Goal: Task Accomplishment & Management: Complete application form

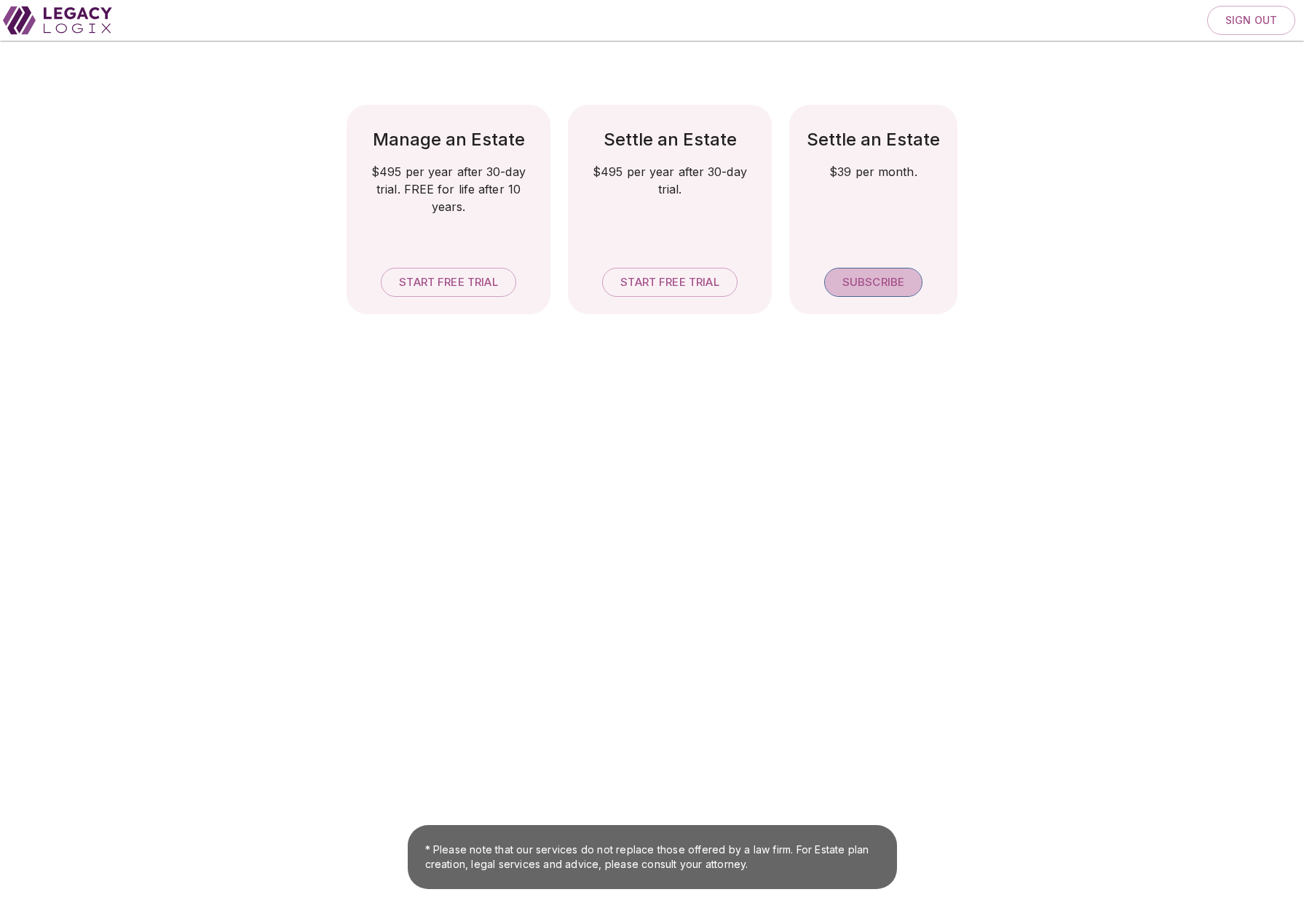
click at [869, 281] on span "Subscribe" at bounding box center [873, 282] width 62 height 14
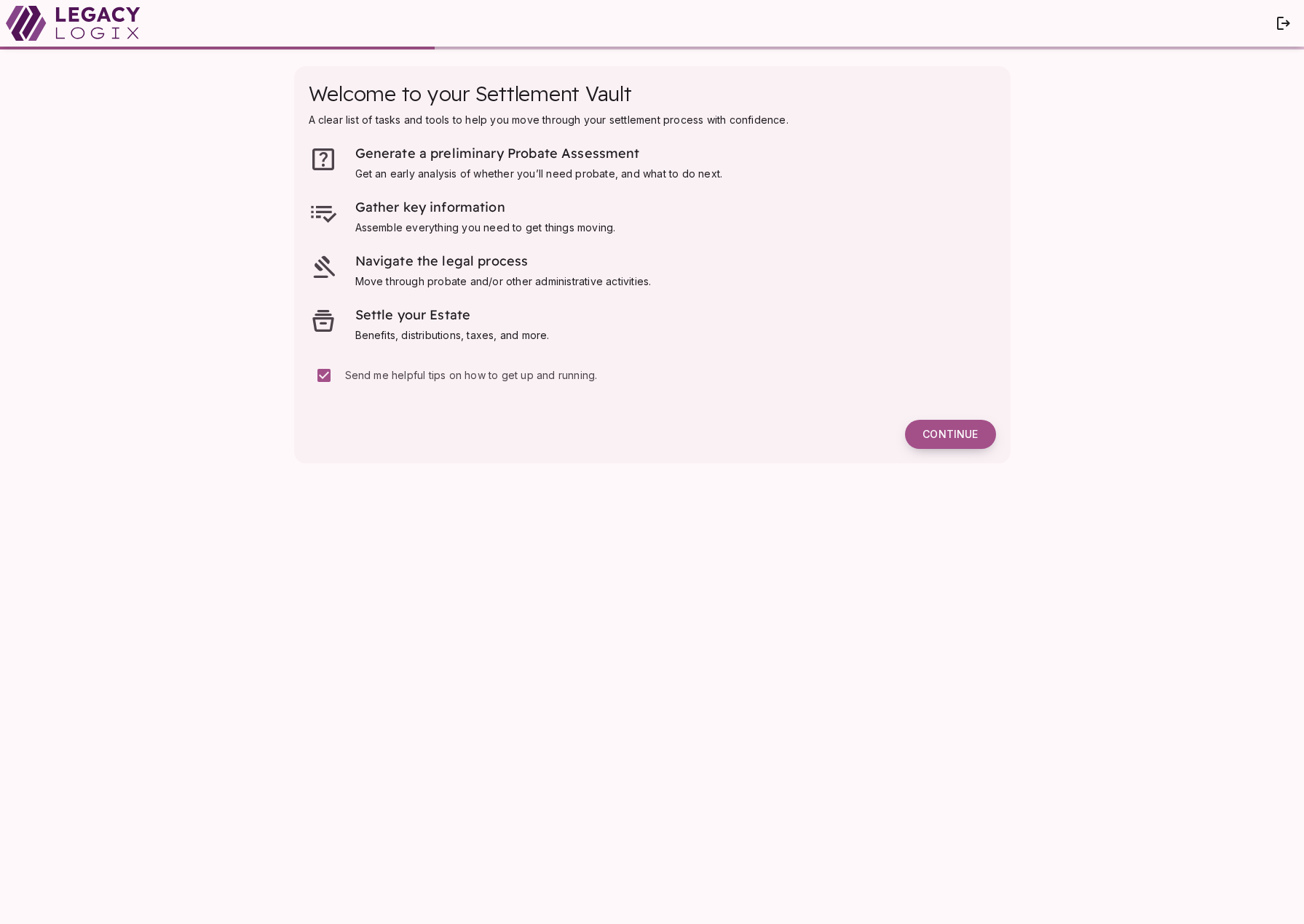
click at [946, 434] on span "Continue" at bounding box center [950, 435] width 56 height 13
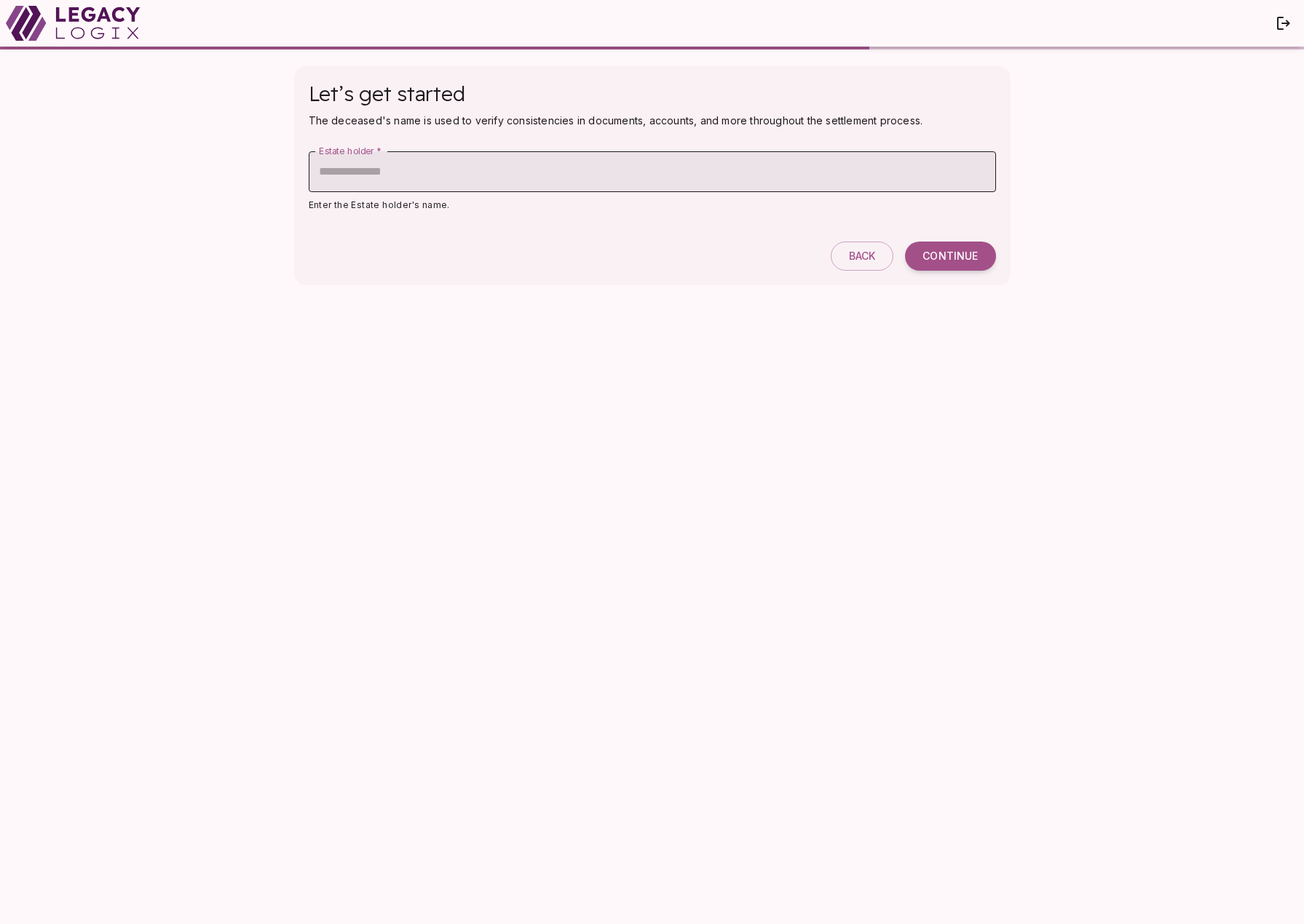
click at [507, 173] on input "Estate holder   *" at bounding box center [652, 172] width 687 height 41
type input "**********"
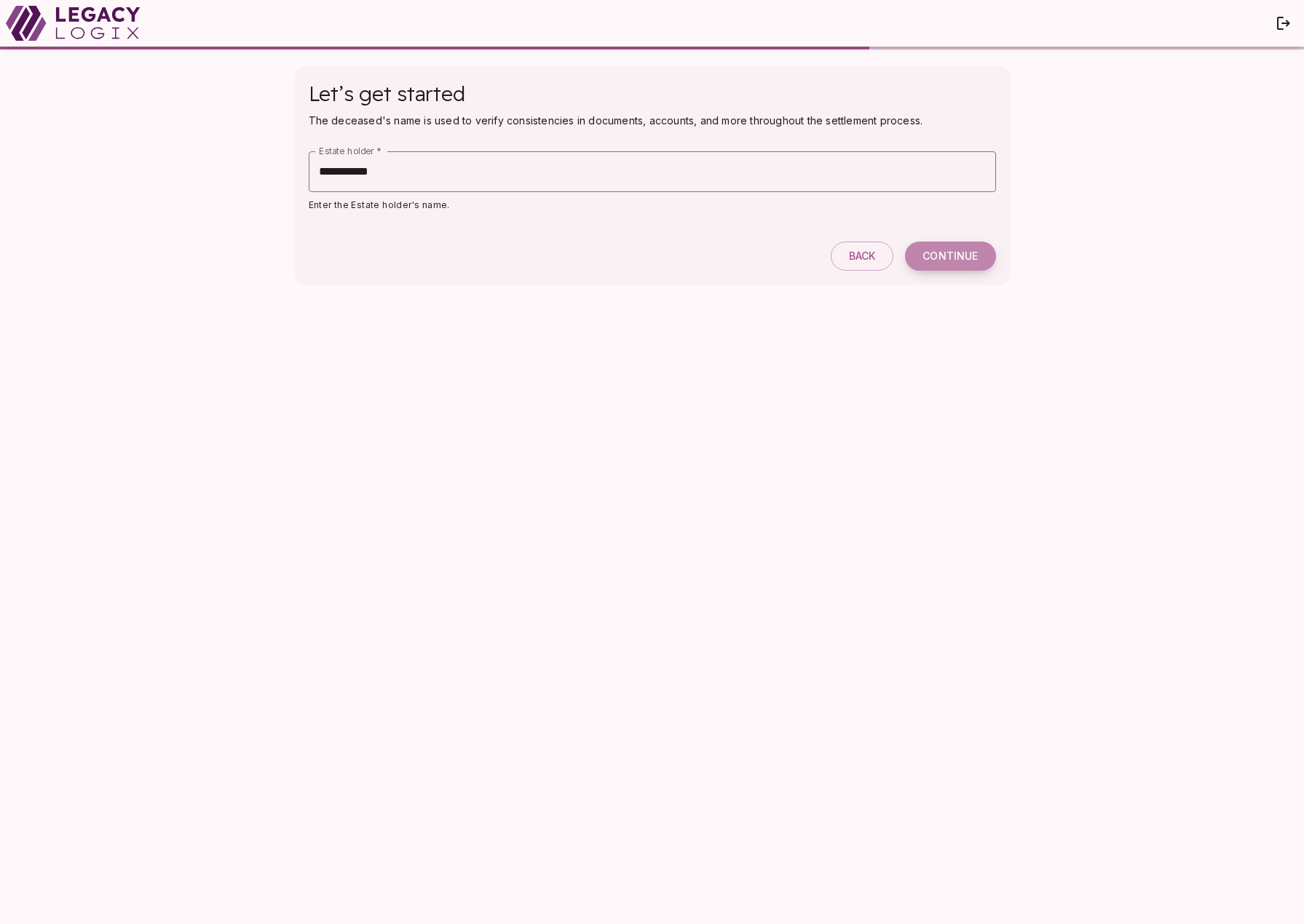
click at [943, 252] on span "Continue" at bounding box center [950, 256] width 56 height 13
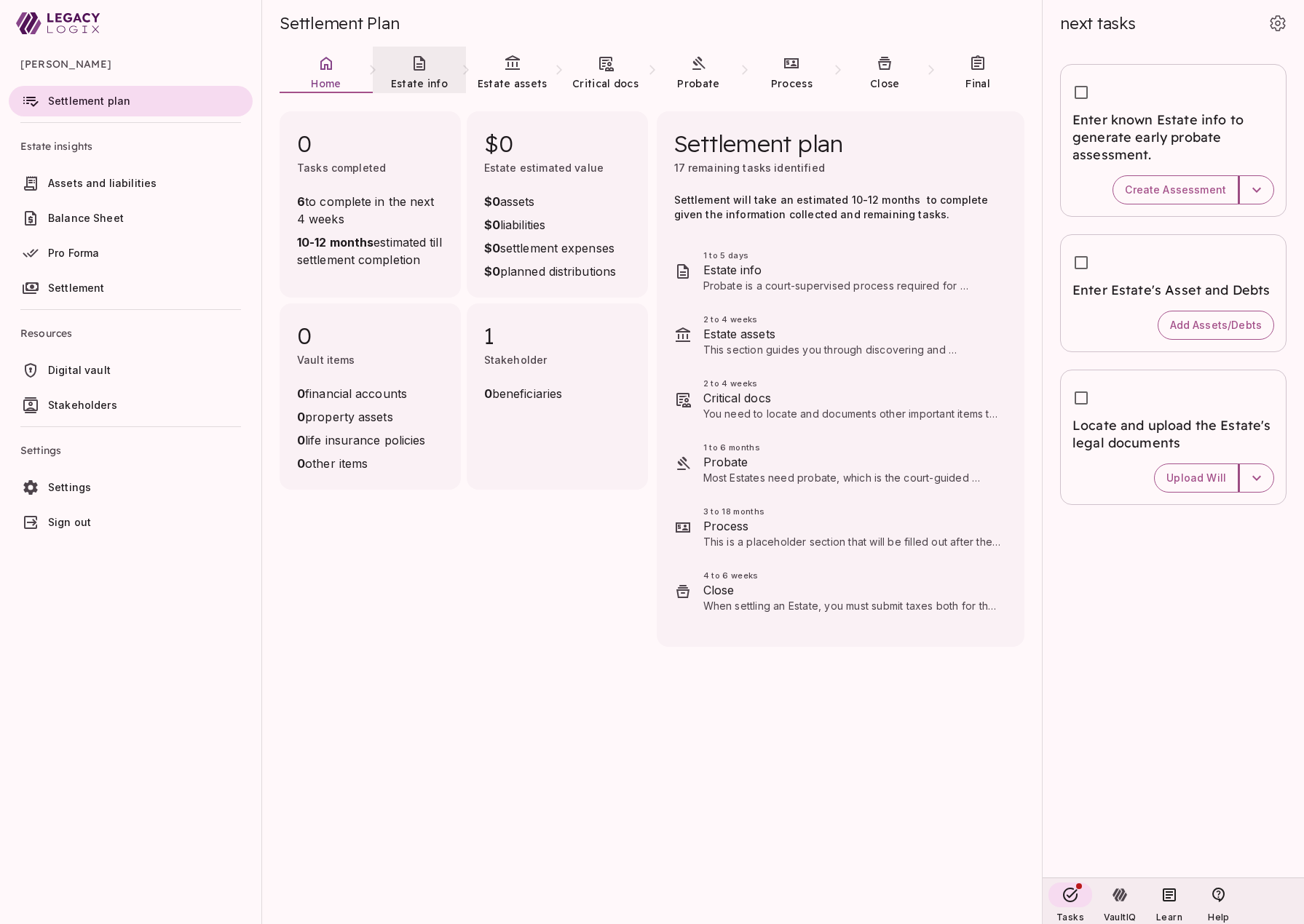
click at [421, 71] on icon at bounding box center [419, 64] width 18 height 18
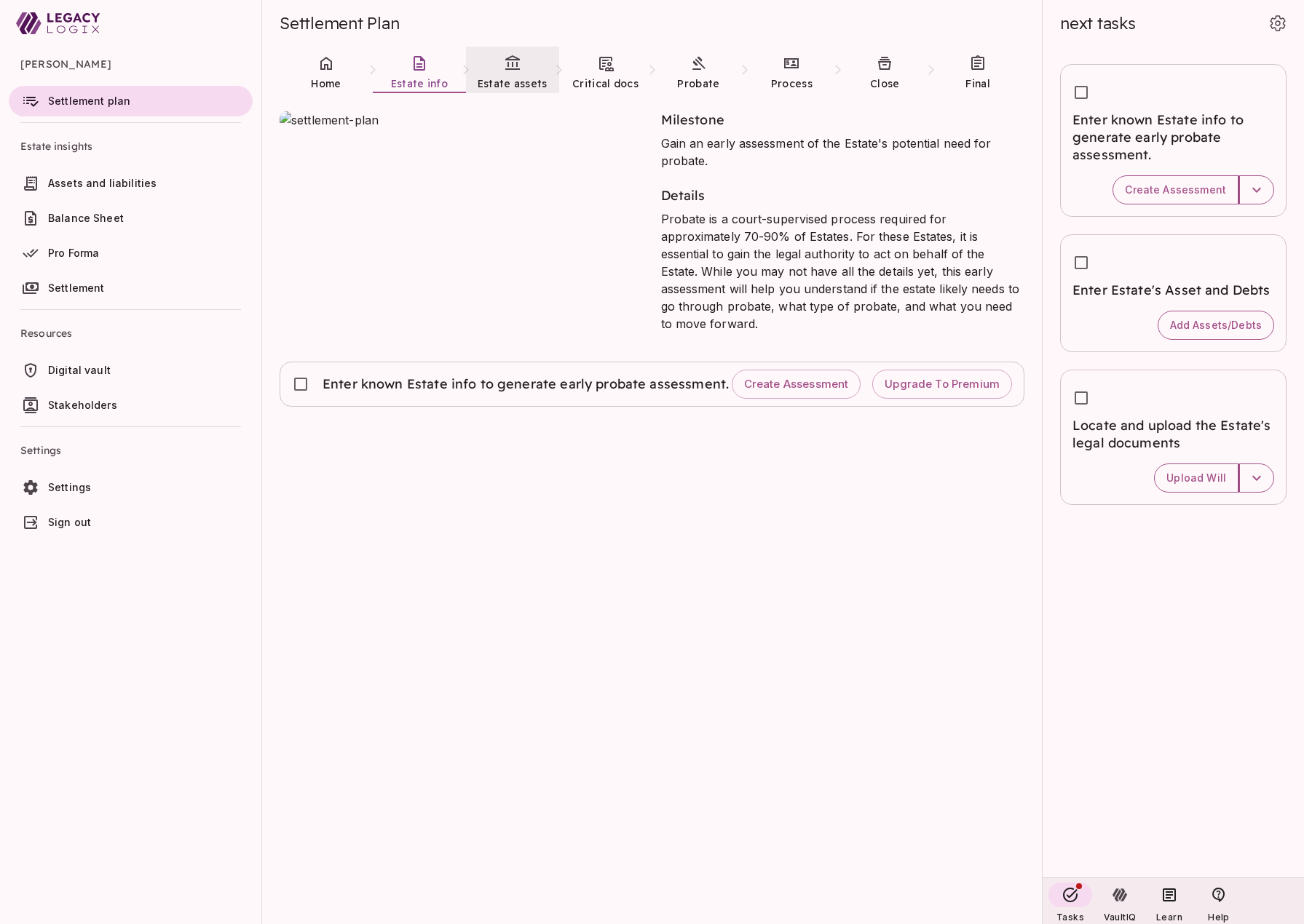
click at [494, 70] on link "Estate assets" at bounding box center [513, 73] width 94 height 52
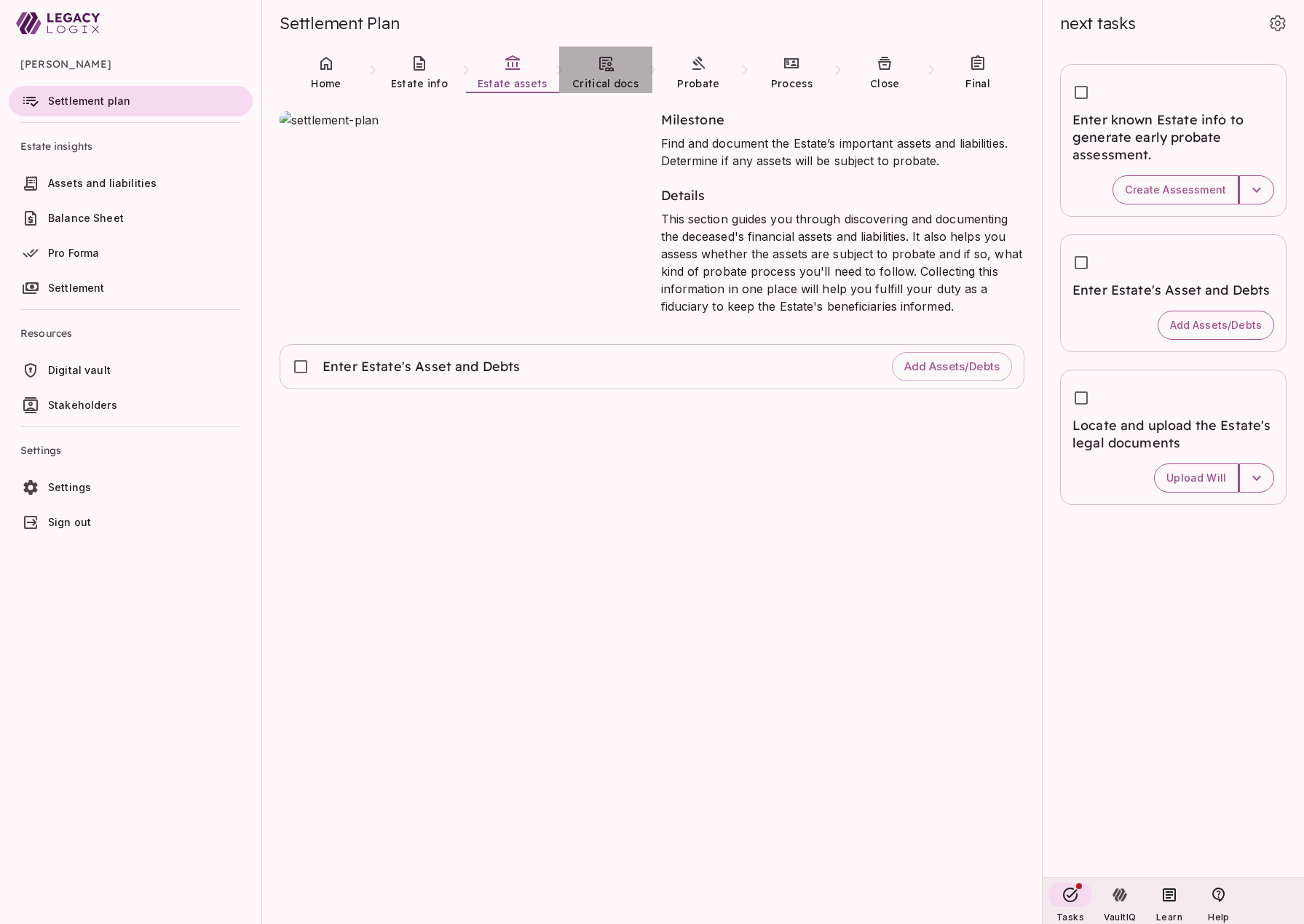
click at [602, 74] on link "Critical docs" at bounding box center [606, 73] width 94 height 52
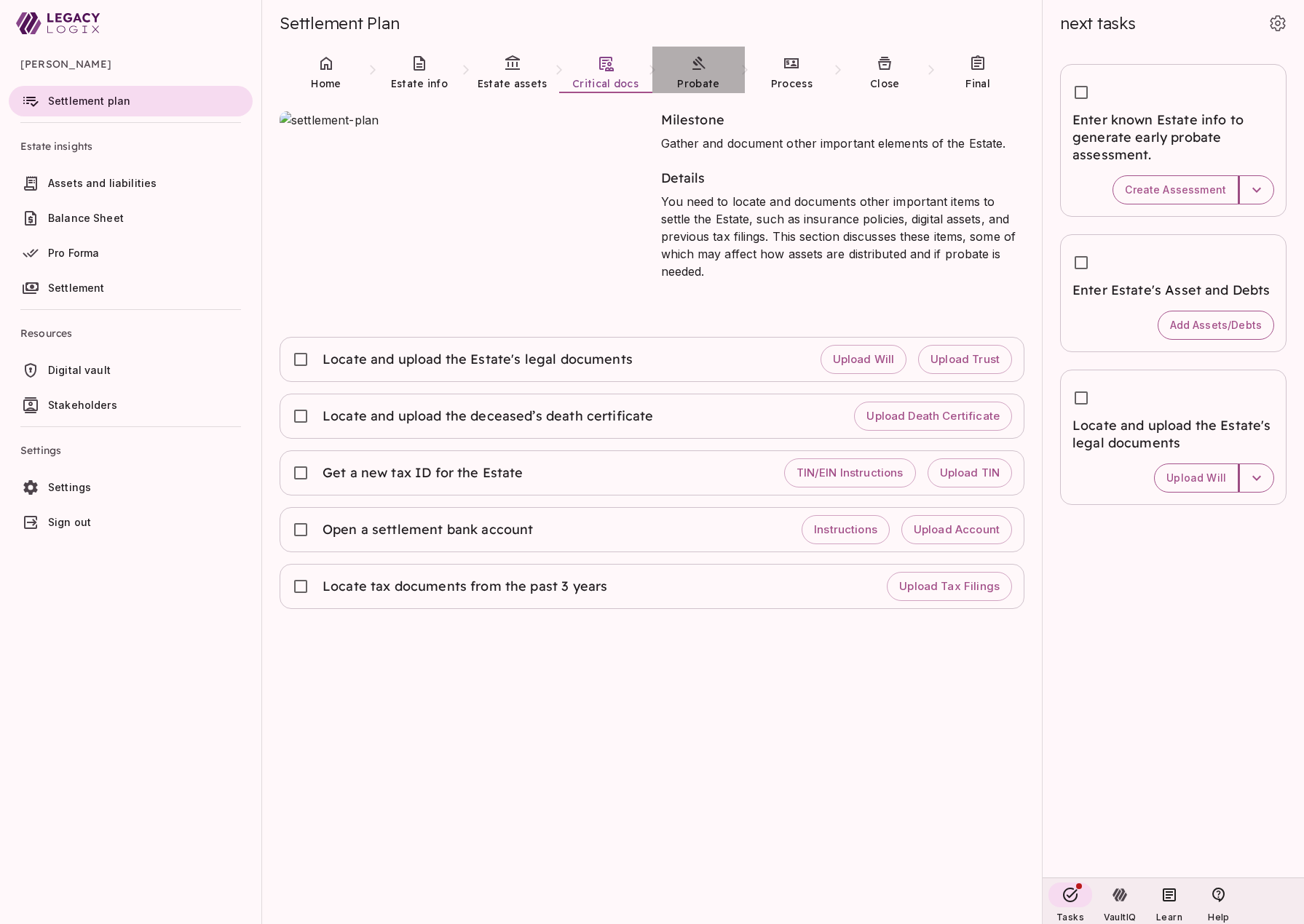
click at [699, 74] on link "Probate" at bounding box center [699, 73] width 94 height 52
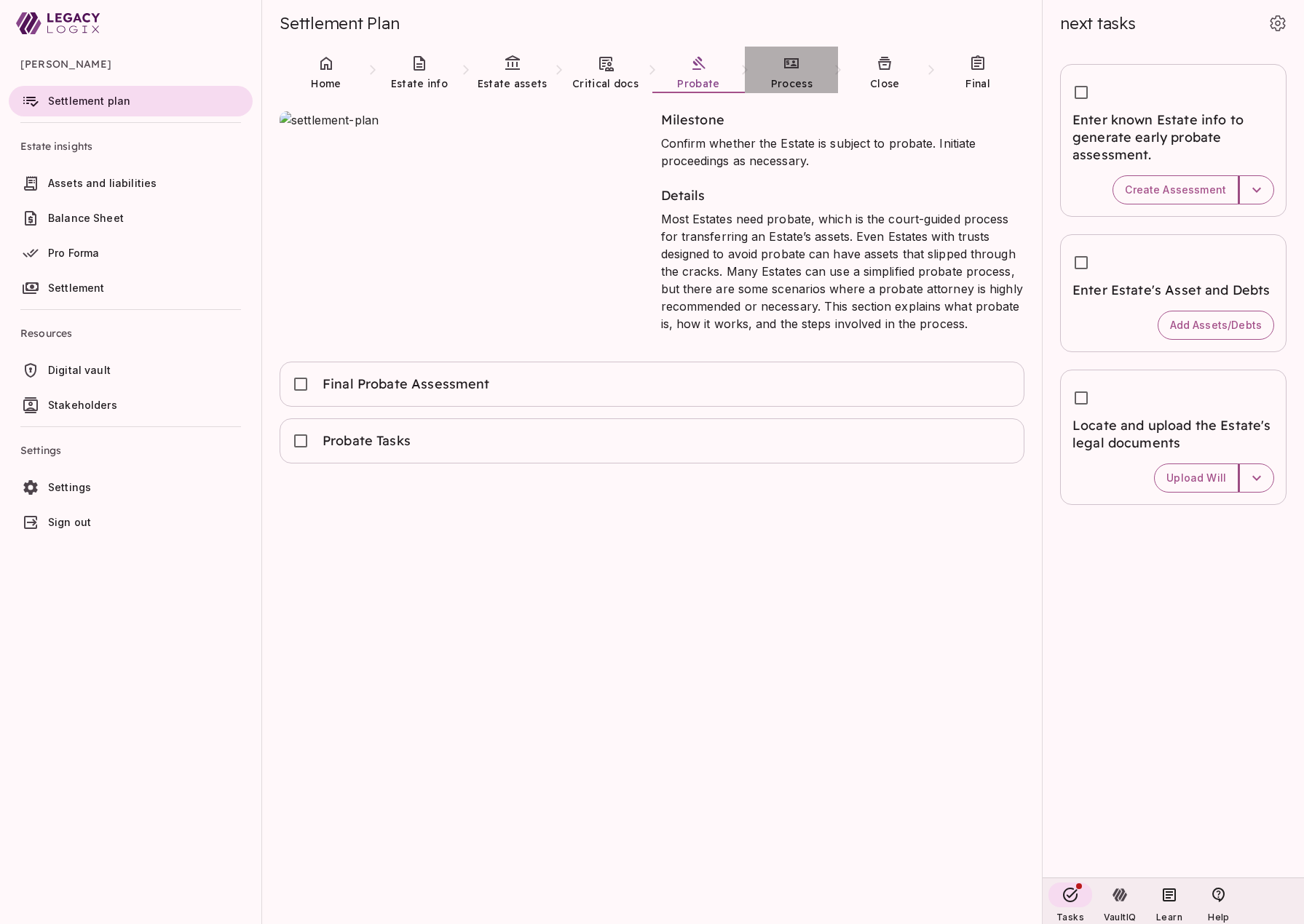
click at [786, 80] on span "Process" at bounding box center [791, 84] width 41 height 13
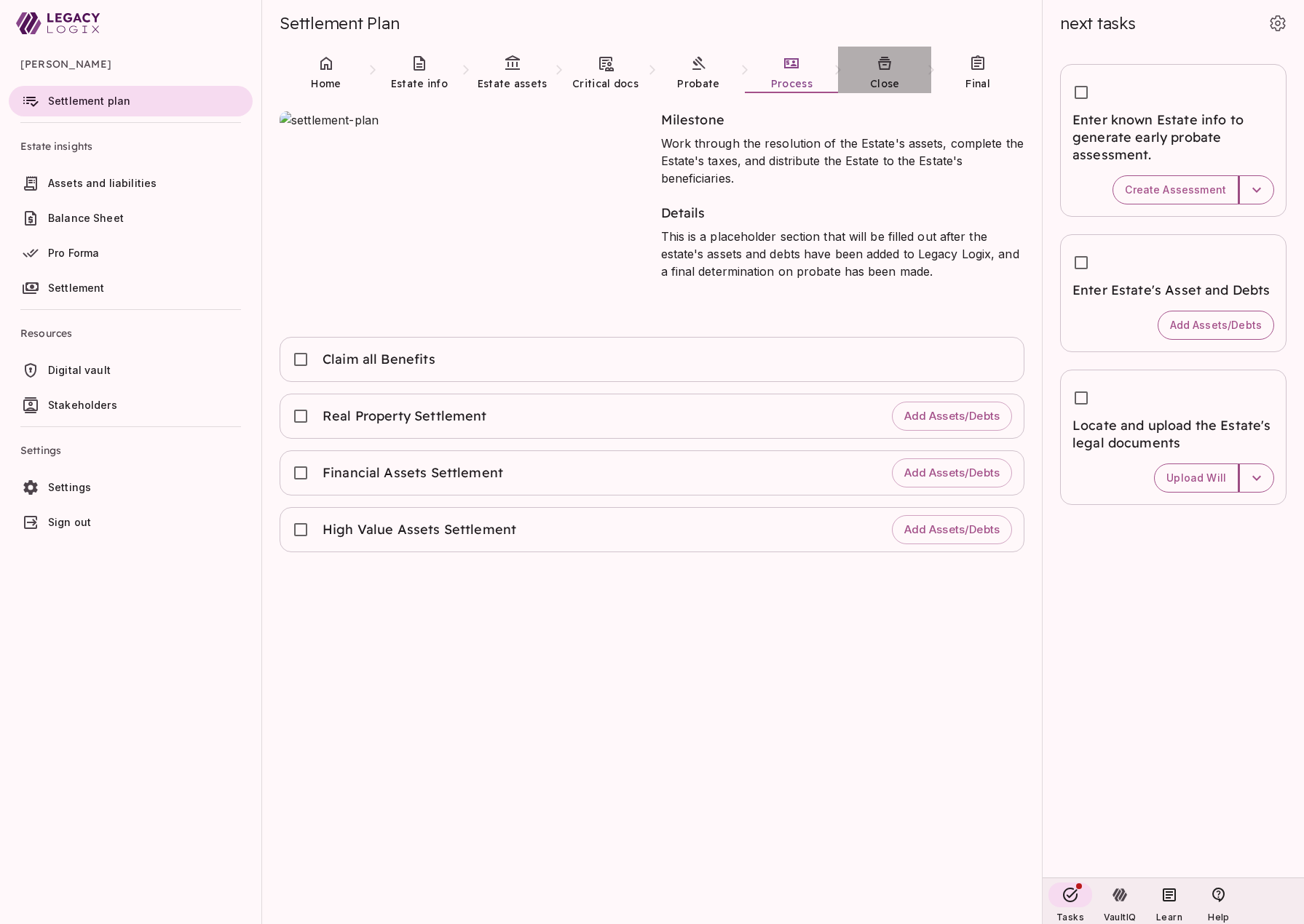
click at [881, 78] on span "Close" at bounding box center [885, 84] width 30 height 13
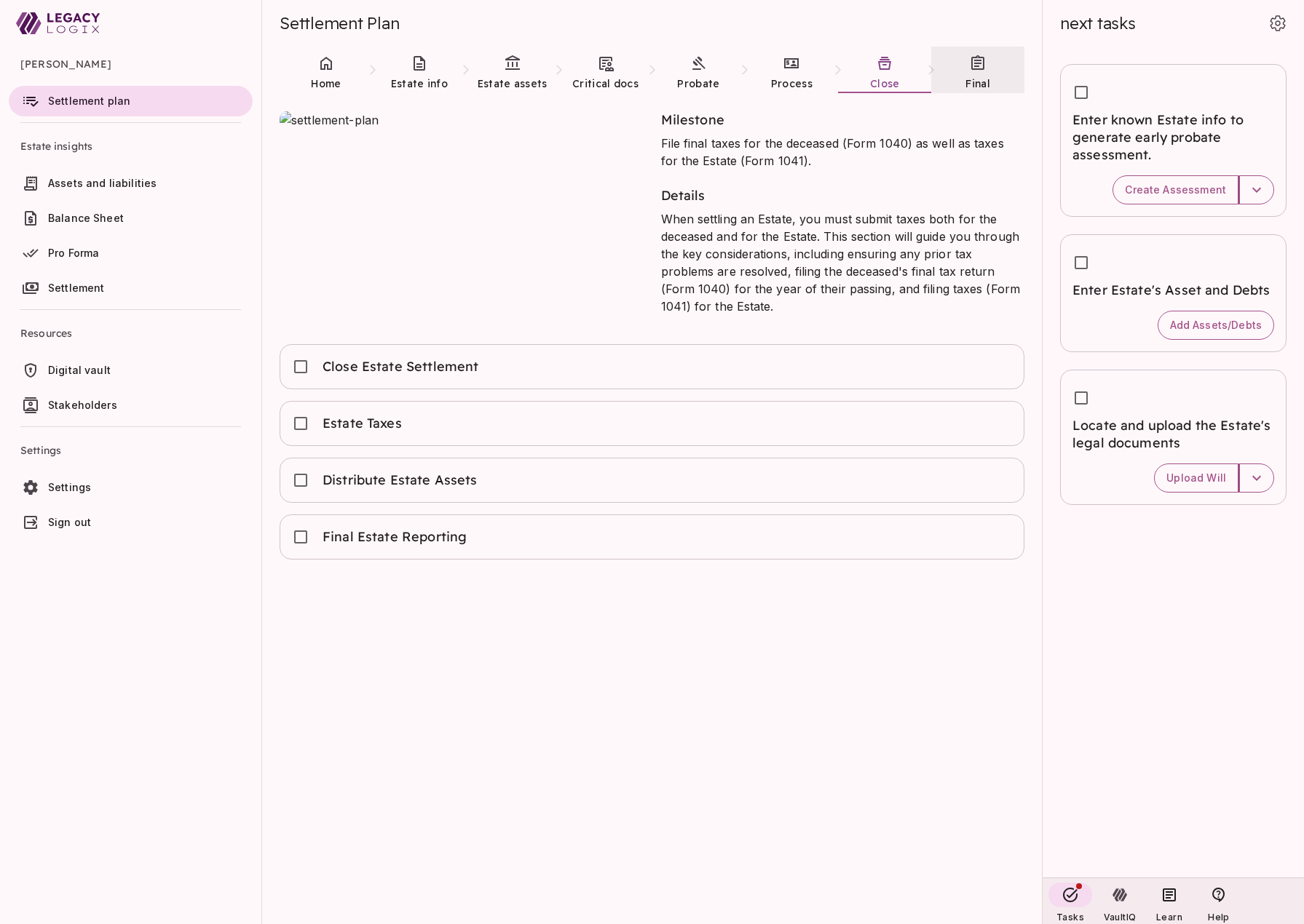
click at [971, 75] on link "Final" at bounding box center [978, 73] width 94 height 52
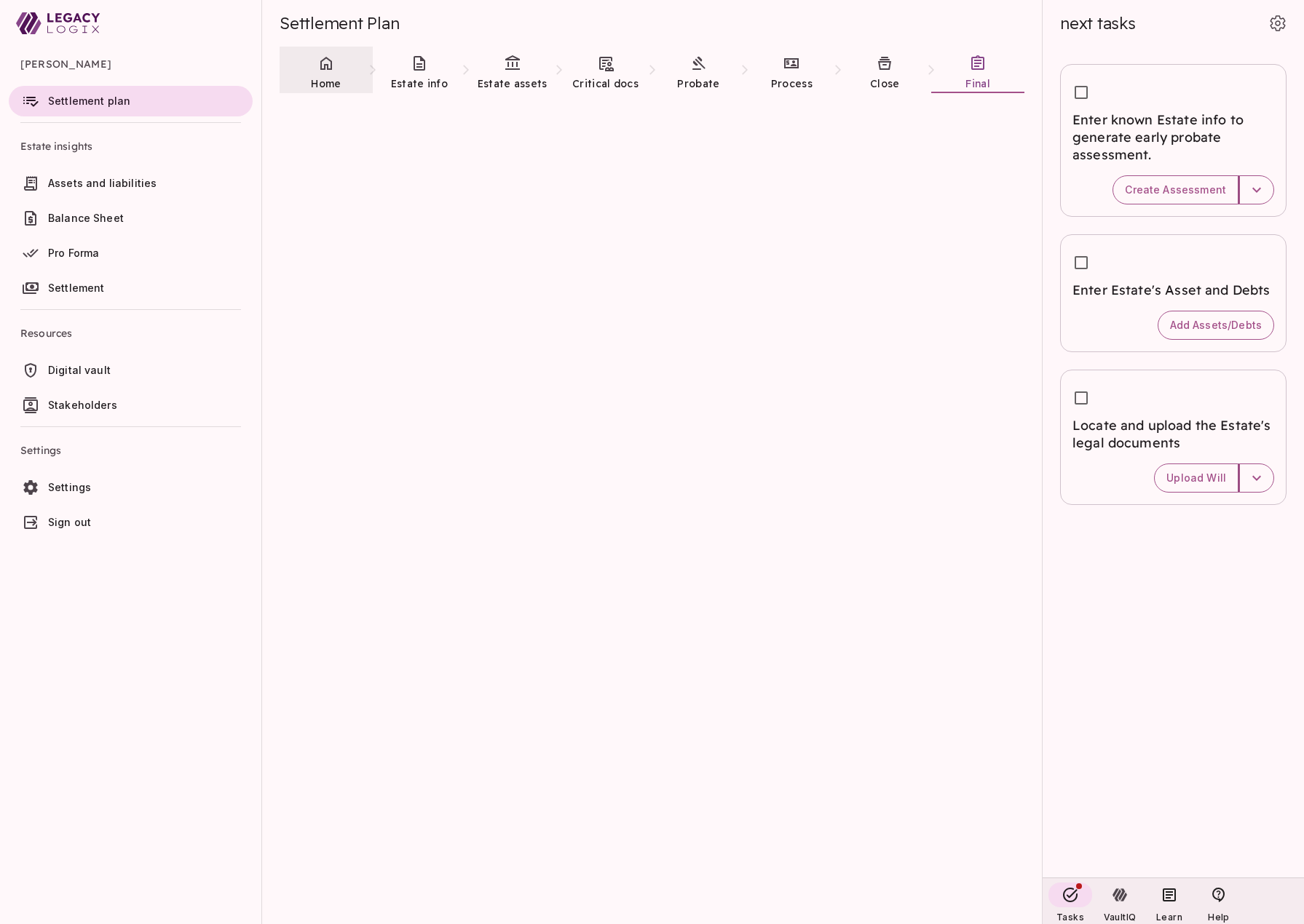
click at [324, 68] on icon at bounding box center [326, 63] width 11 height 13
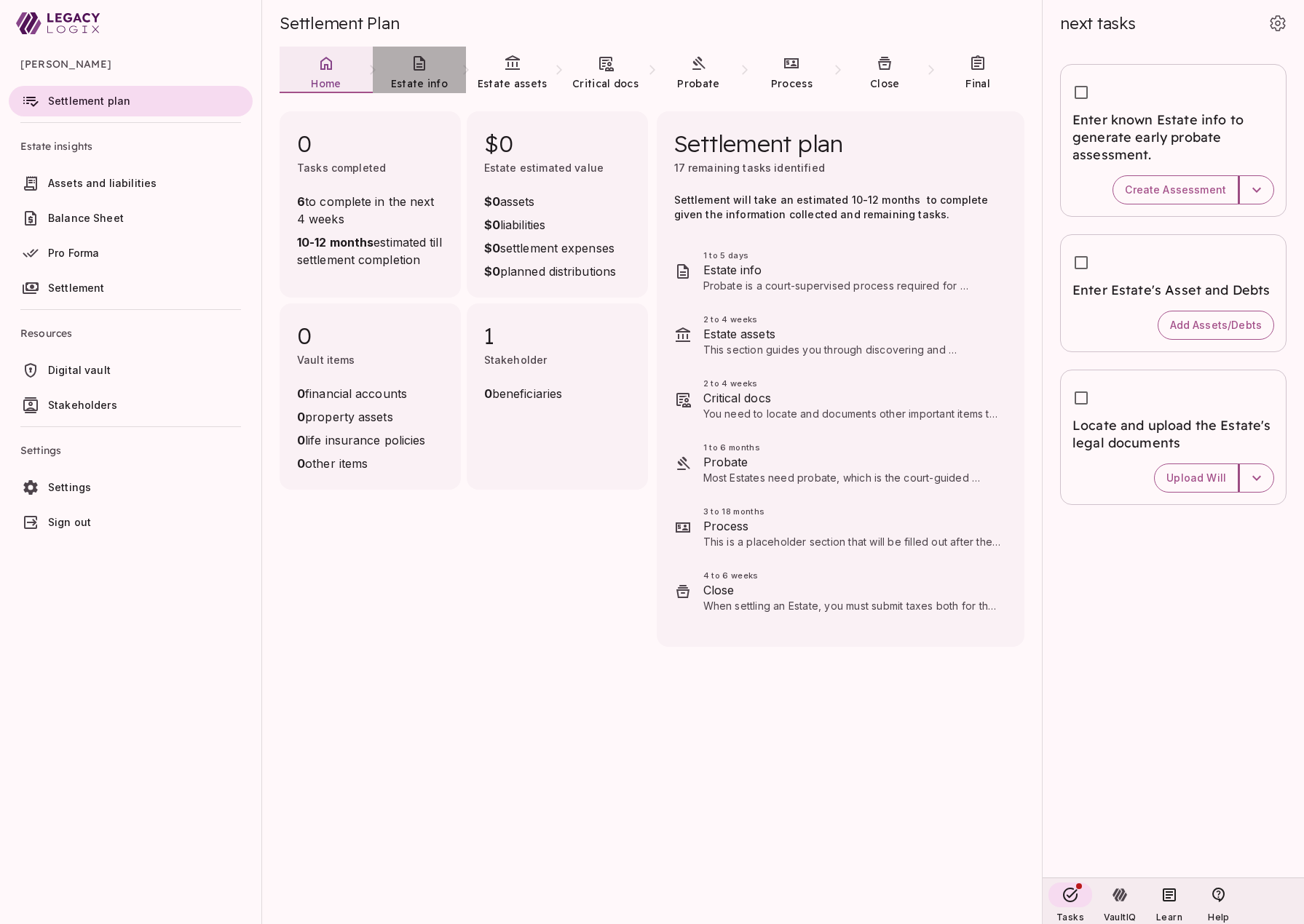
click at [419, 71] on icon at bounding box center [419, 64] width 18 height 18
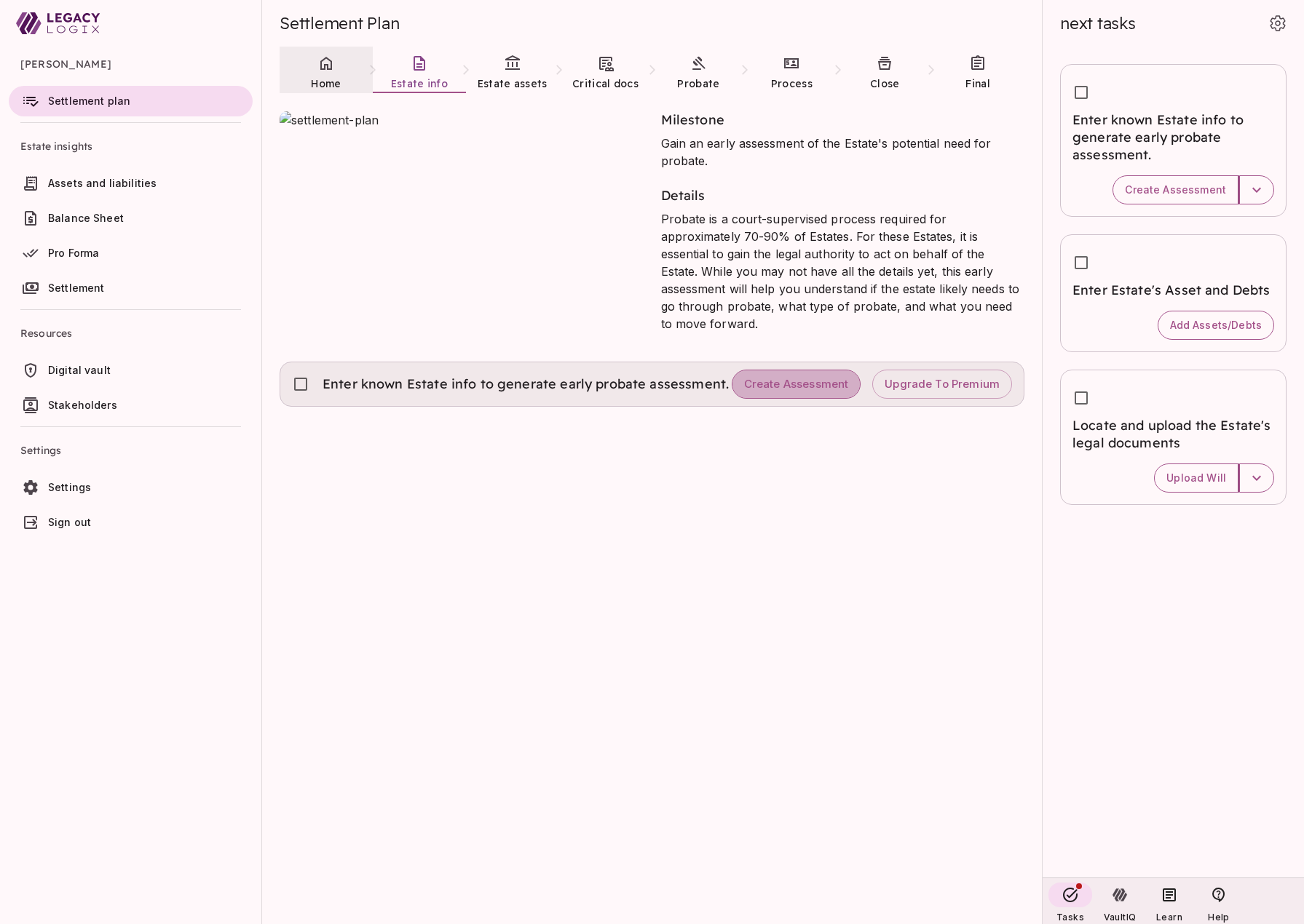
click at [797, 385] on span "Create Assessment" at bounding box center [797, 384] width 105 height 14
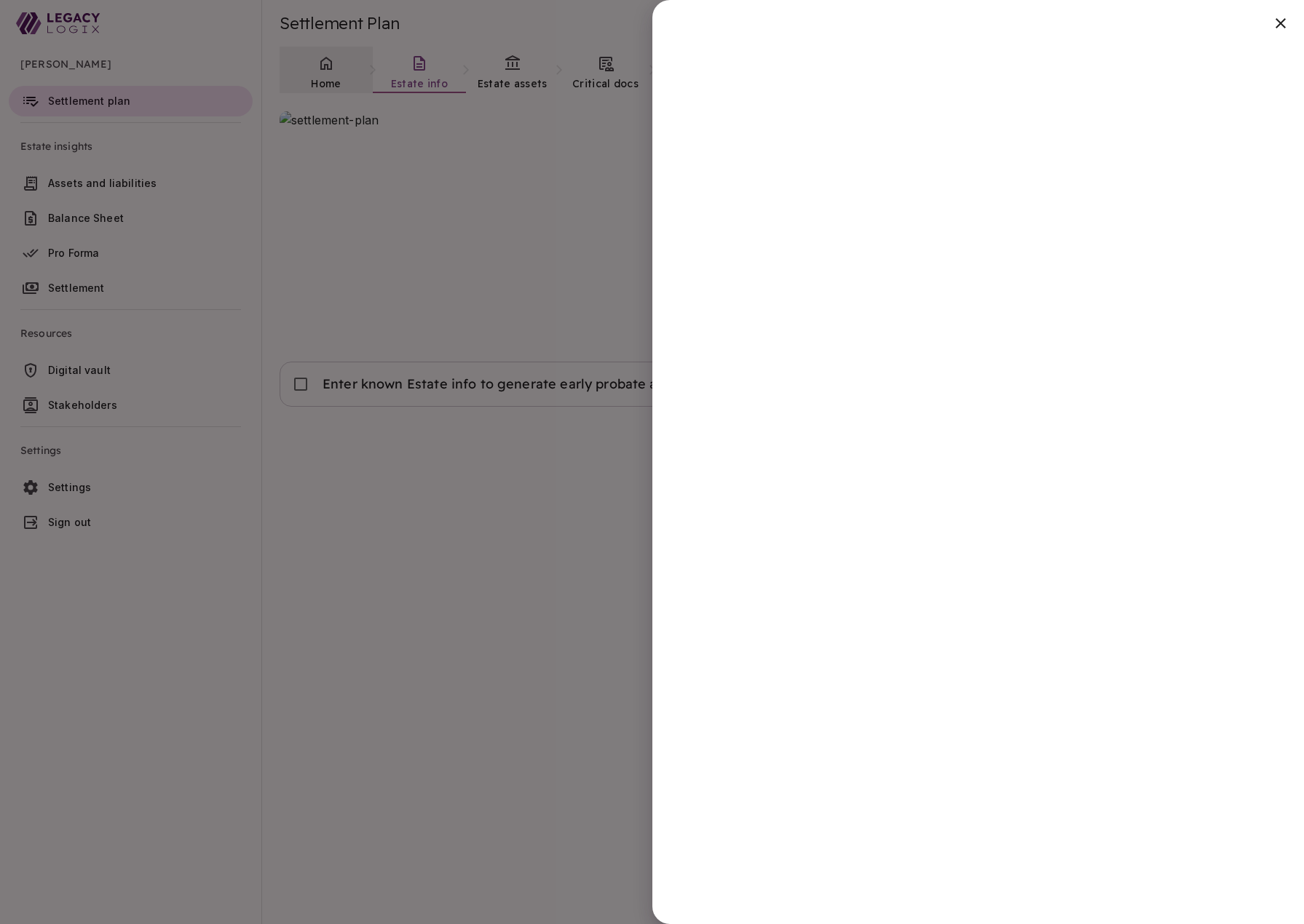
click at [373, 601] on div at bounding box center [652, 462] width 1304 height 924
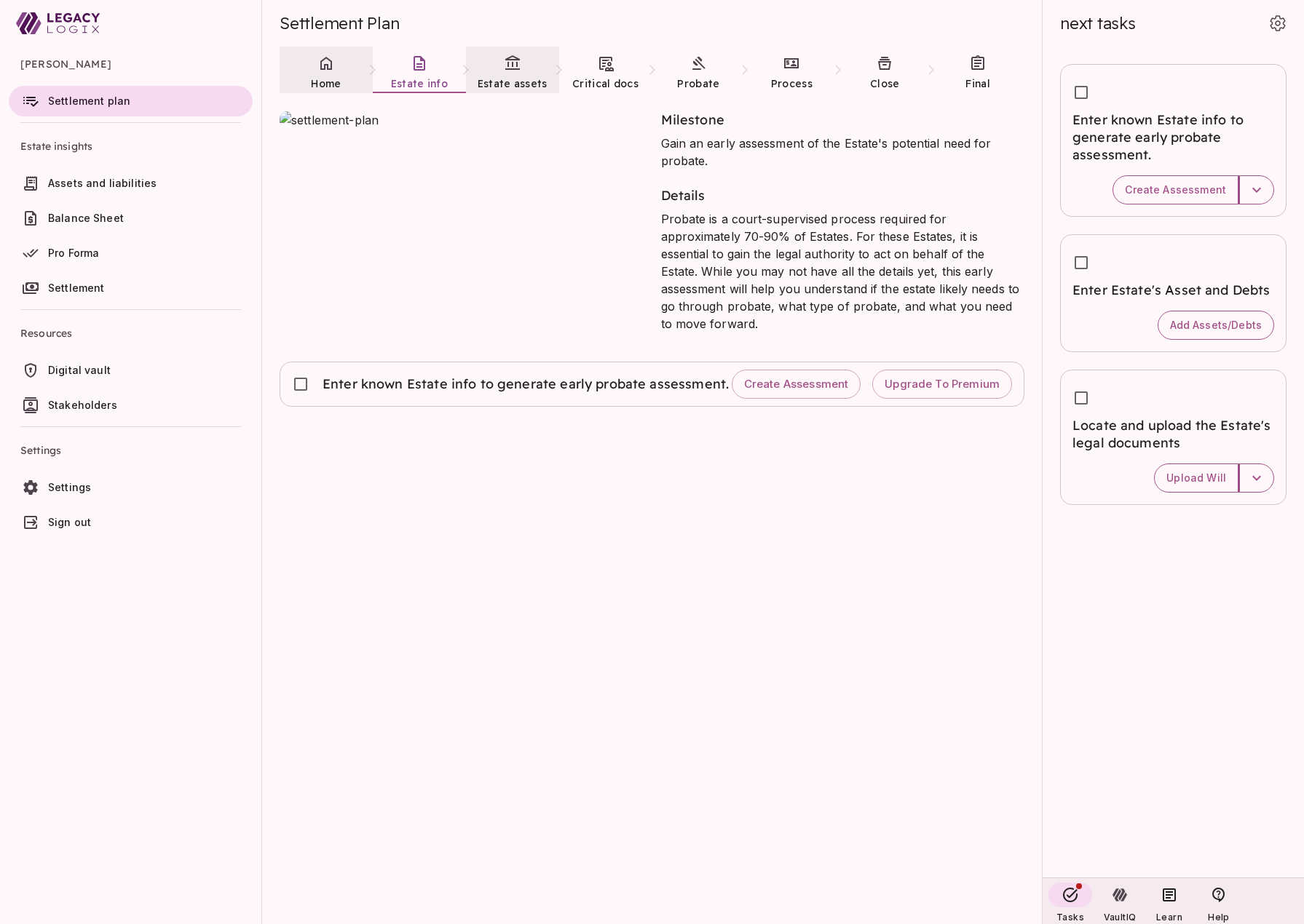
click at [505, 72] on link "Estate assets" at bounding box center [513, 73] width 94 height 52
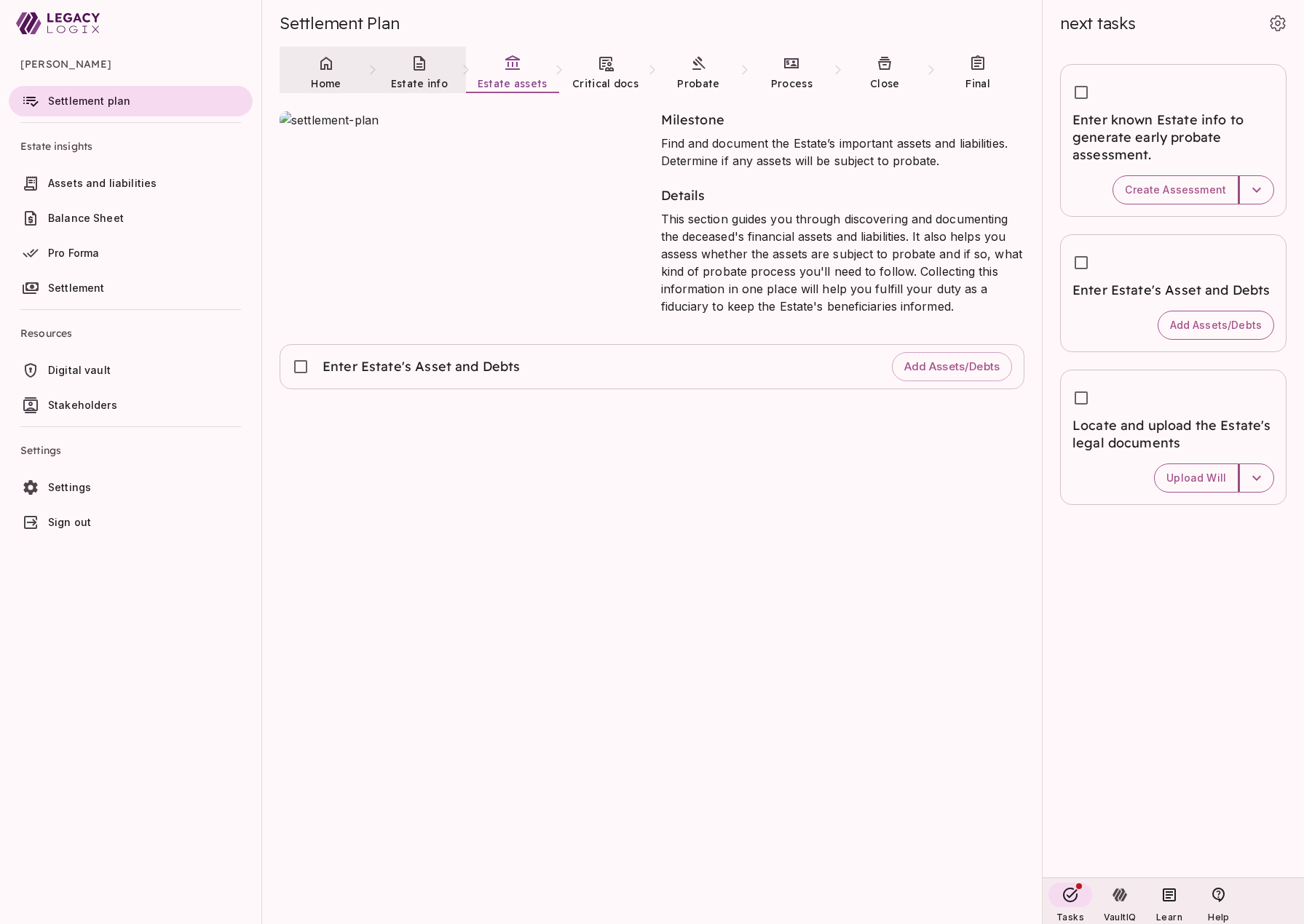
click at [416, 69] on icon at bounding box center [419, 64] width 11 height 15
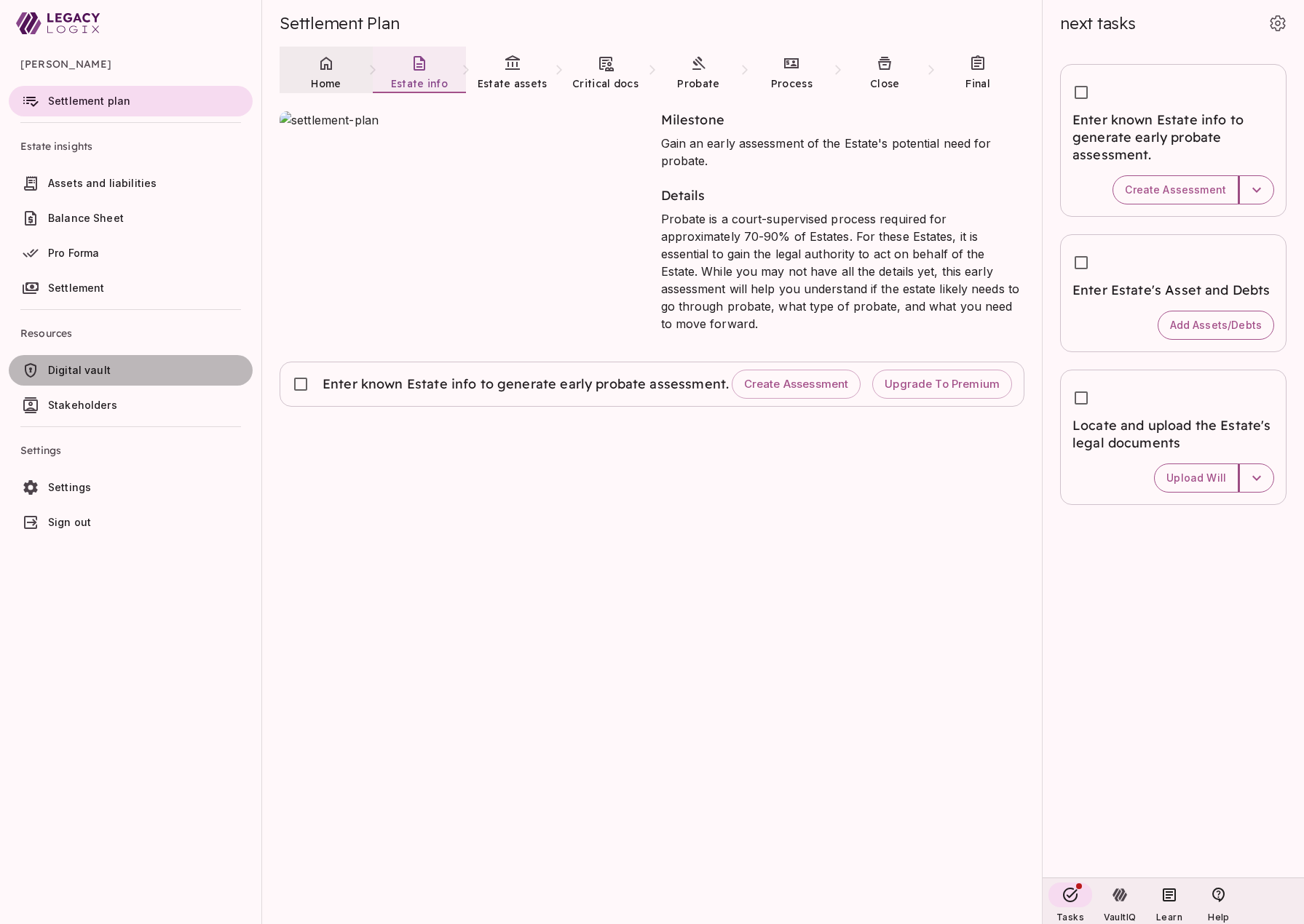
click at [131, 364] on span "Digital vault" at bounding box center [148, 370] width 198 height 15
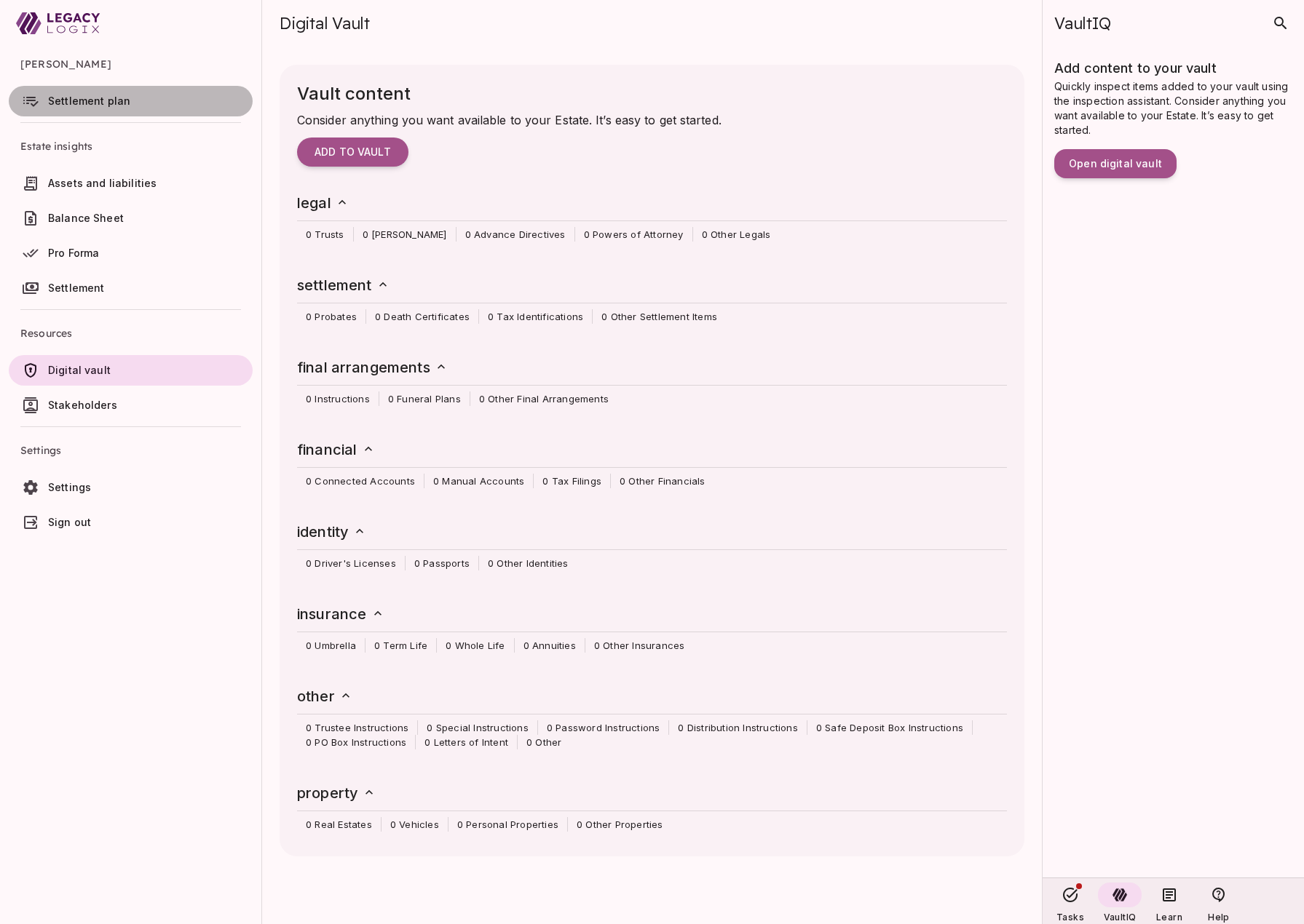
click at [128, 106] on span "Settlement plan" at bounding box center [148, 101] width 198 height 15
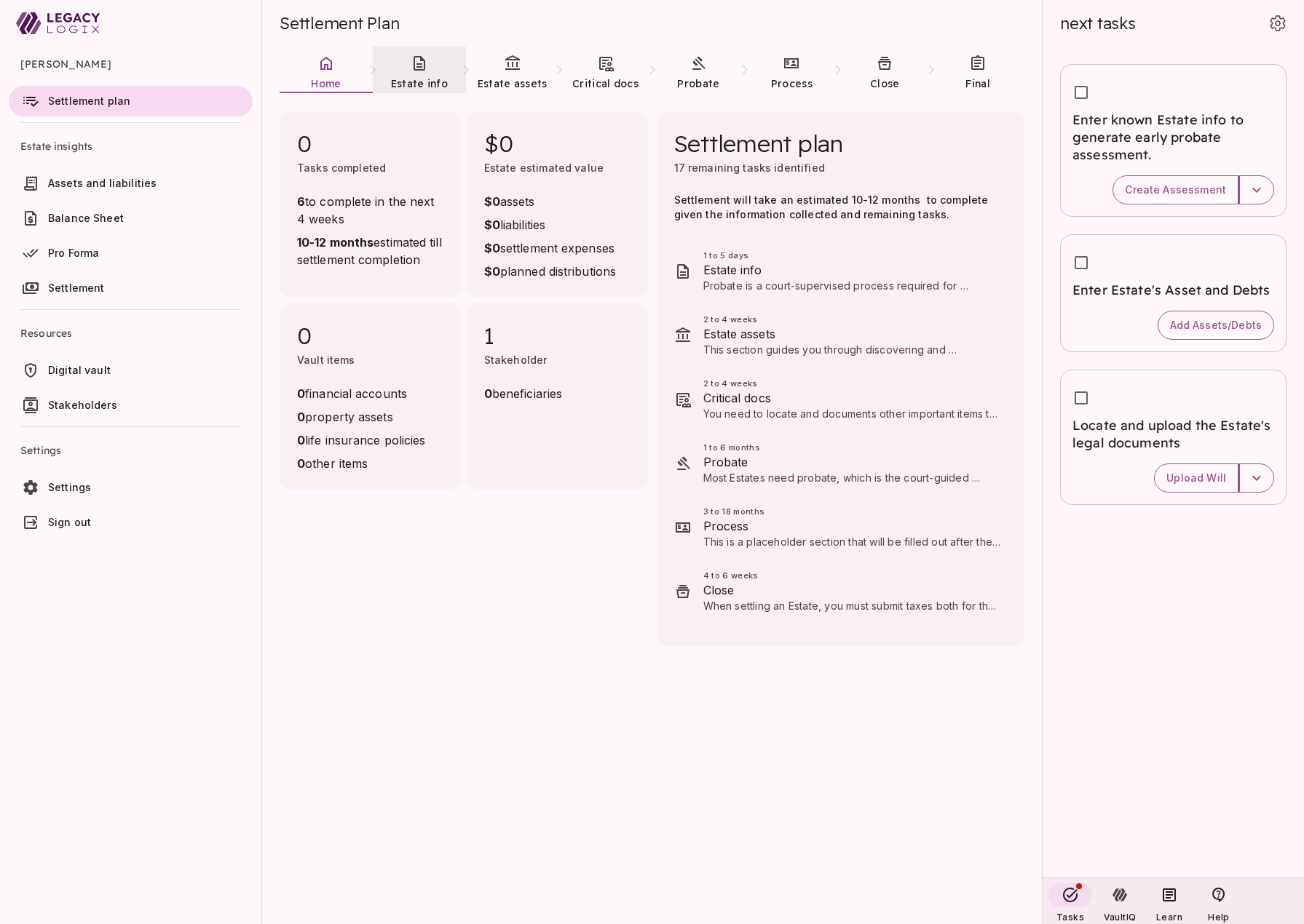
click at [408, 65] on link "Estate info" at bounding box center [419, 73] width 94 height 52
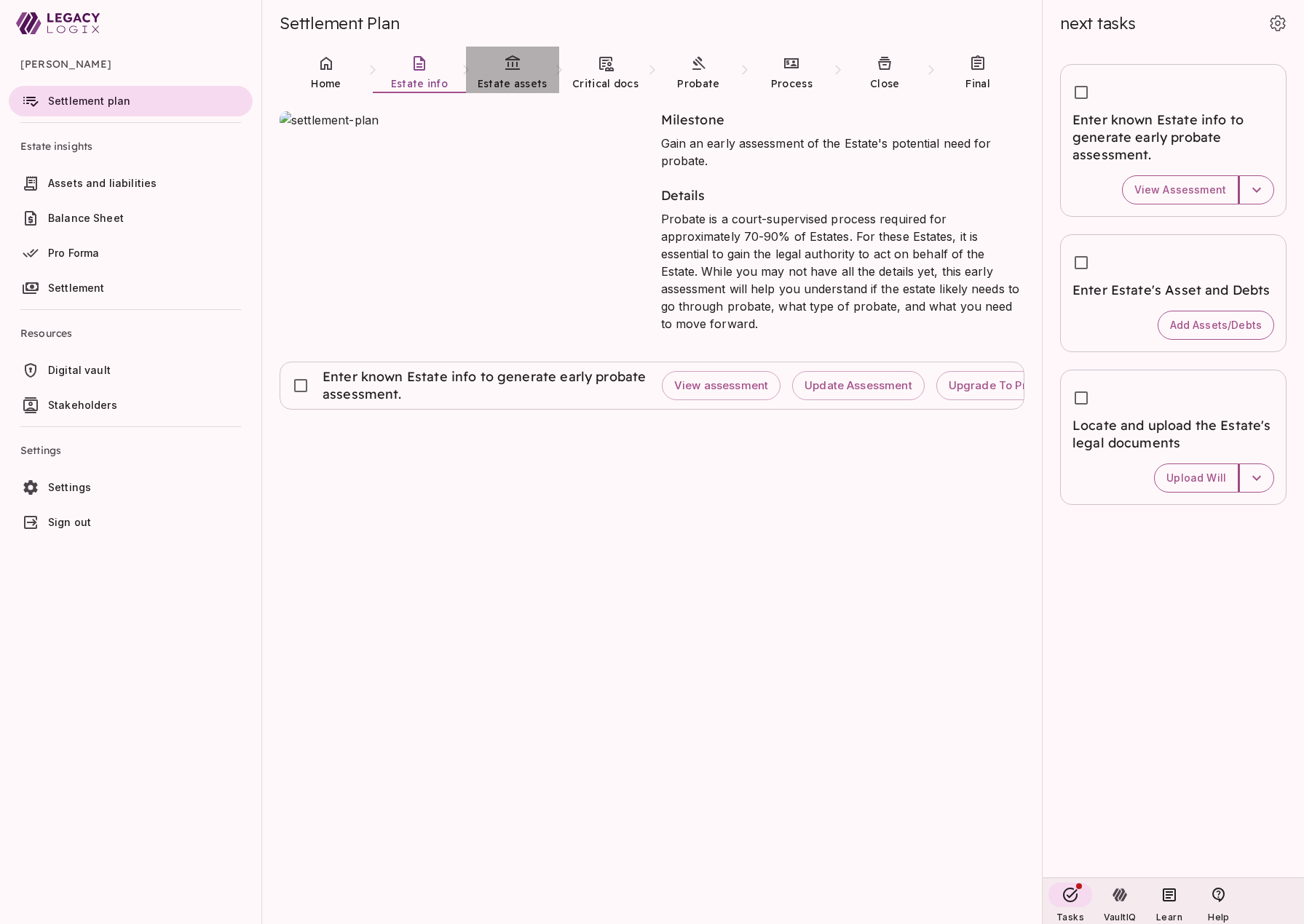
click at [509, 73] on link "Estate assets" at bounding box center [513, 73] width 94 height 52
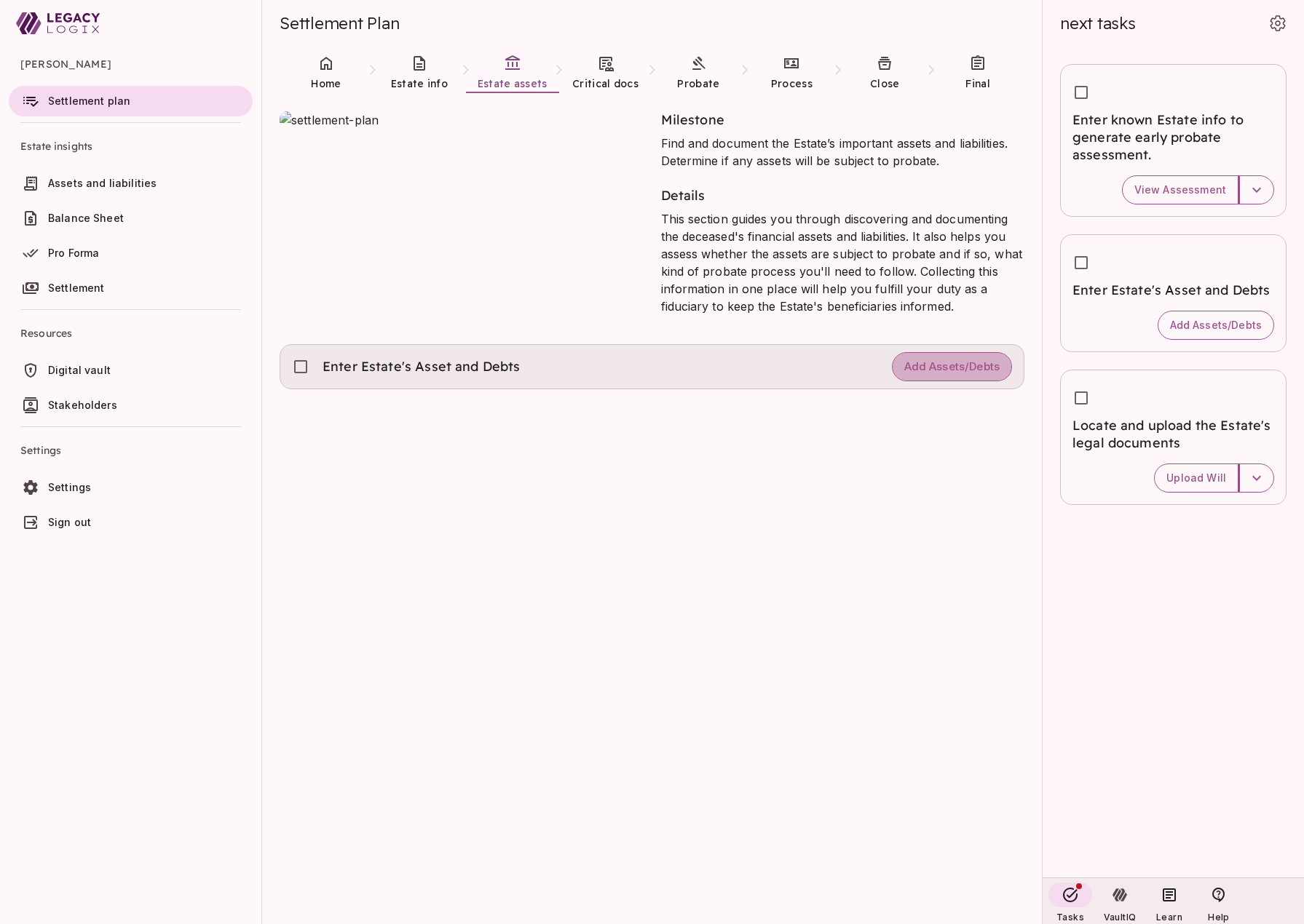
click at [943, 369] on span "Add Assets/Debts" at bounding box center [952, 367] width 95 height 14
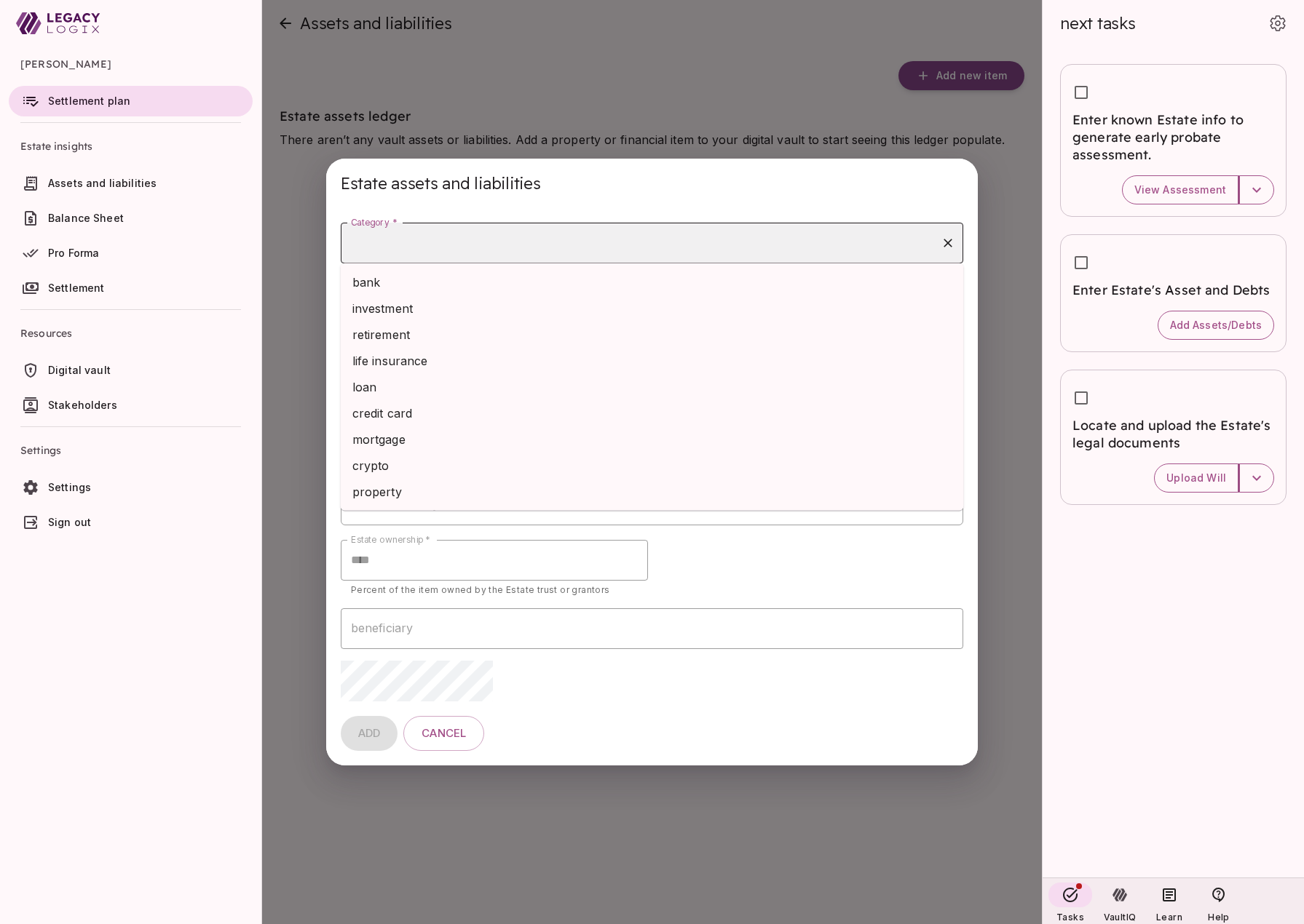
click at [558, 239] on input "Category *" at bounding box center [641, 243] width 588 height 27
click at [504, 285] on li "bank" at bounding box center [652, 282] width 623 height 26
type input "****"
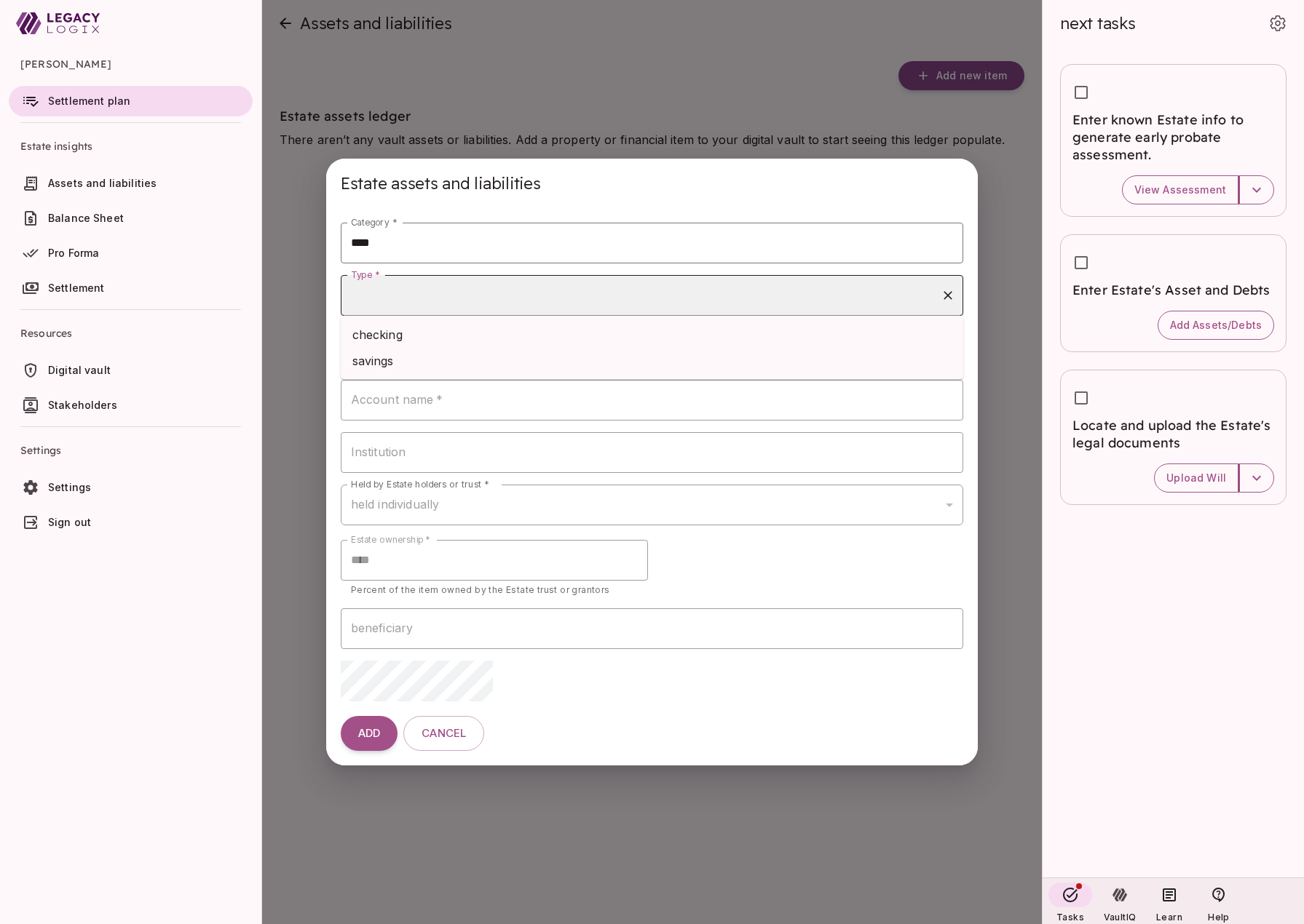
click at [507, 295] on input "Type *" at bounding box center [641, 295] width 588 height 27
click at [506, 339] on li "checking" at bounding box center [652, 335] width 623 height 26
type input "********"
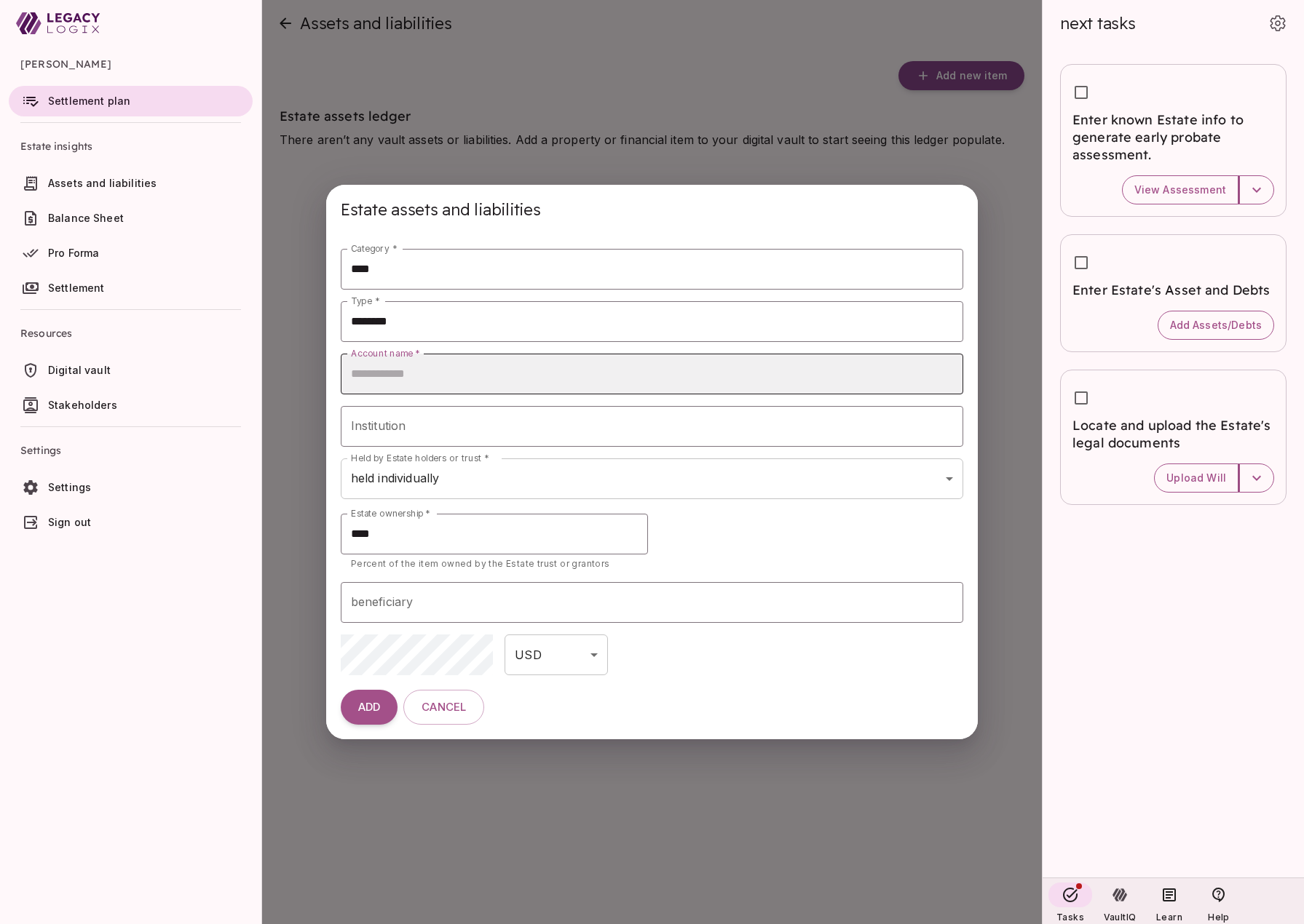
click at [477, 380] on input "Account name   *" at bounding box center [652, 374] width 623 height 41
type input "**********"
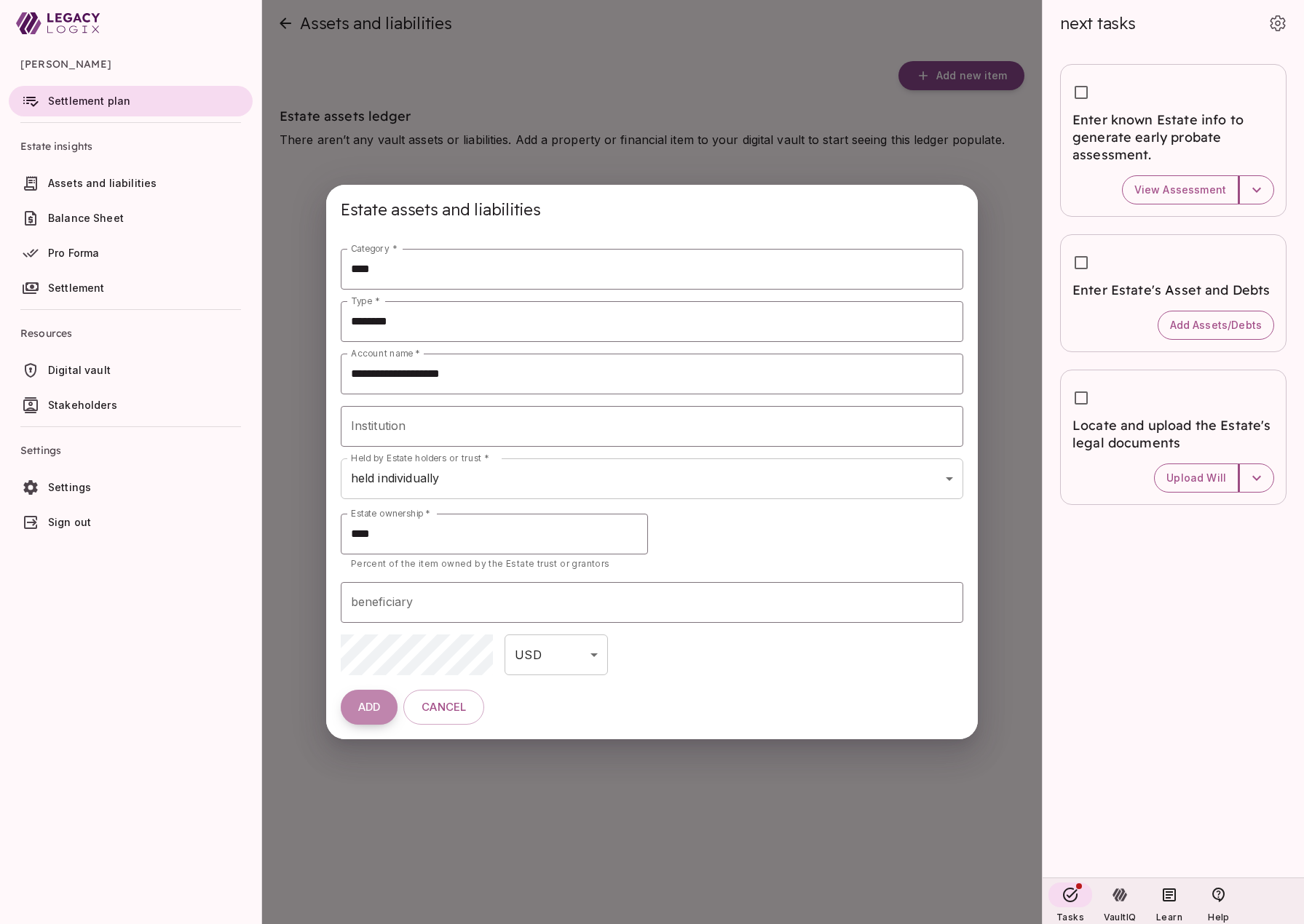
click at [364, 711] on span "ADD" at bounding box center [369, 707] width 22 height 14
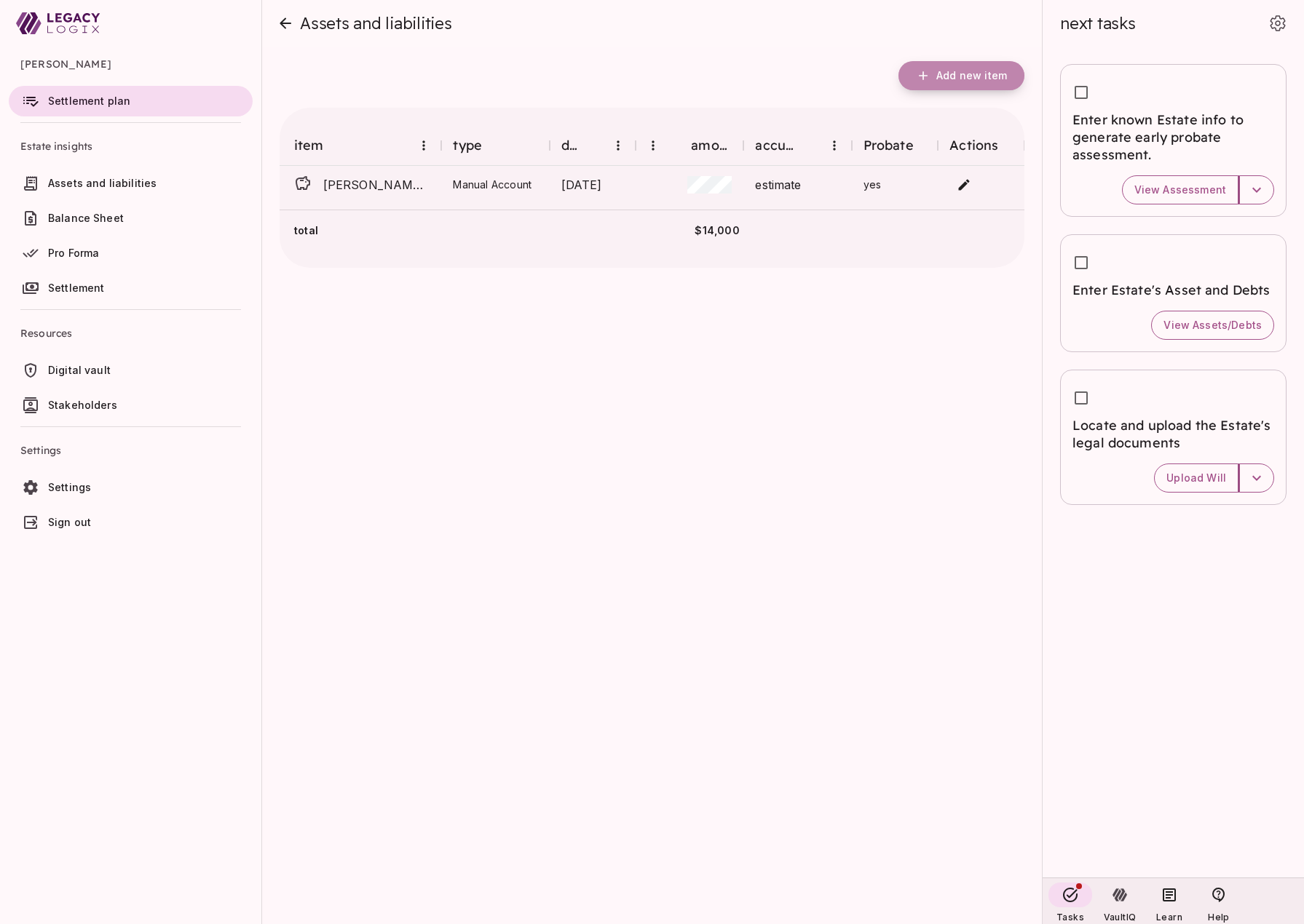
click at [950, 77] on span "Add new item" at bounding box center [972, 76] width 71 height 13
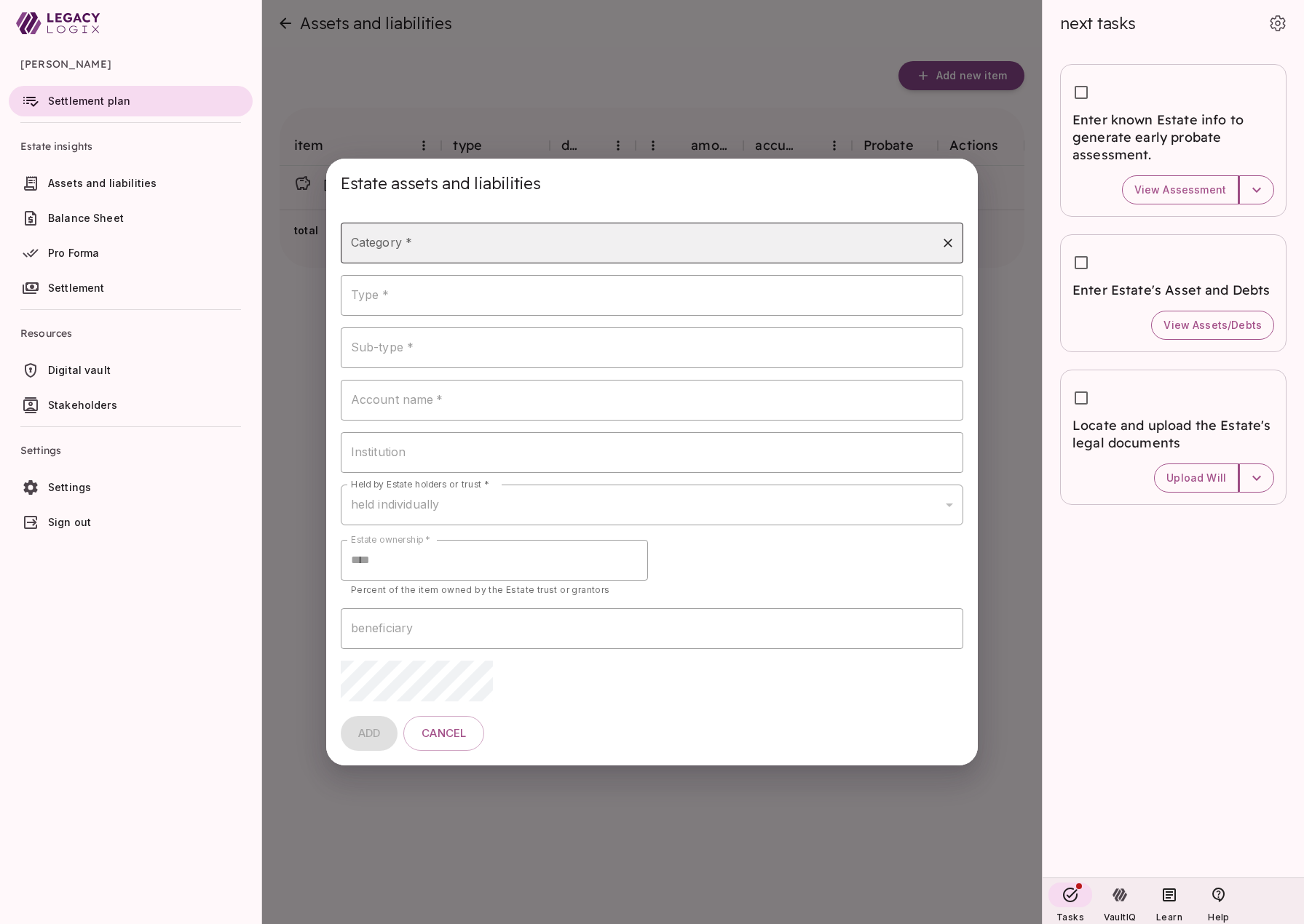
click at [482, 253] on input "Category *" at bounding box center [641, 243] width 588 height 27
click at [452, 386] on li "loan" at bounding box center [652, 387] width 623 height 26
type input "****"
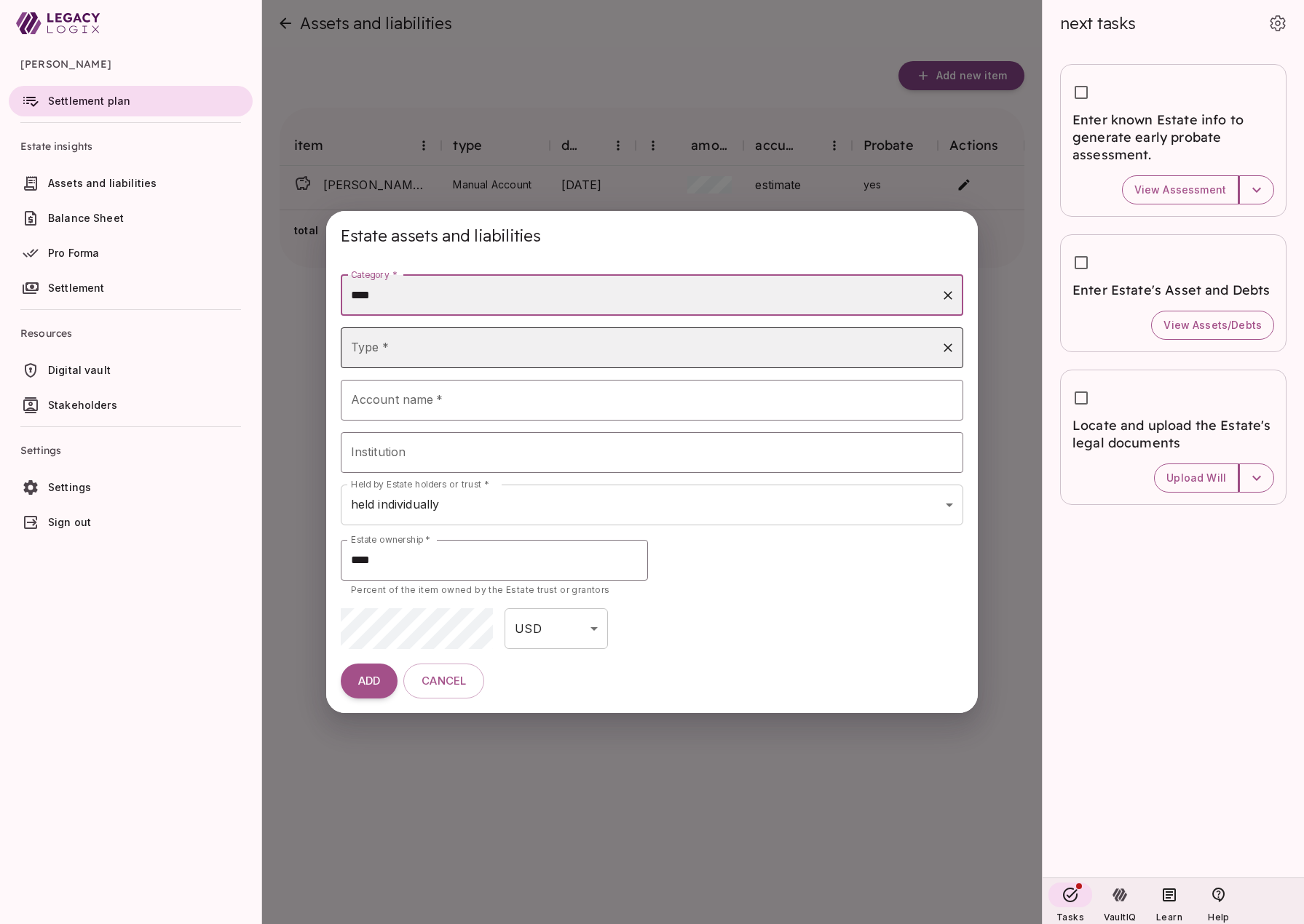
click at [451, 350] on input "Type *" at bounding box center [641, 348] width 588 height 27
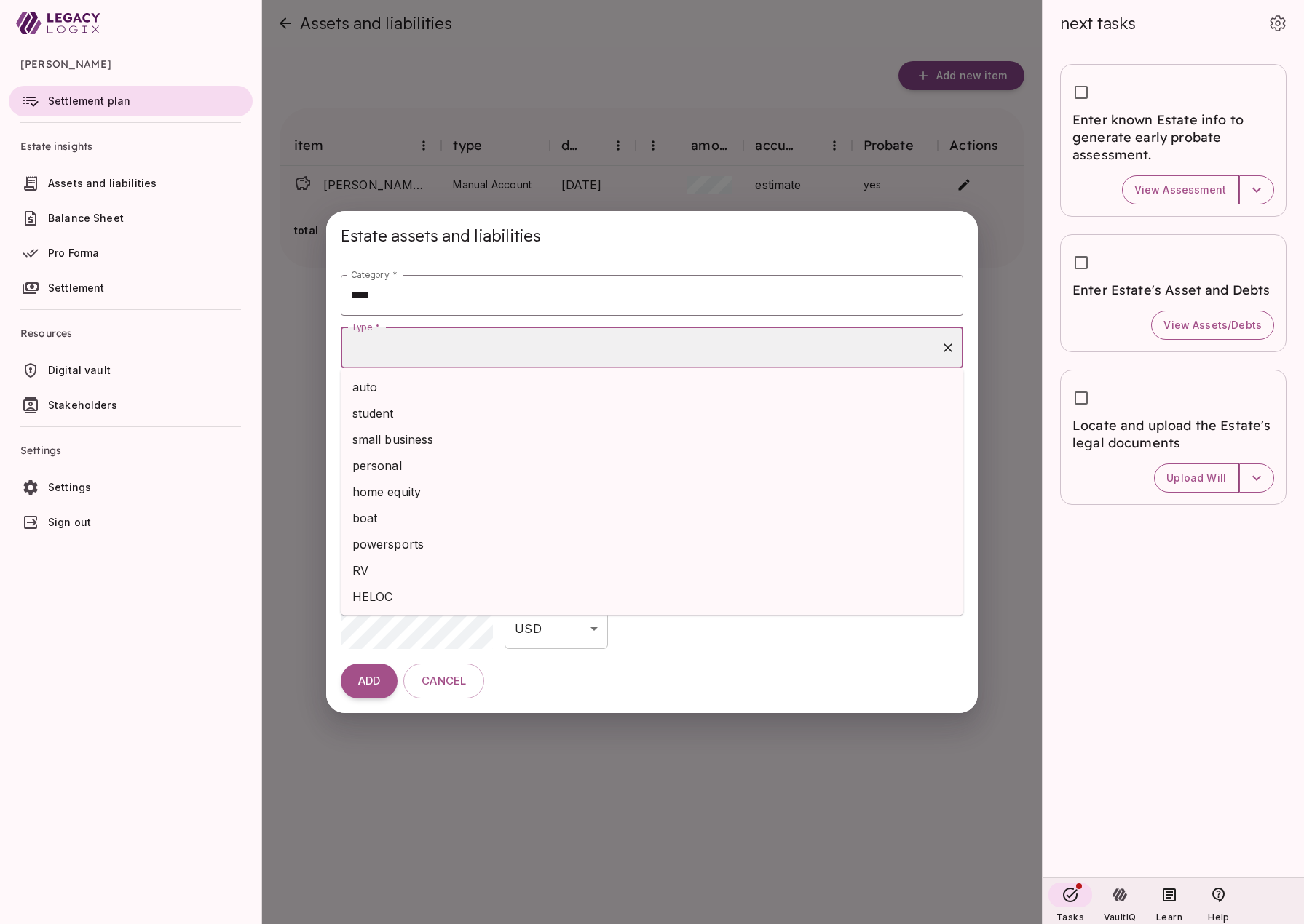
click at [448, 386] on li "auto" at bounding box center [652, 387] width 623 height 26
type input "****"
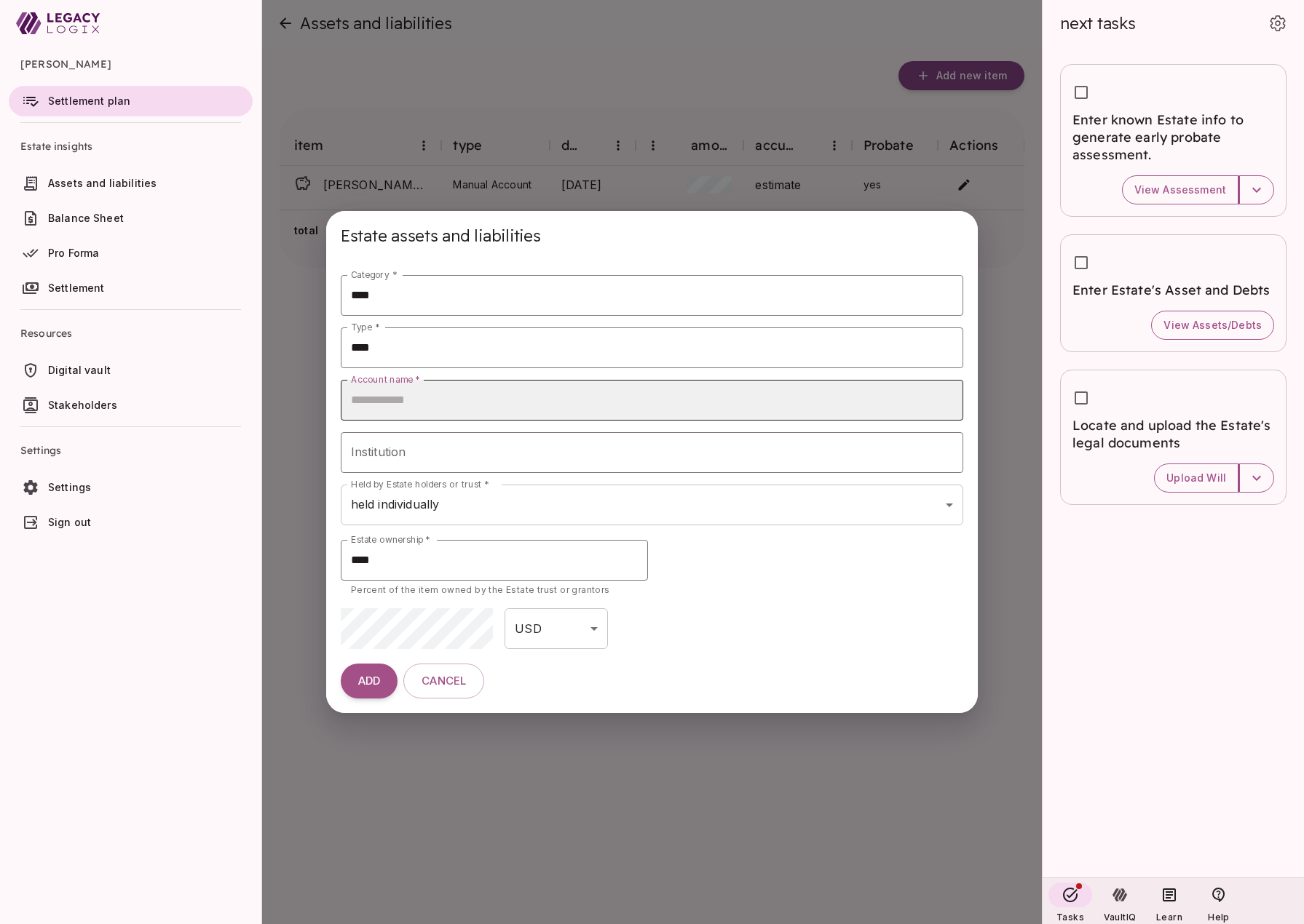
click at [472, 394] on input "Account name   *" at bounding box center [652, 400] width 623 height 41
type input "*********"
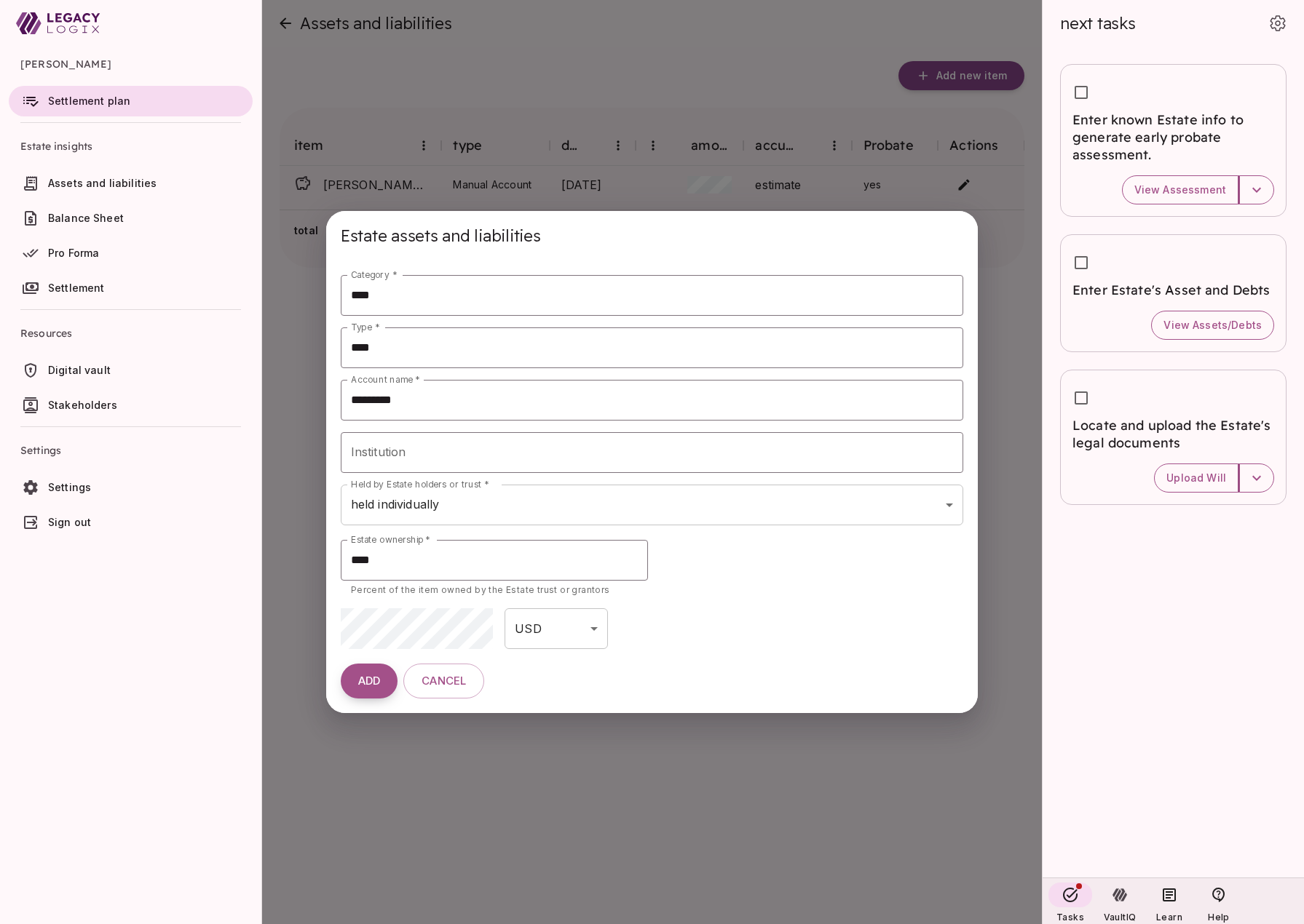
click at [365, 685] on span "ADD" at bounding box center [369, 681] width 22 height 14
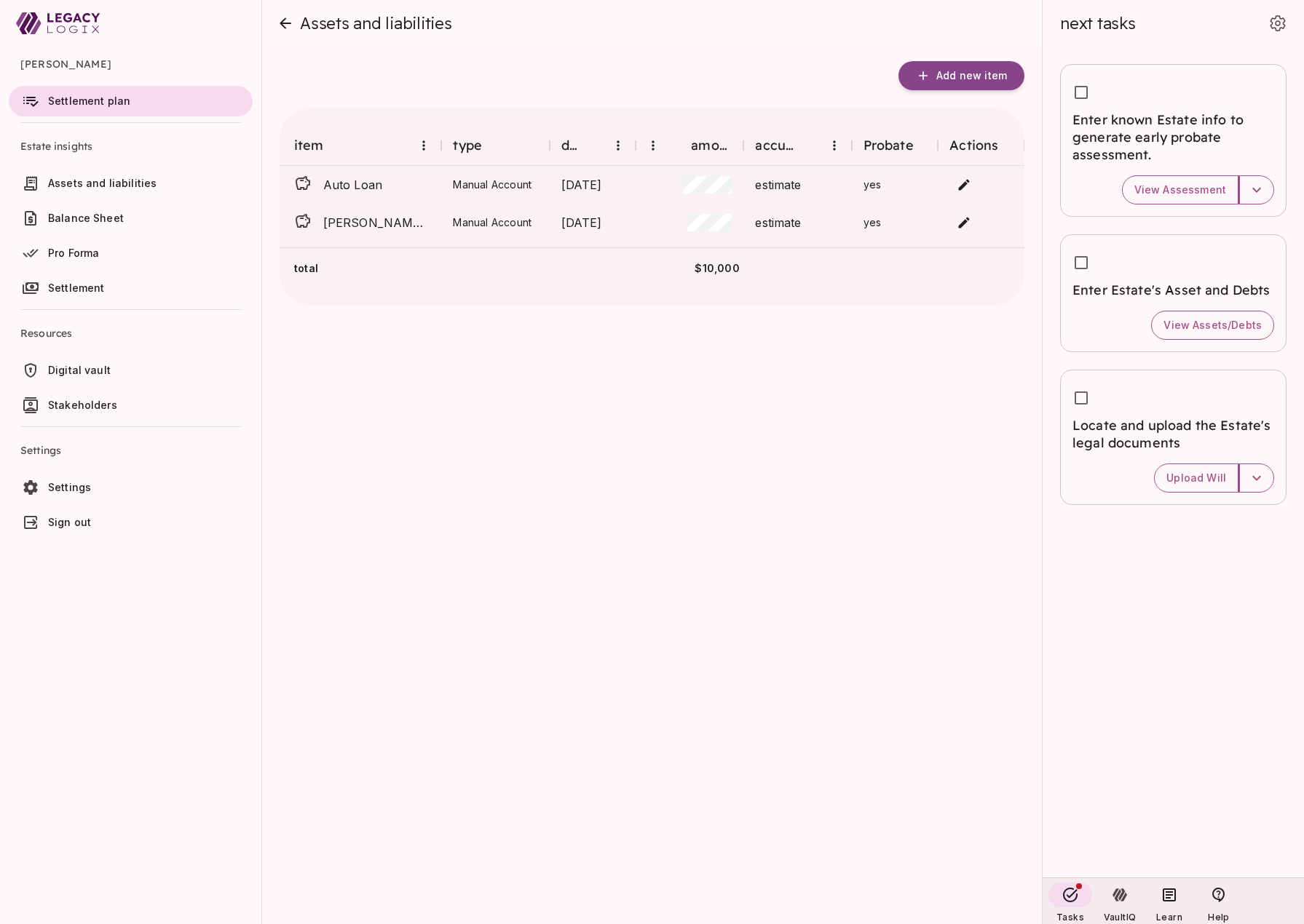
click at [104, 213] on span "Balance Sheet" at bounding box center [86, 218] width 76 height 12
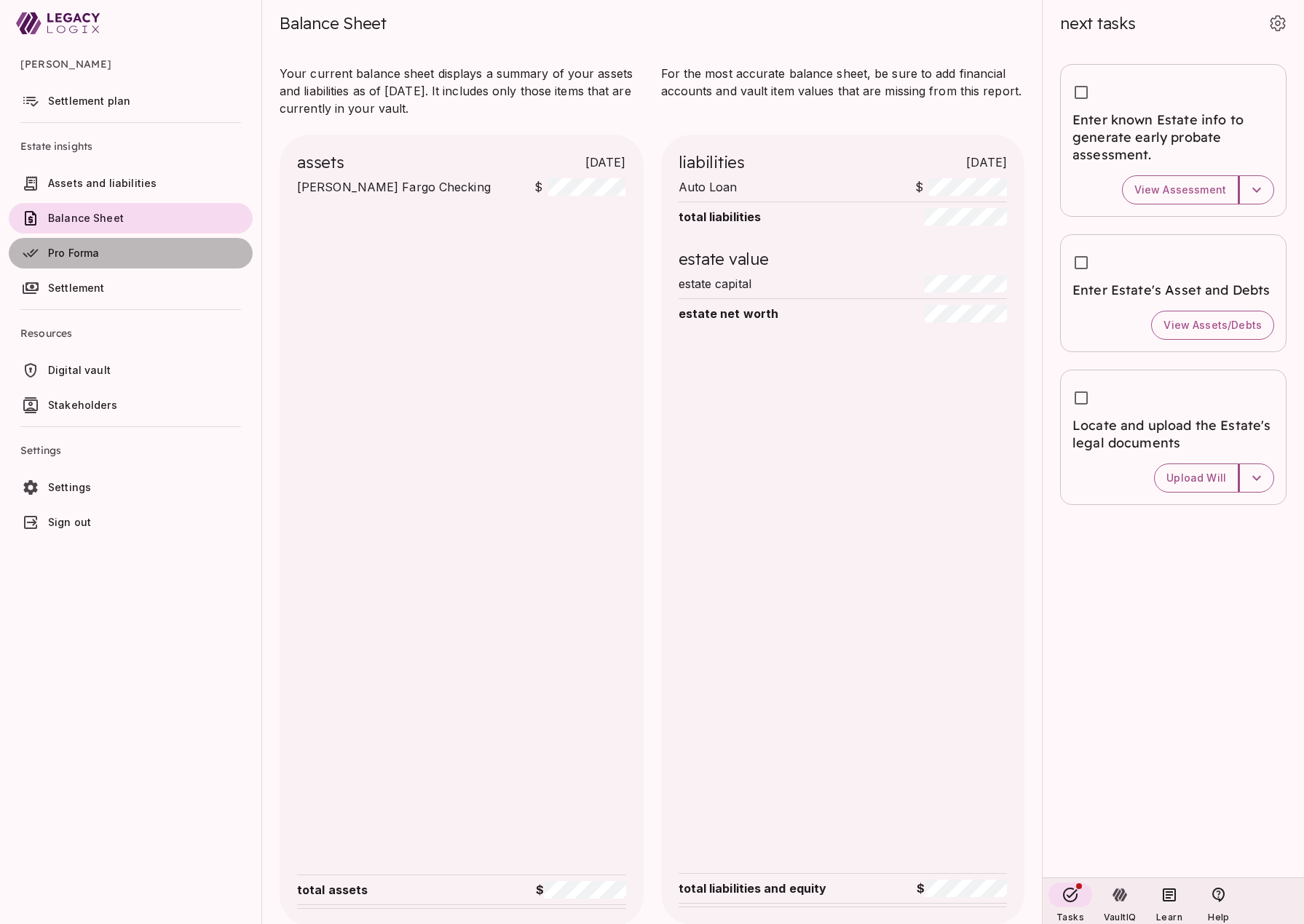
click at [101, 243] on link "Pro Forma" at bounding box center [131, 253] width 244 height 31
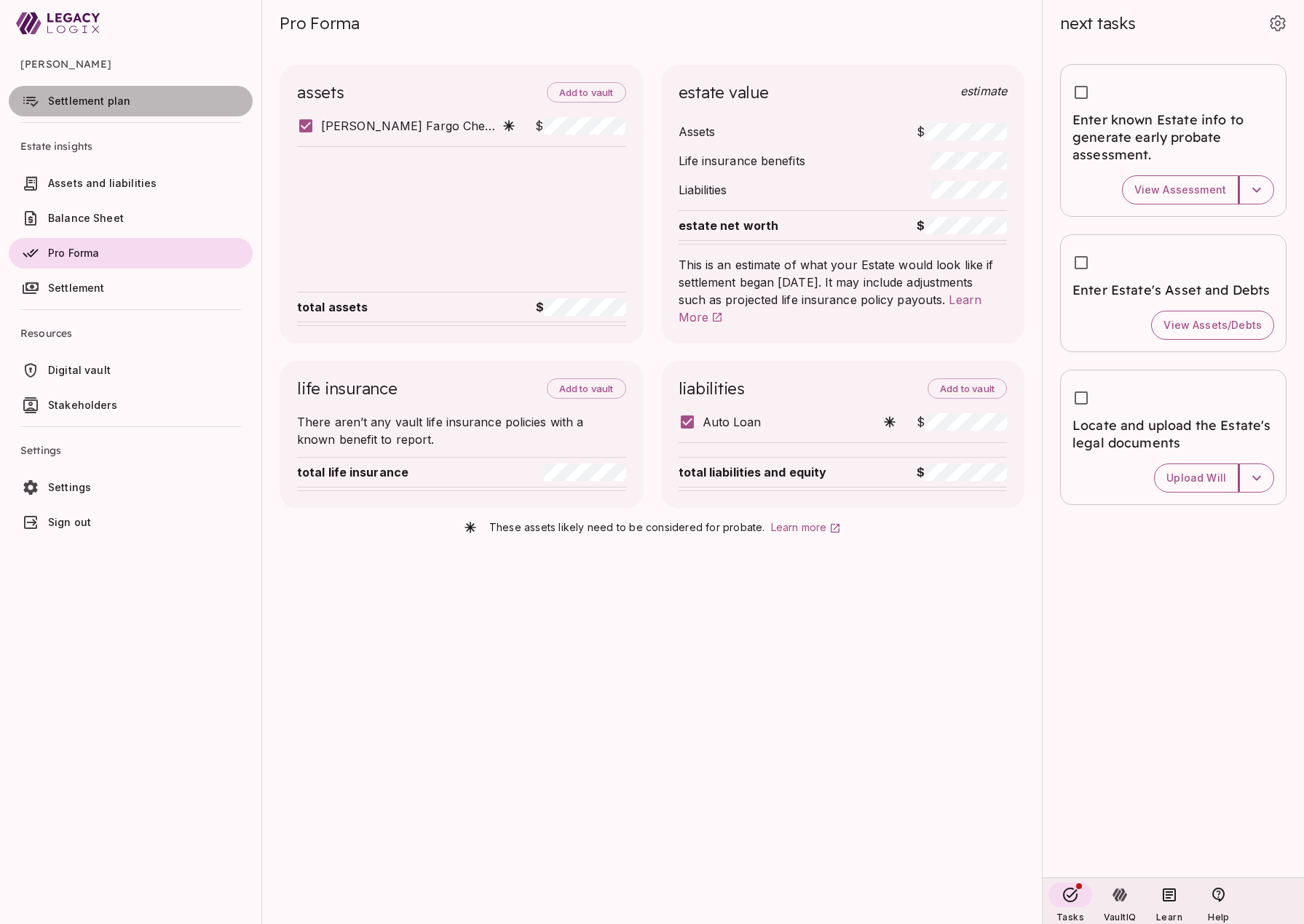
click at [78, 108] on link "Settlement plan" at bounding box center [131, 102] width 244 height 31
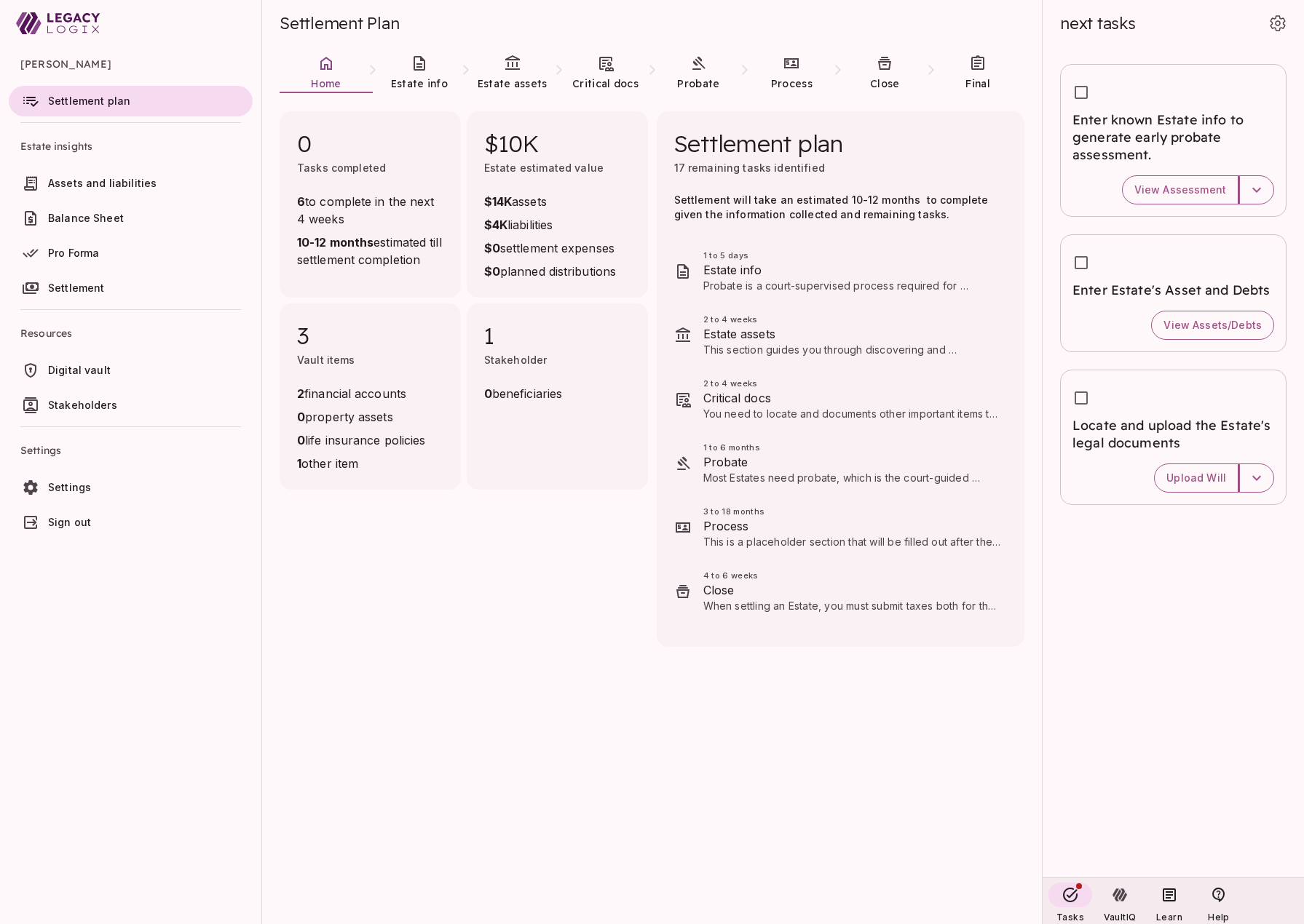
click at [115, 289] on span "Settlement" at bounding box center [148, 288] width 198 height 15
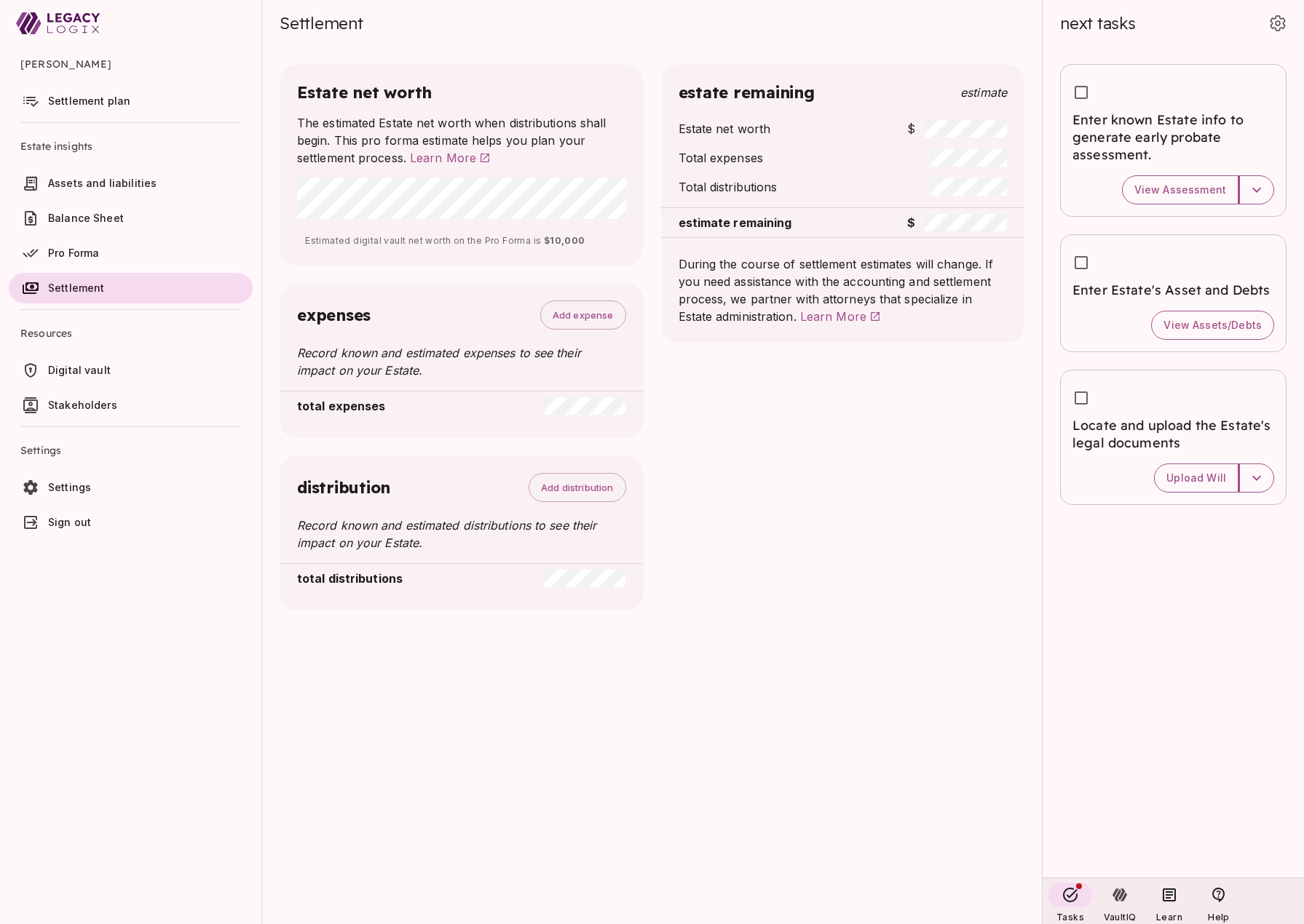
click at [142, 373] on span "Digital vault" at bounding box center [148, 370] width 198 height 15
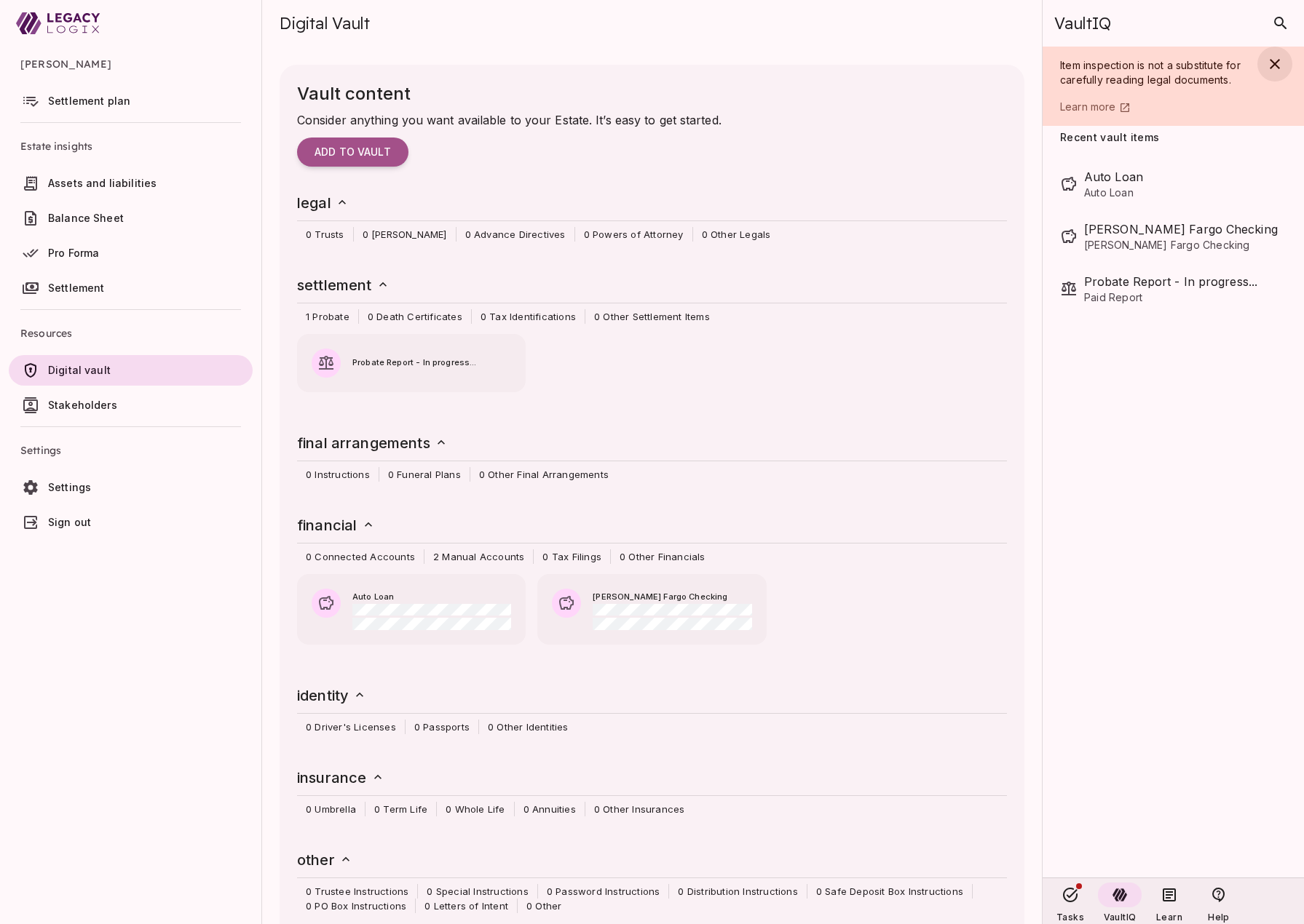
click at [1273, 66] on icon "button" at bounding box center [1275, 65] width 18 height 18
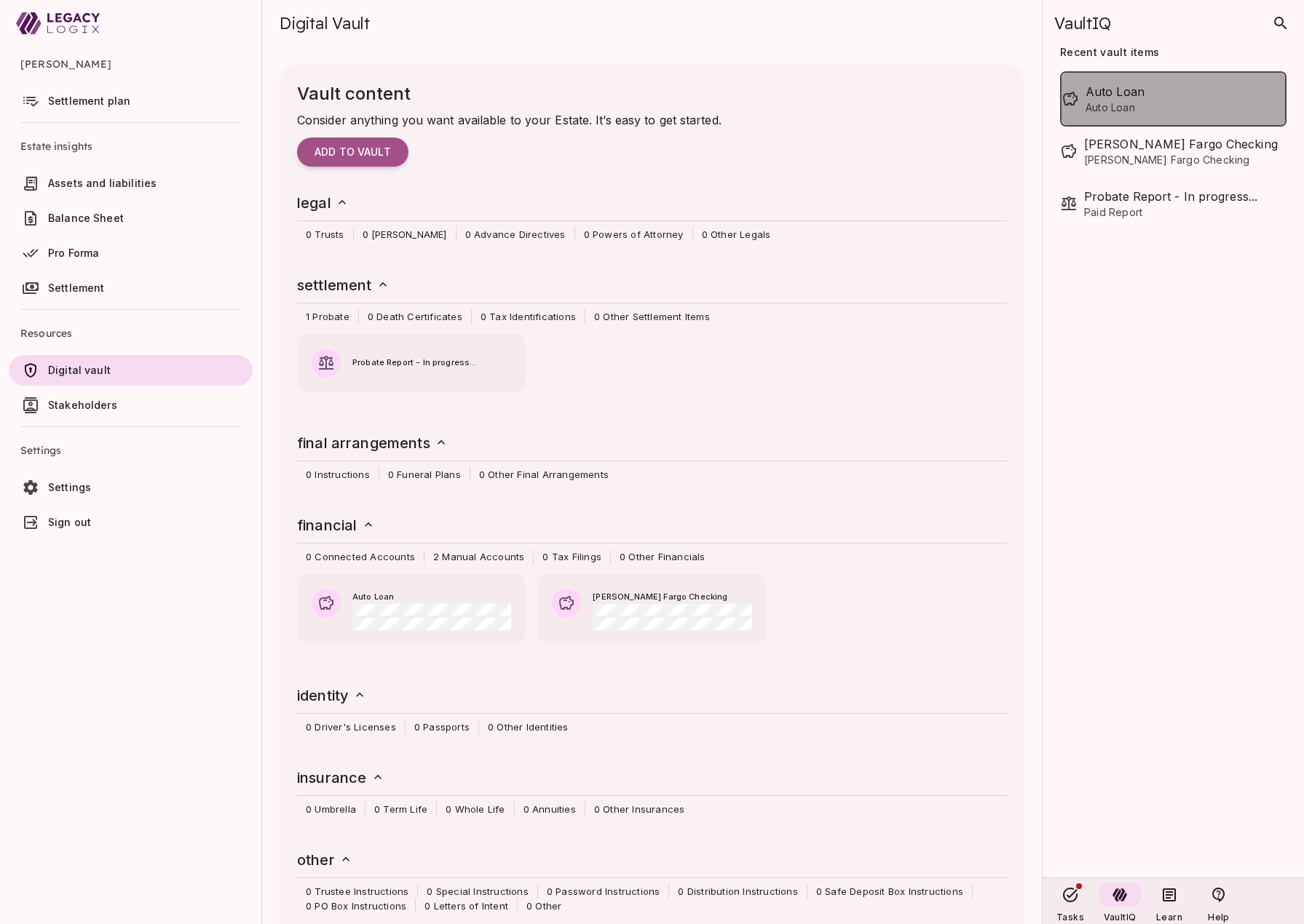
click at [1085, 103] on span "Auto Loan" at bounding box center [1185, 108] width 199 height 15
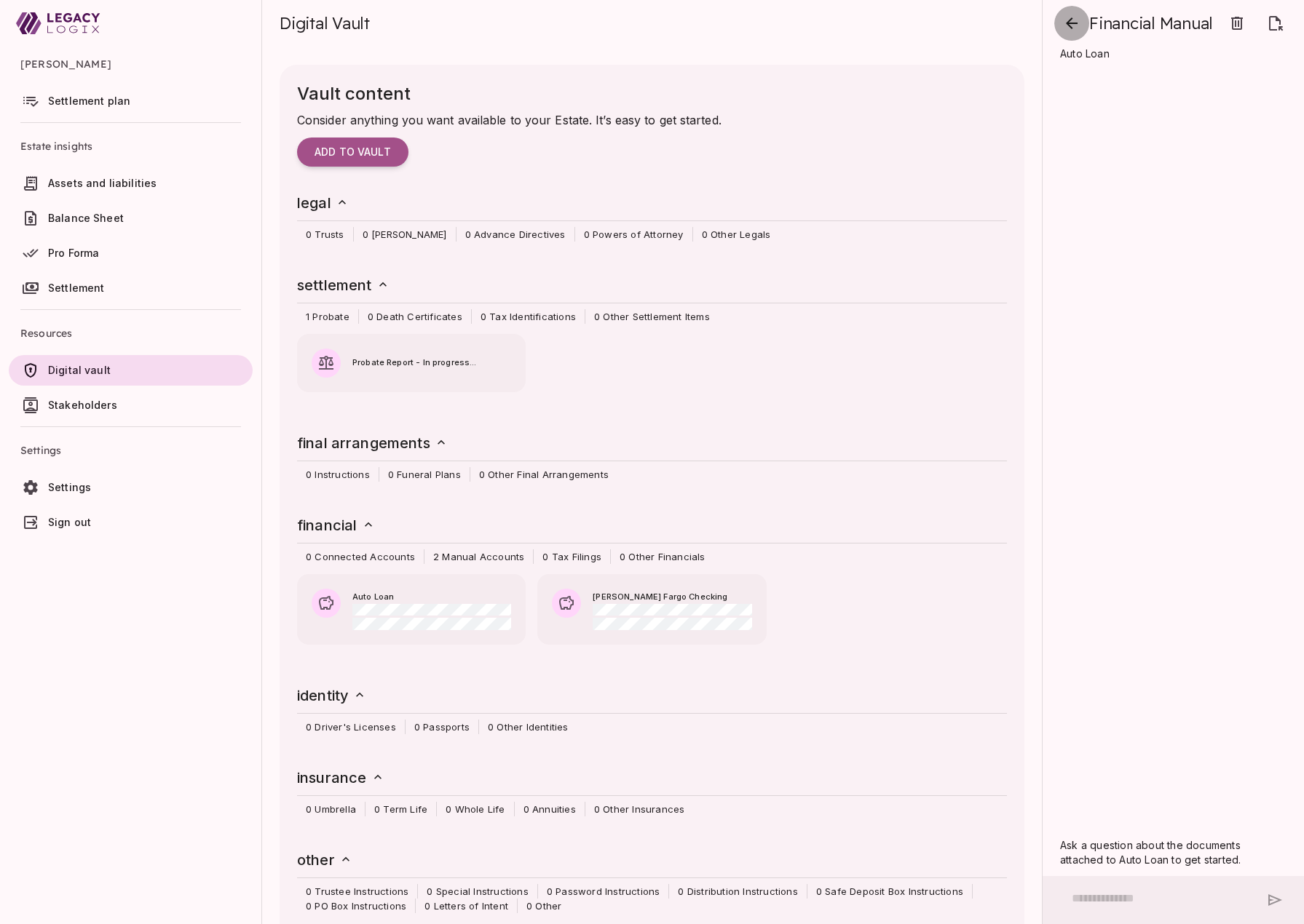
click at [1077, 24] on icon "button" at bounding box center [1072, 23] width 18 height 18
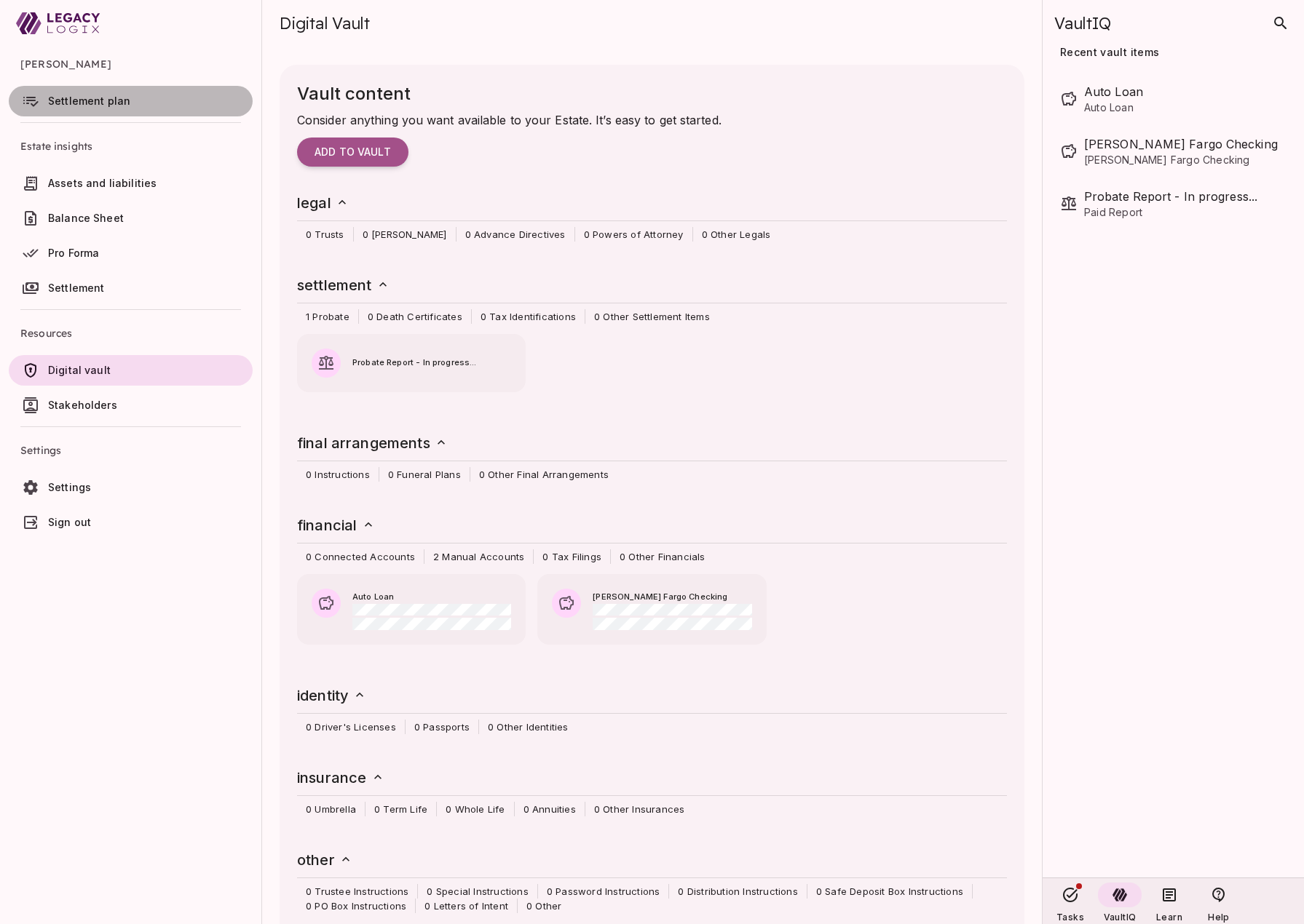
click at [71, 100] on span "Settlement plan" at bounding box center [90, 100] width 82 height 12
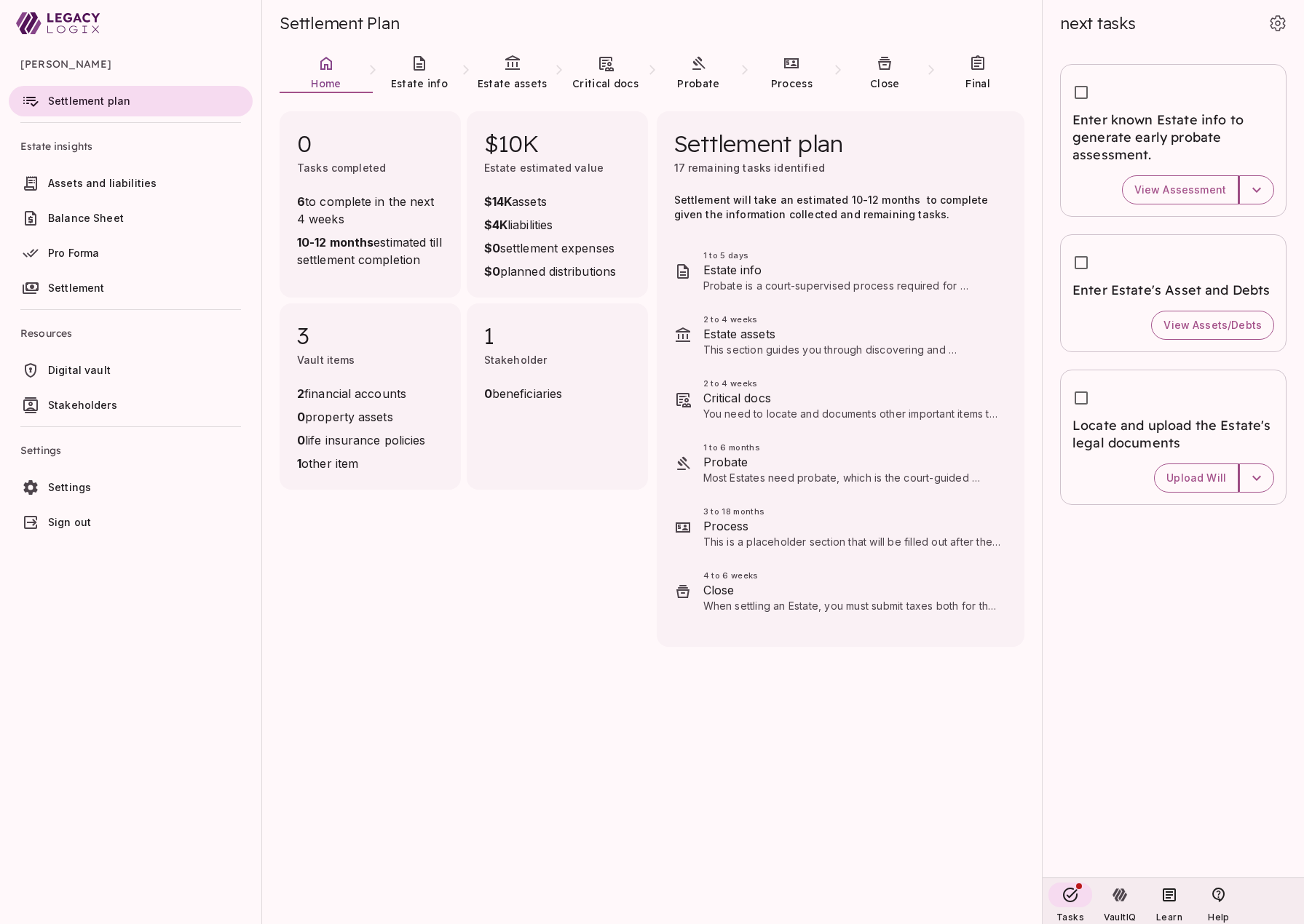
click at [105, 402] on span "Stakeholders" at bounding box center [83, 405] width 69 height 12
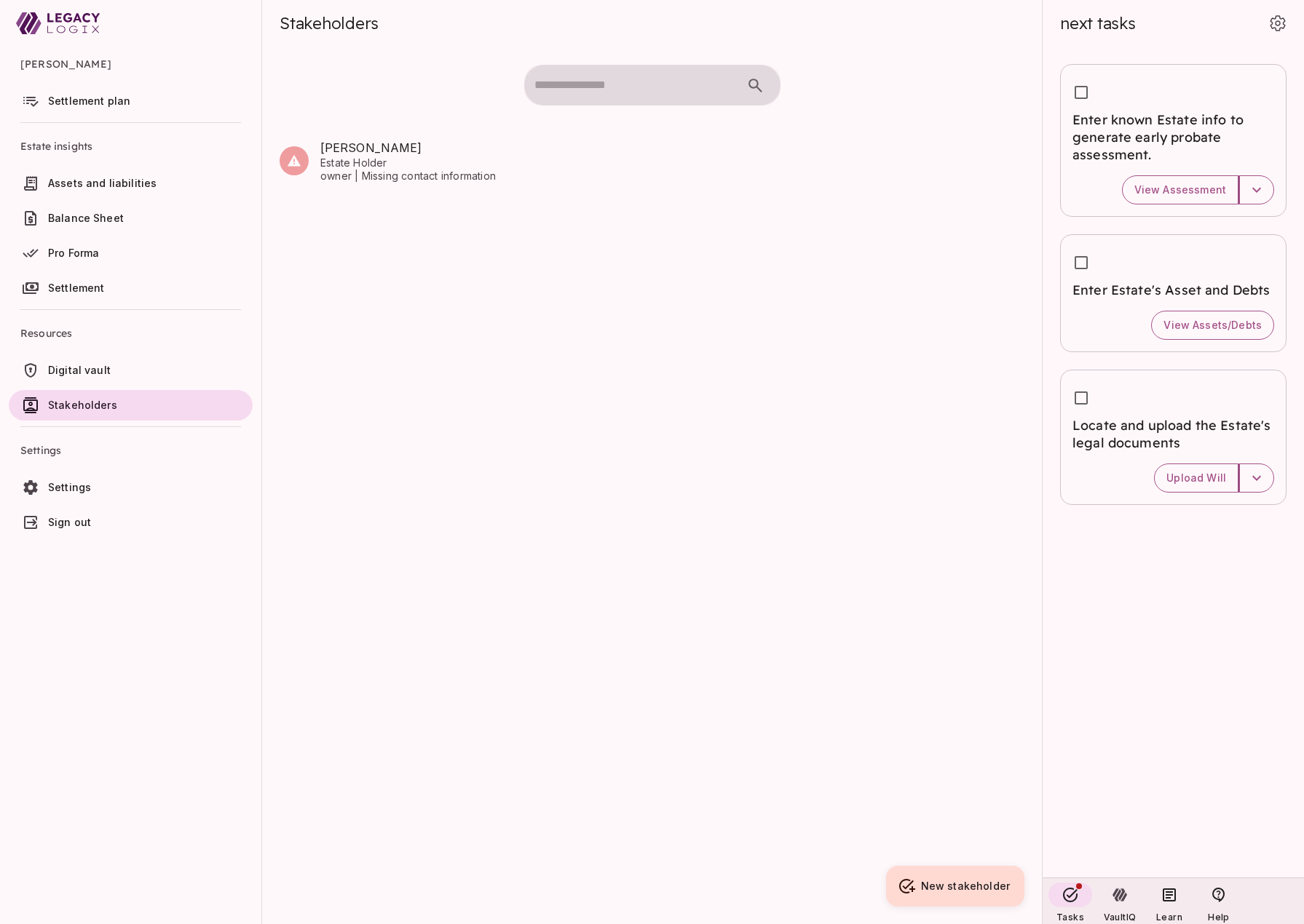
click at [139, 367] on span "Digital vault" at bounding box center [148, 370] width 198 height 15
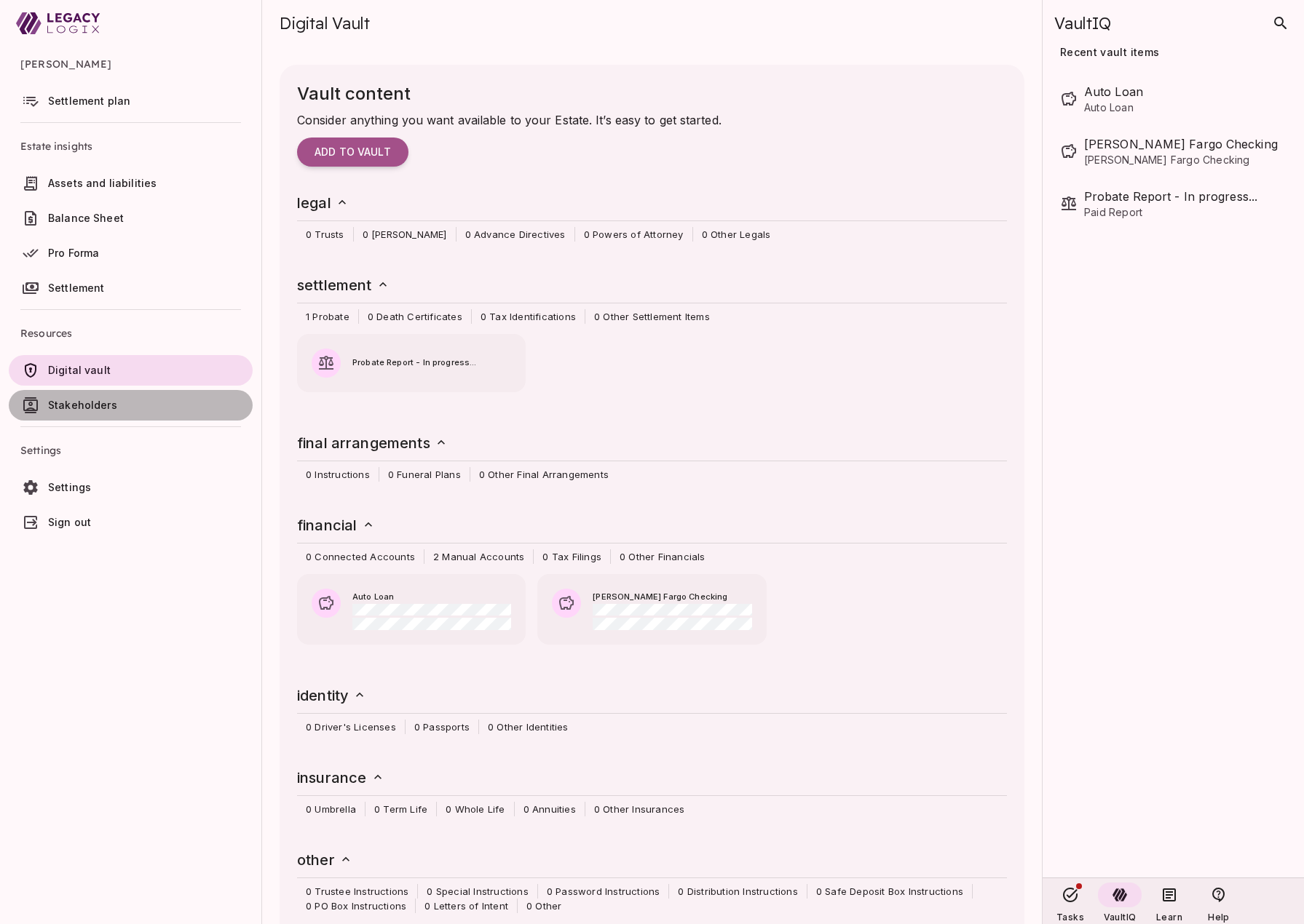
click at [140, 395] on link "Stakeholders" at bounding box center [131, 406] width 244 height 31
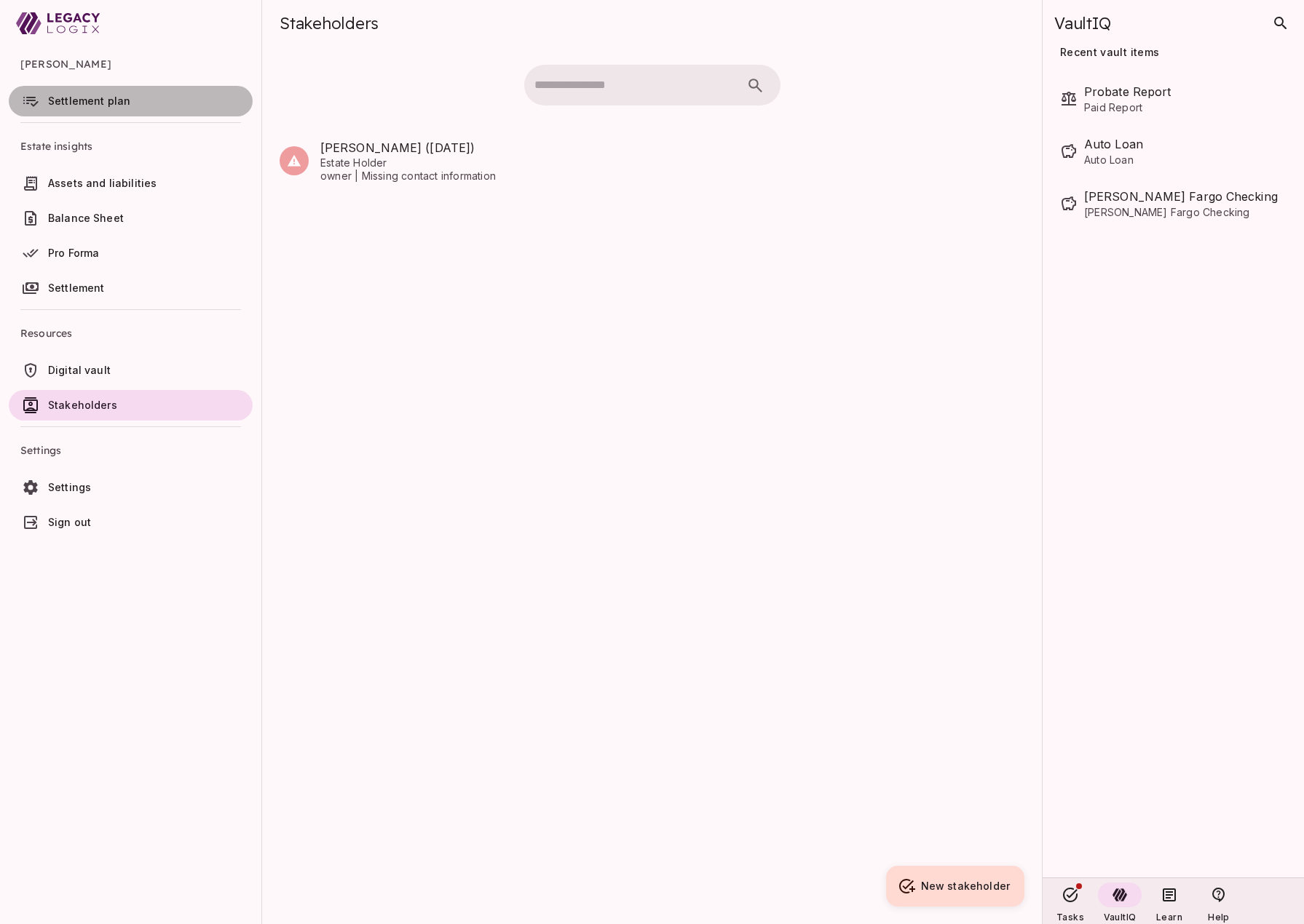
click at [105, 98] on span "Settlement plan" at bounding box center [90, 100] width 82 height 12
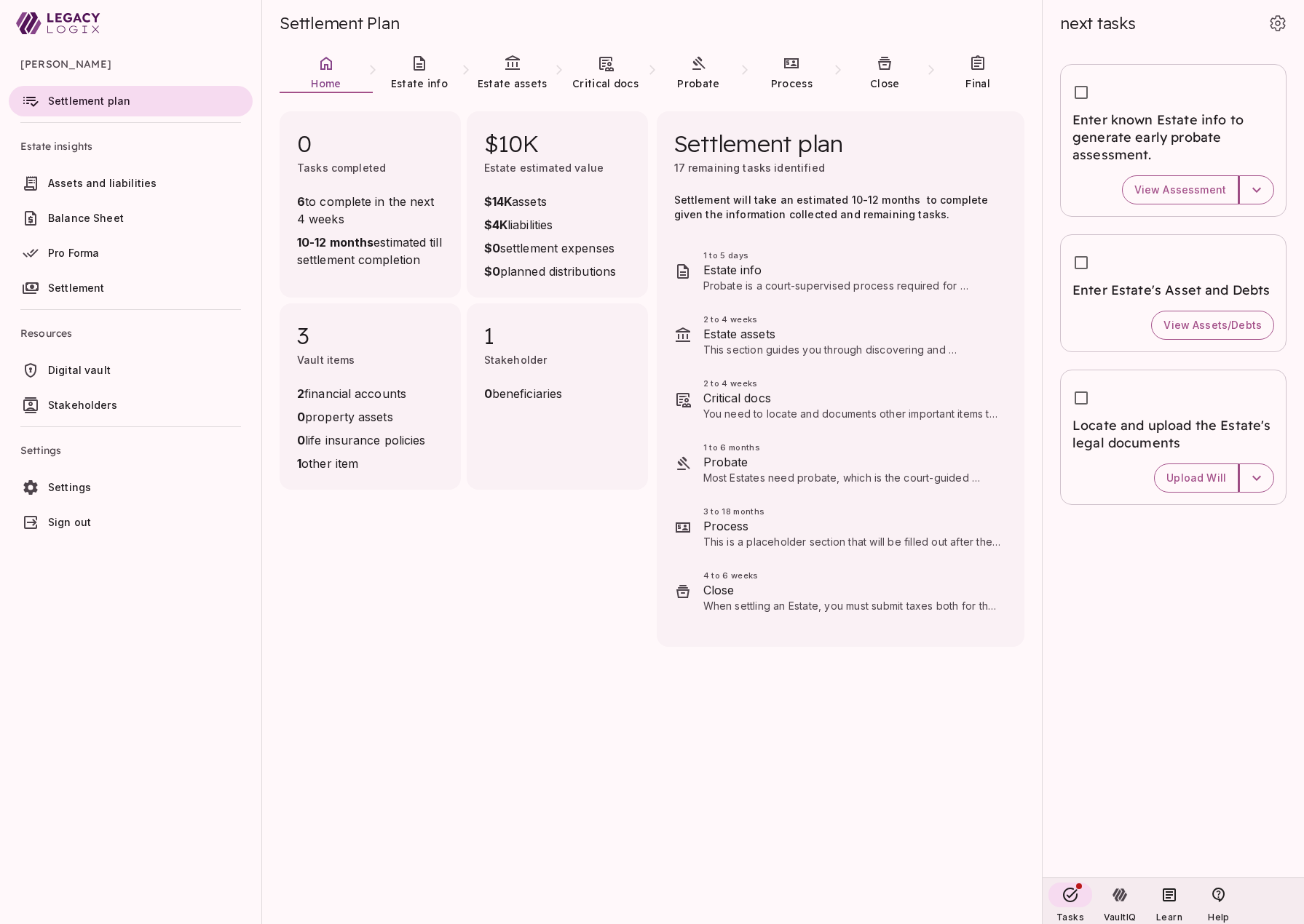
click at [70, 521] on span "Sign out" at bounding box center [69, 522] width 43 height 12
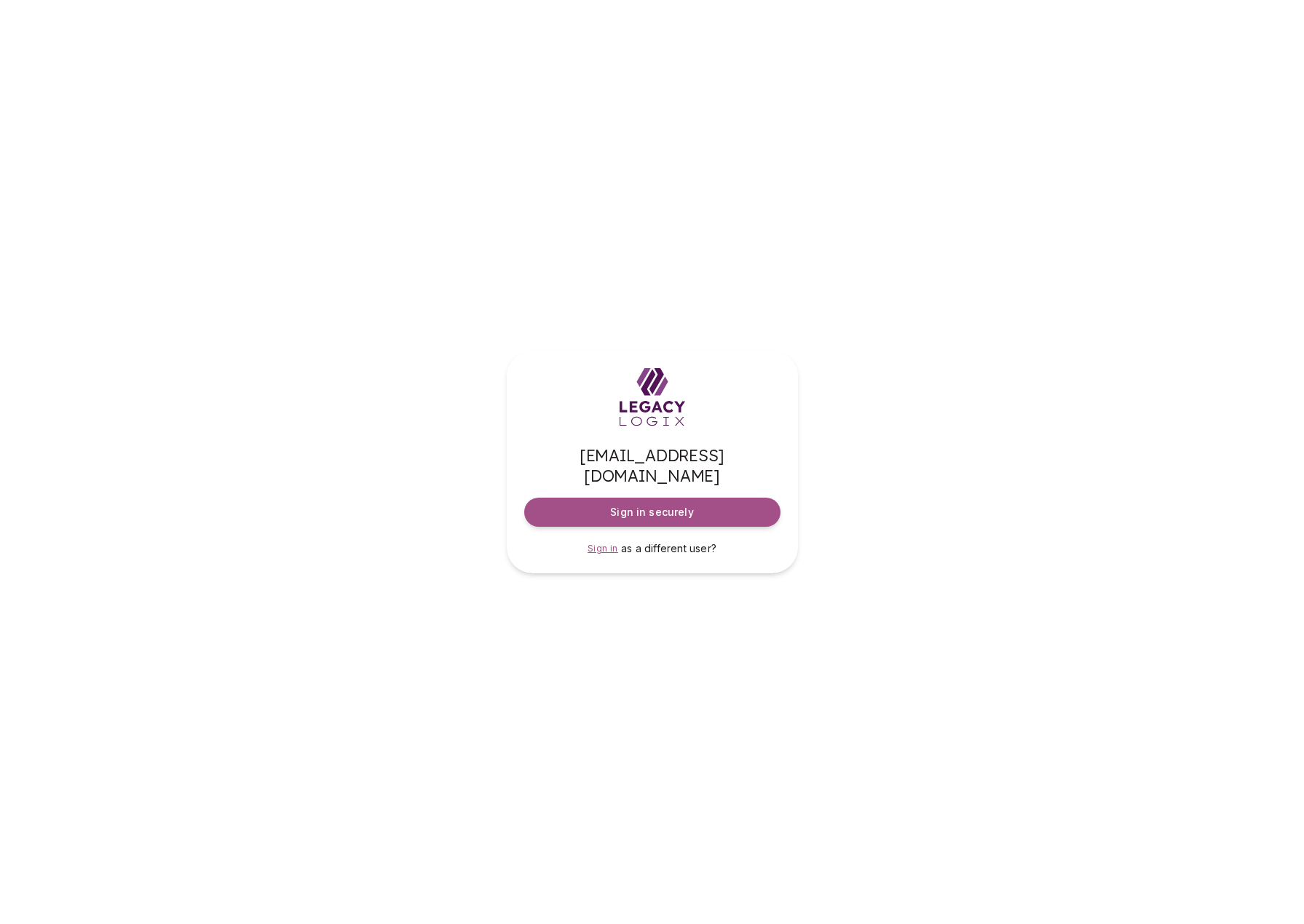
click at [607, 543] on span "Sign in" at bounding box center [602, 548] width 31 height 11
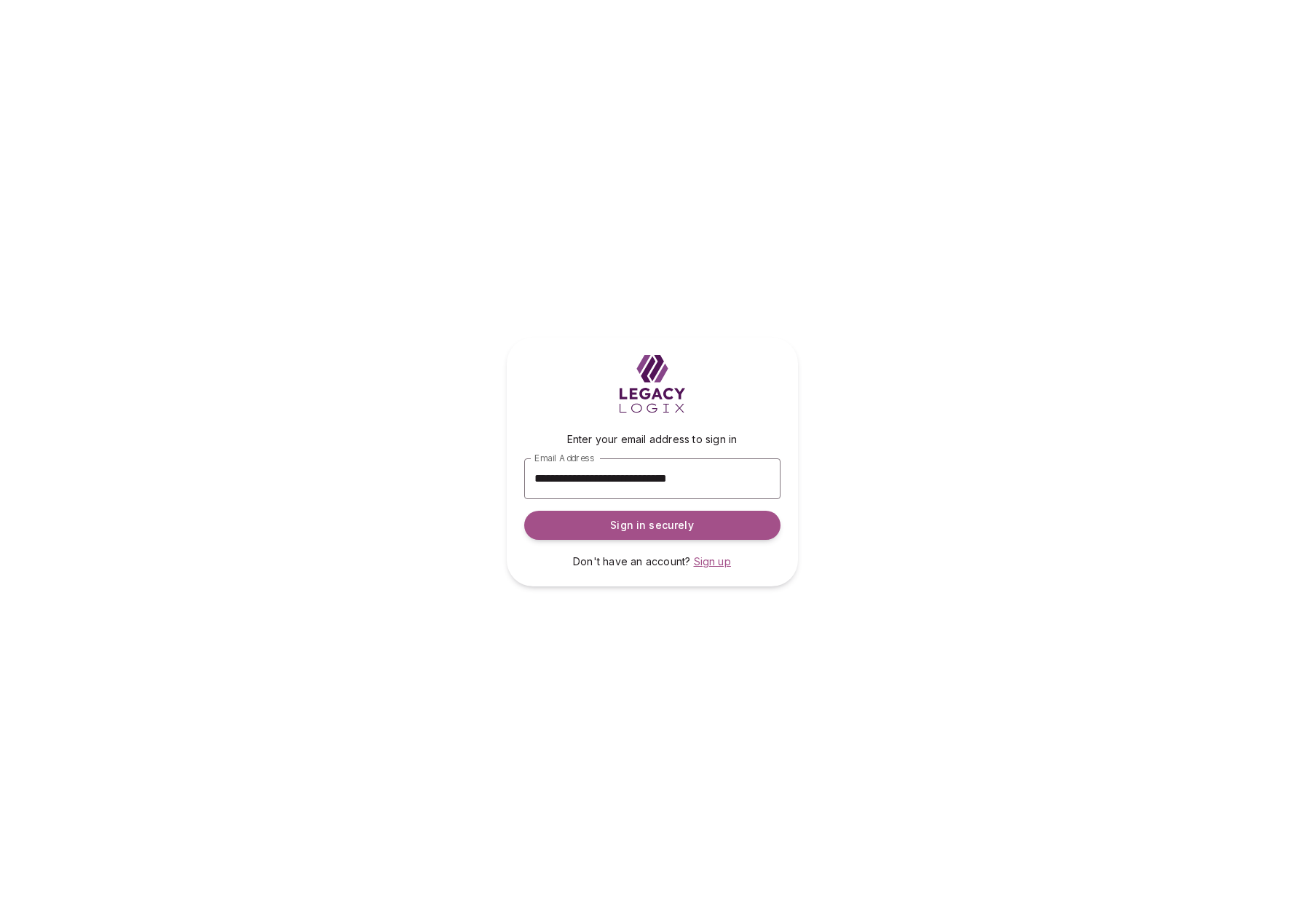
click at [712, 561] on span "Sign up" at bounding box center [712, 561] width 37 height 12
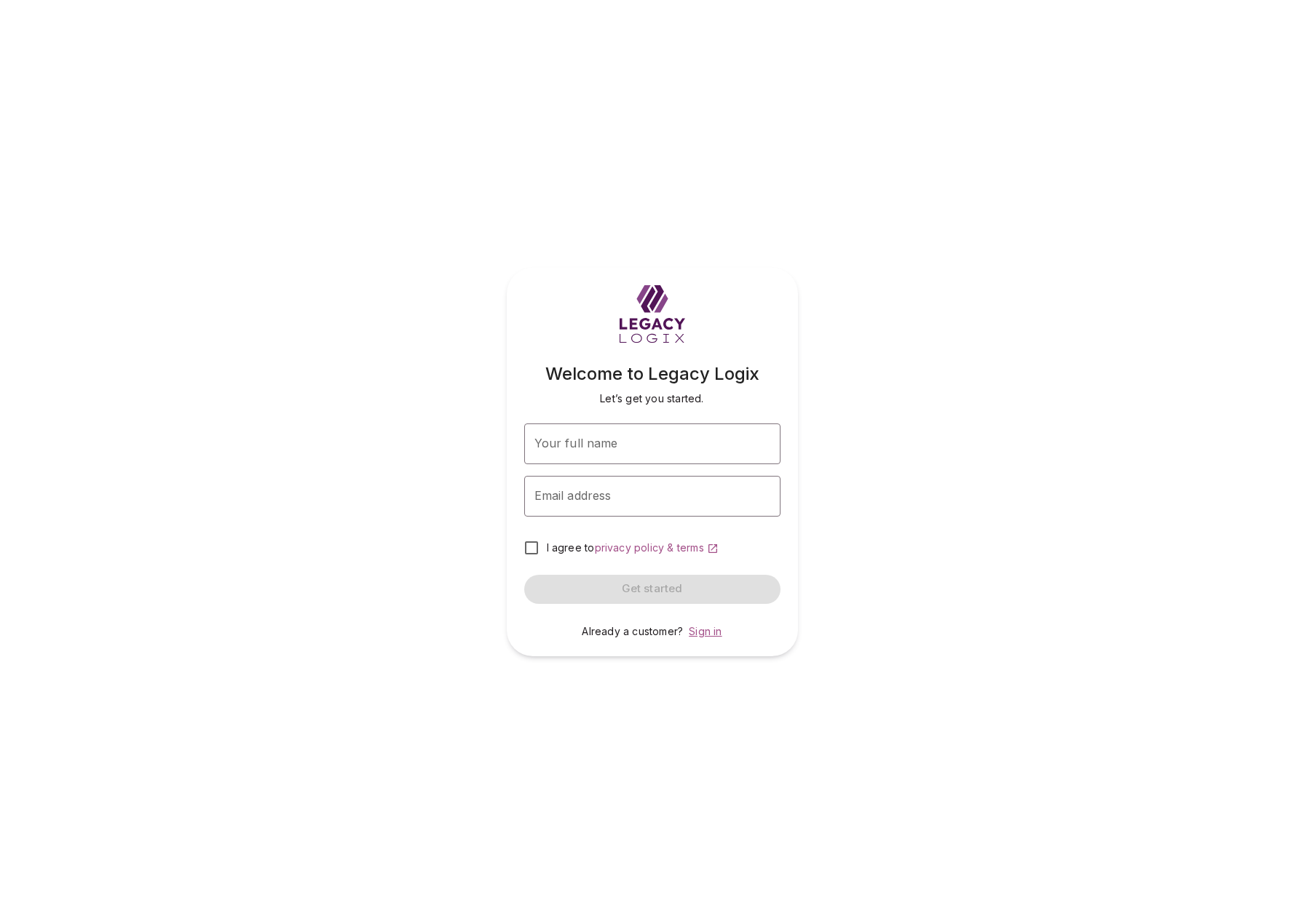
click at [705, 629] on span "Sign in" at bounding box center [705, 631] width 33 height 12
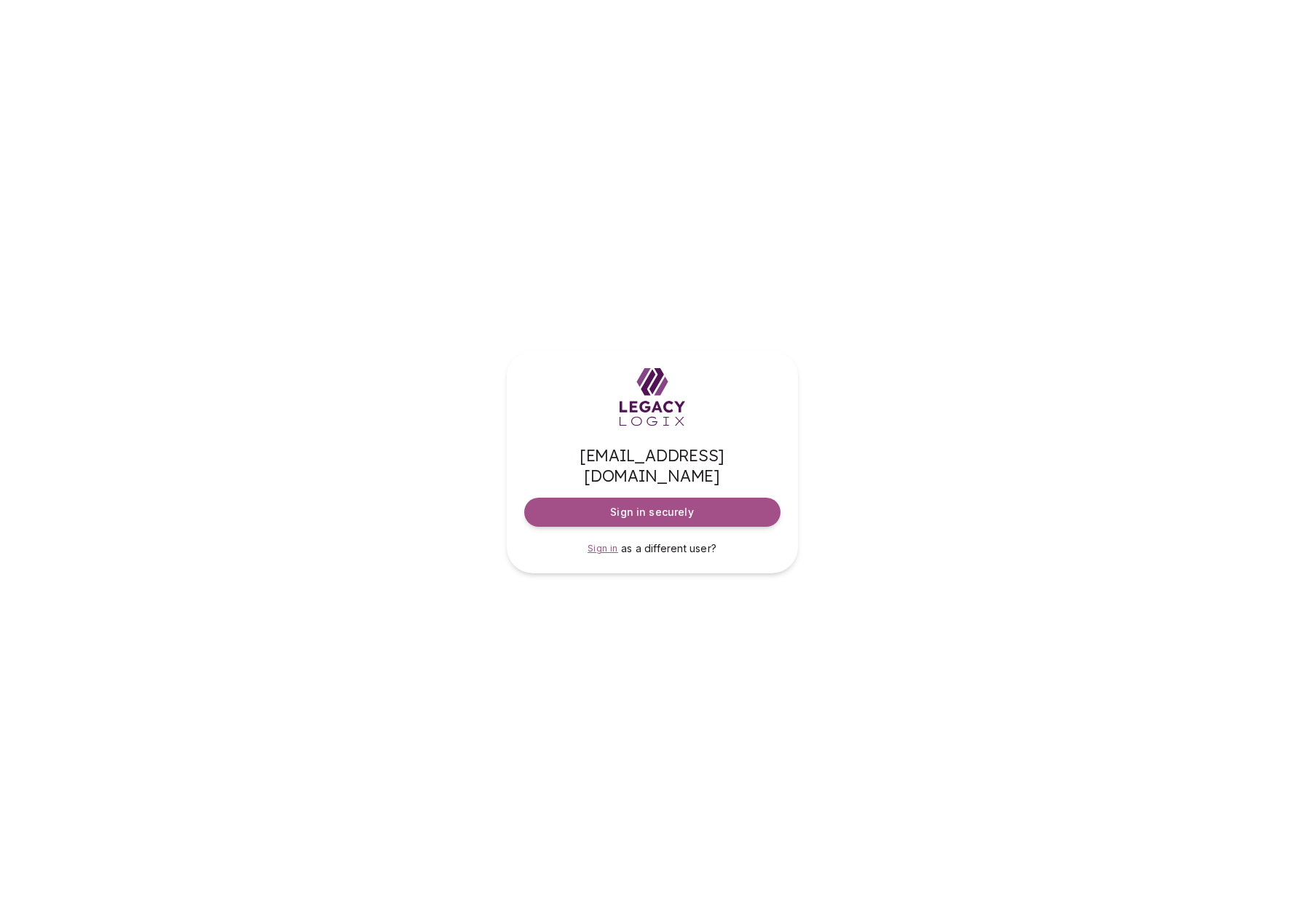
click at [599, 543] on span "Sign in" at bounding box center [602, 548] width 31 height 11
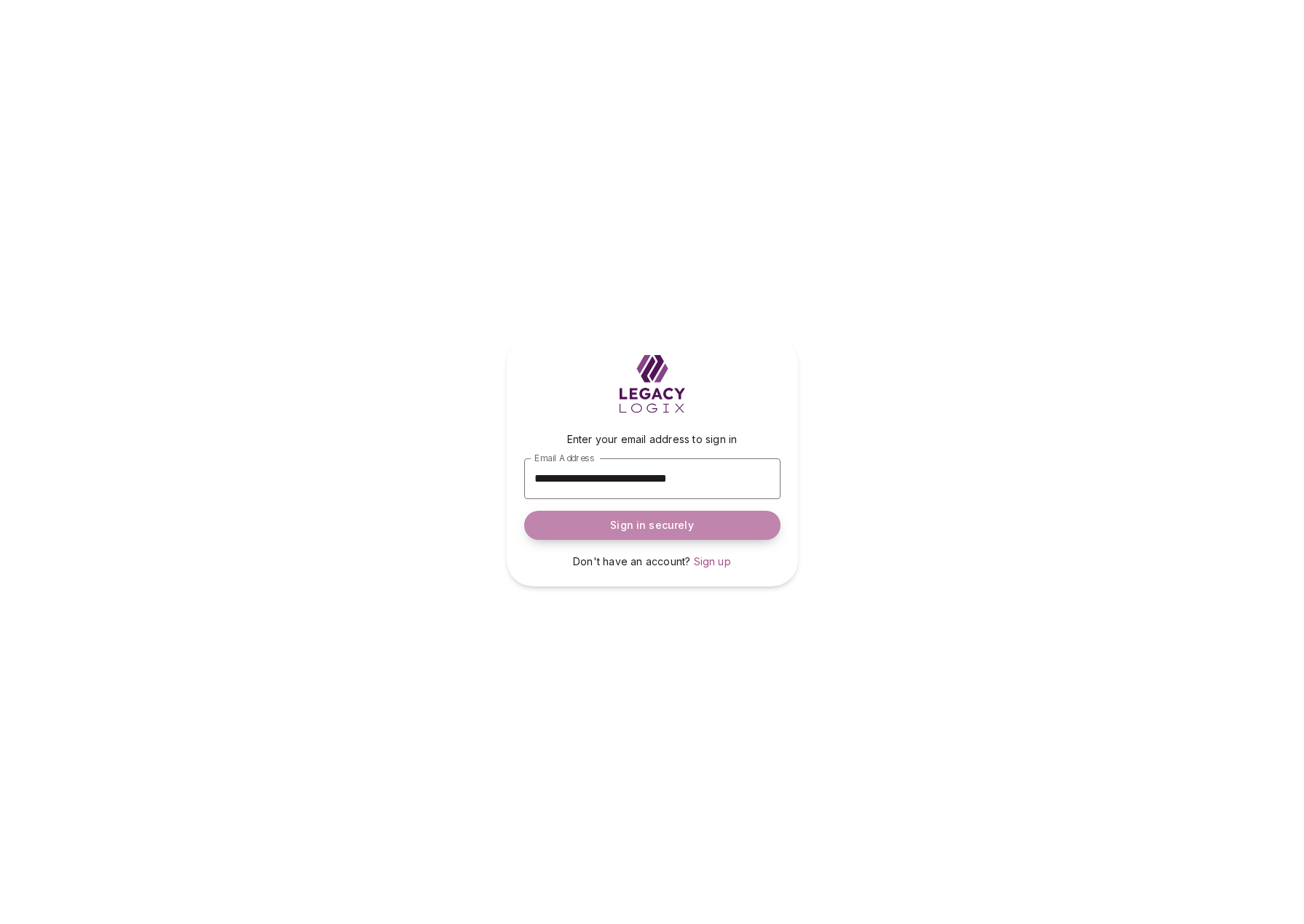
click at [674, 525] on span "Sign in securely" at bounding box center [651, 526] width 83 height 15
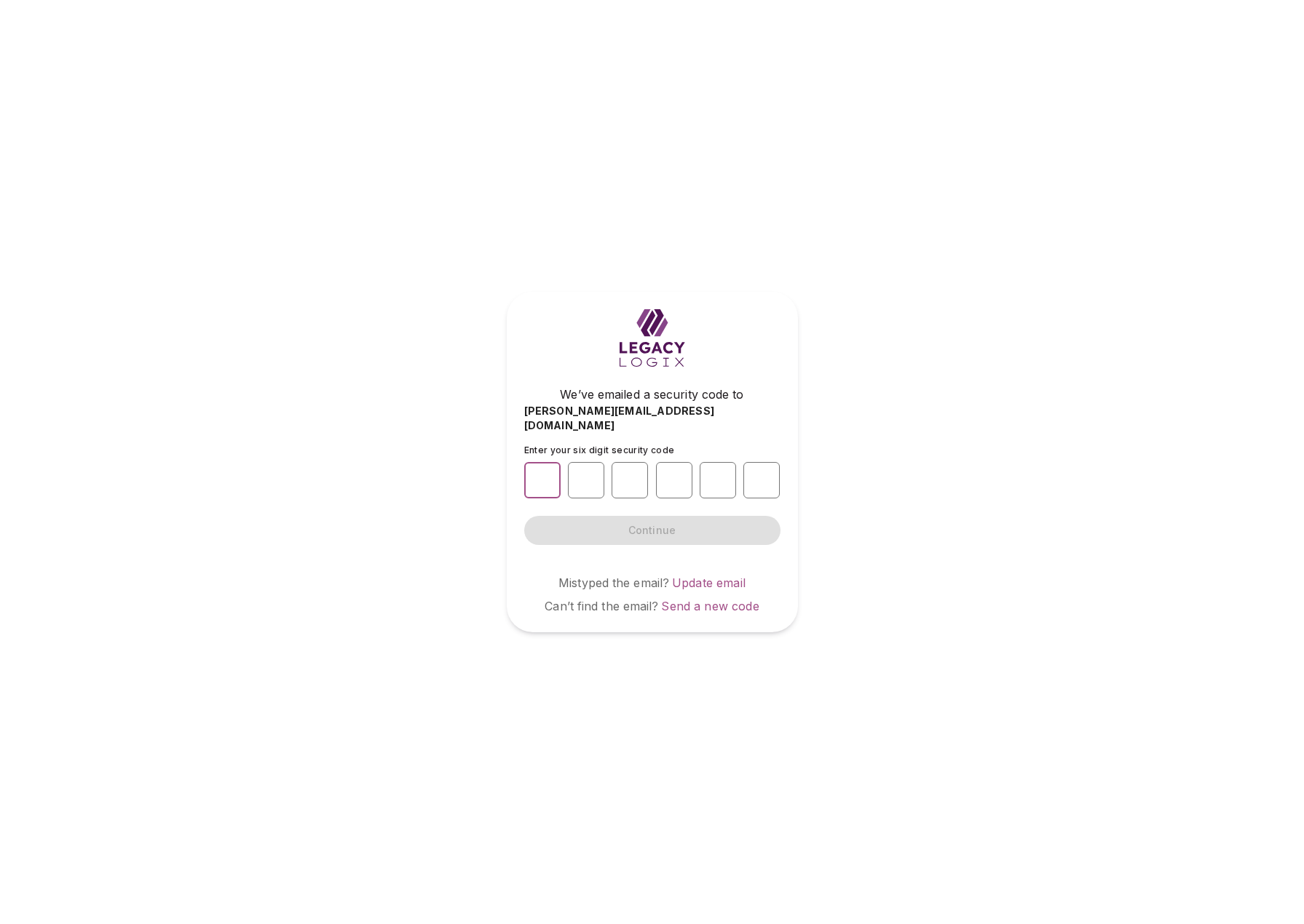
click at [540, 467] on input "number" at bounding box center [542, 480] width 36 height 36
type input "*"
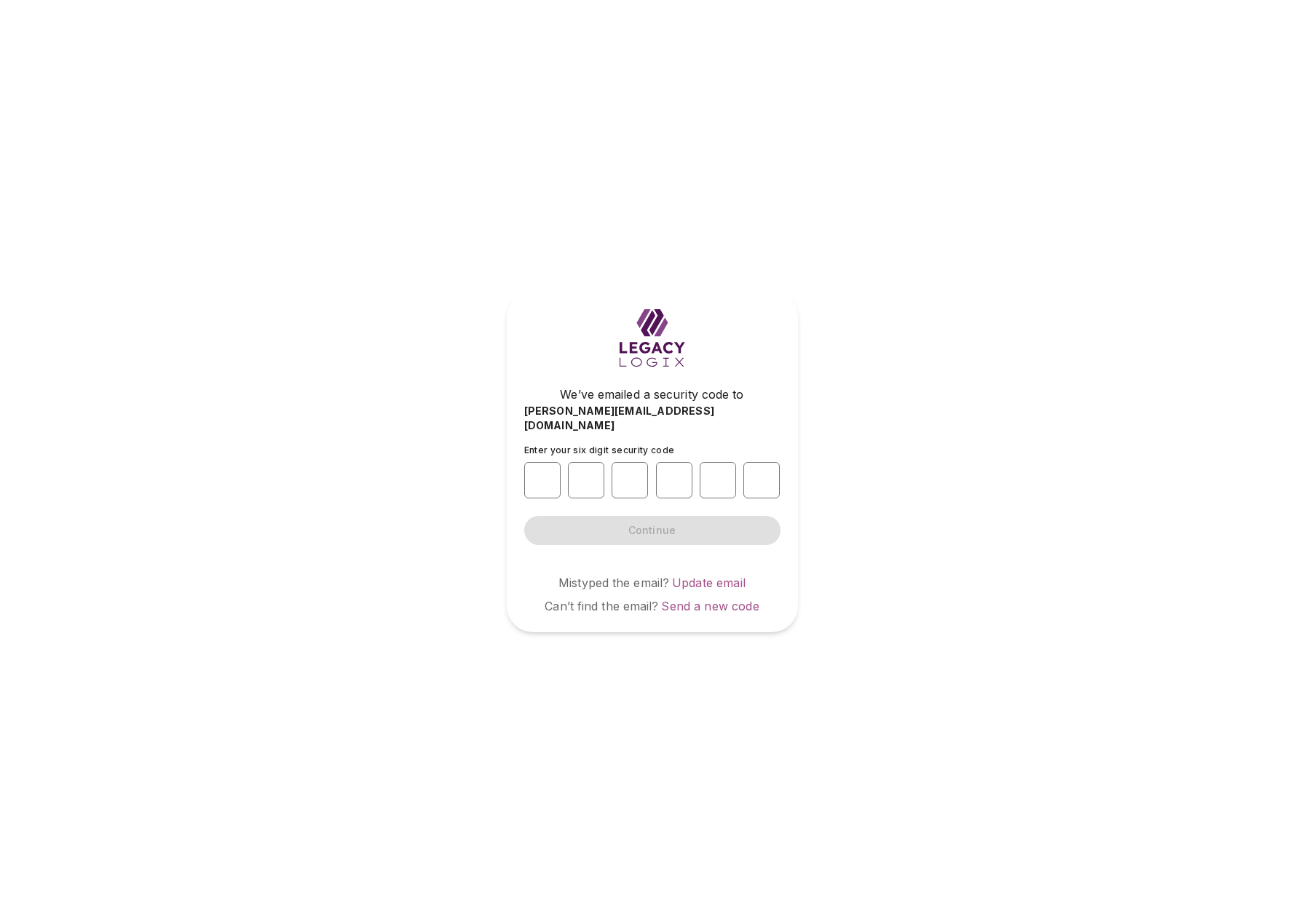
type input "*"
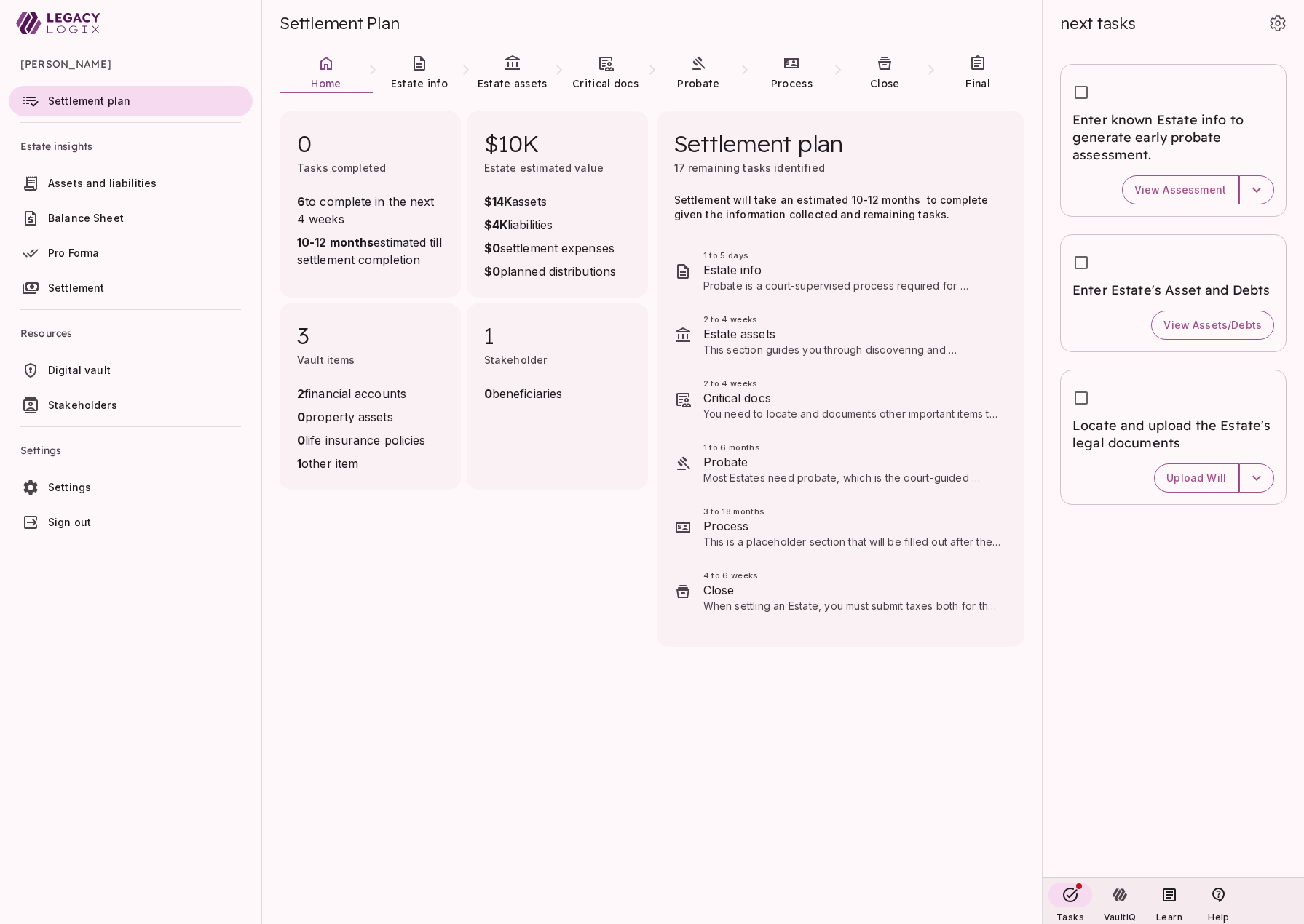
click at [95, 401] on span "Stakeholders" at bounding box center [83, 405] width 69 height 12
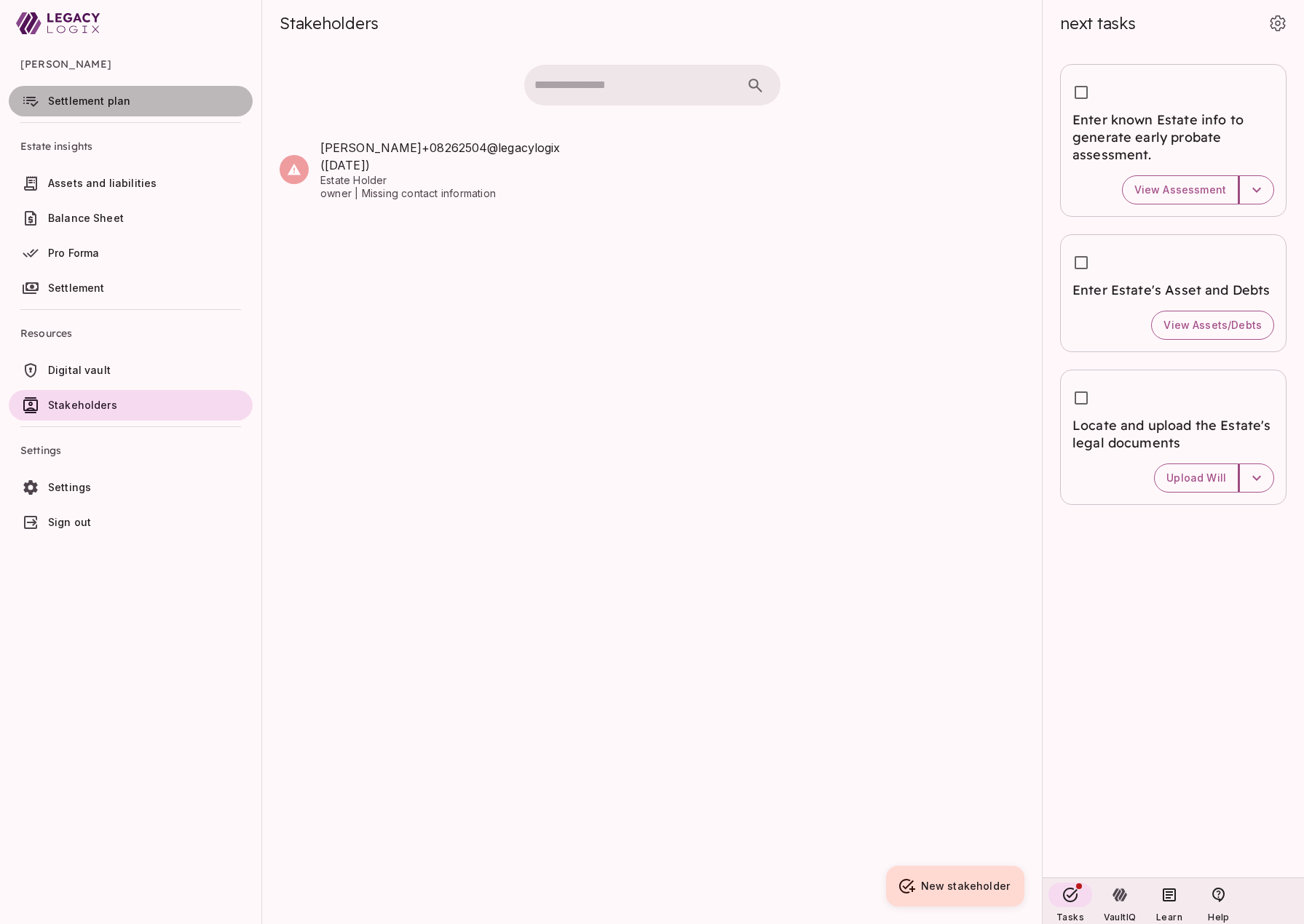
click at [73, 102] on span "Settlement plan" at bounding box center [90, 100] width 82 height 12
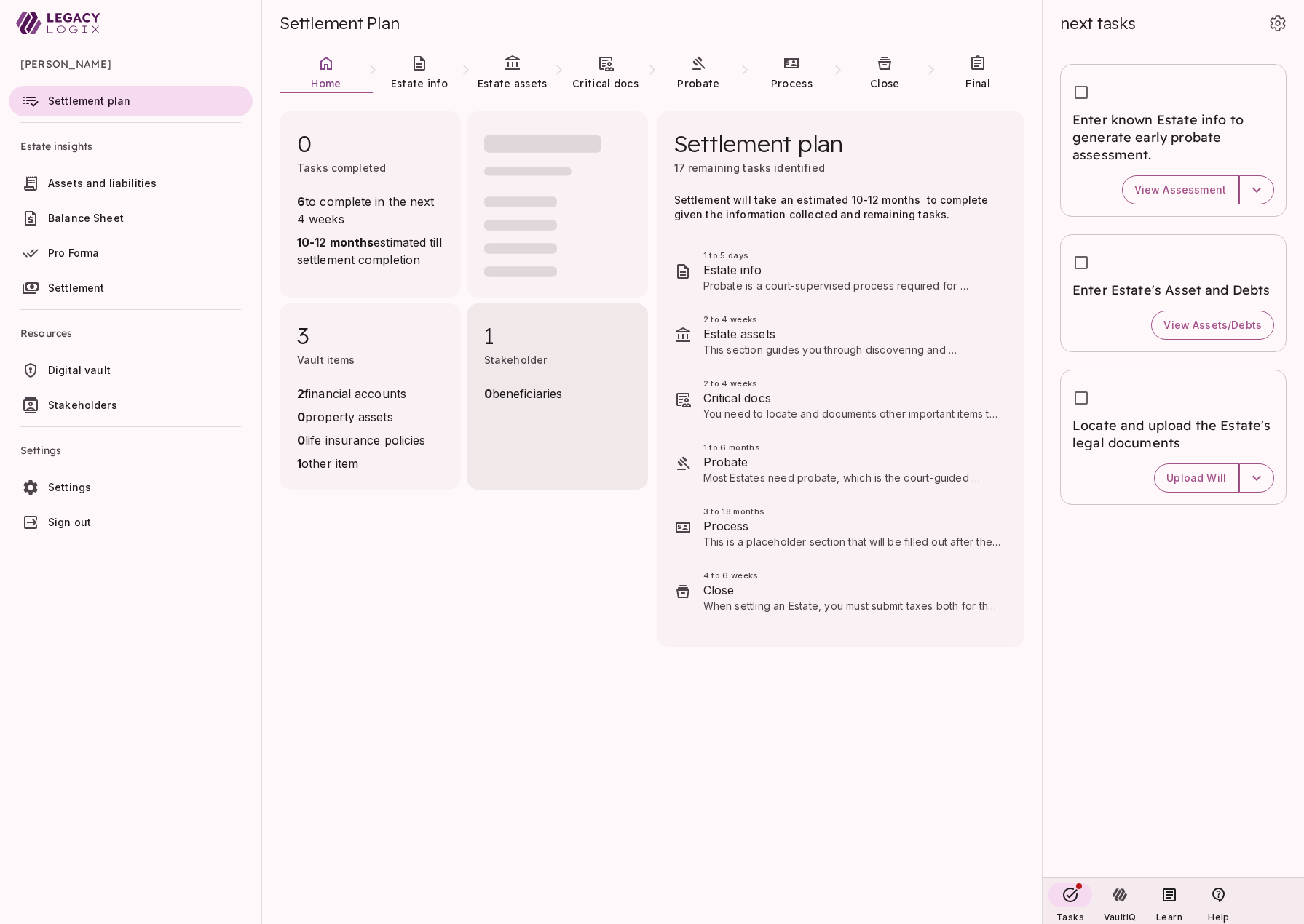
click at [515, 386] on span "0 beneficiaries" at bounding box center [523, 394] width 78 height 18
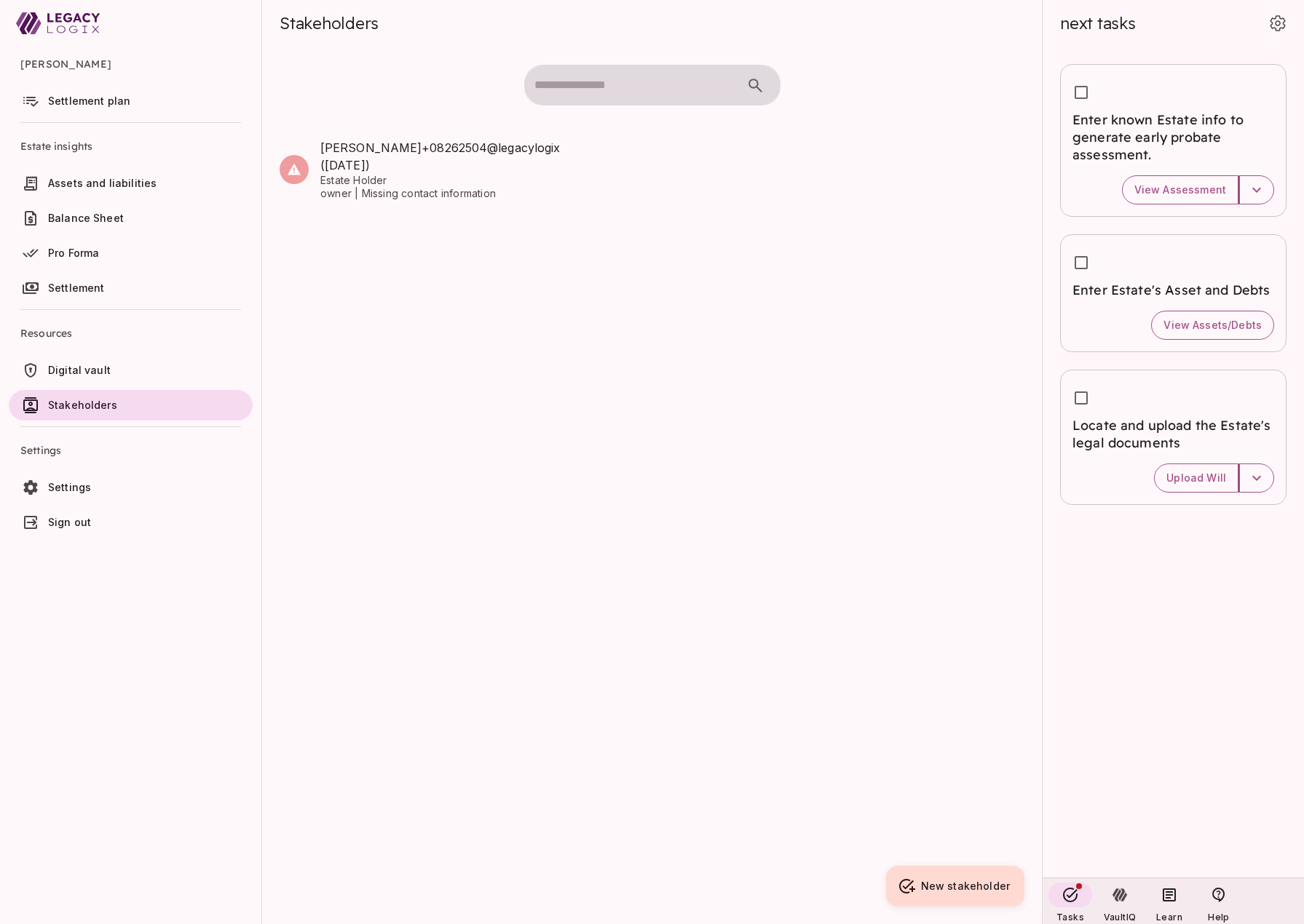
click at [122, 176] on span "Assets and liabilities" at bounding box center [148, 183] width 198 height 15
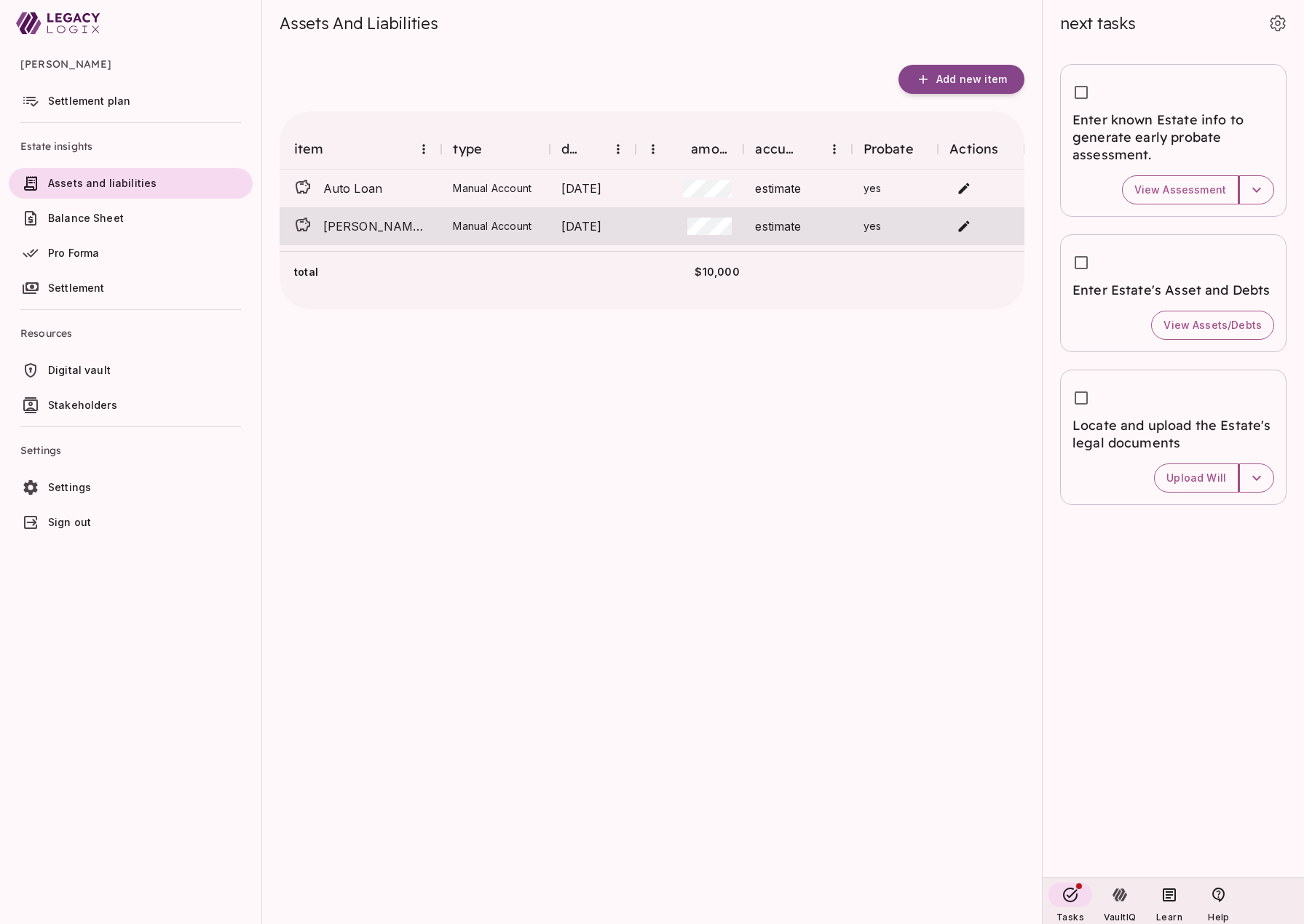
click at [399, 224] on span "[PERSON_NAME] Fargo Checking" at bounding box center [377, 227] width 106 height 18
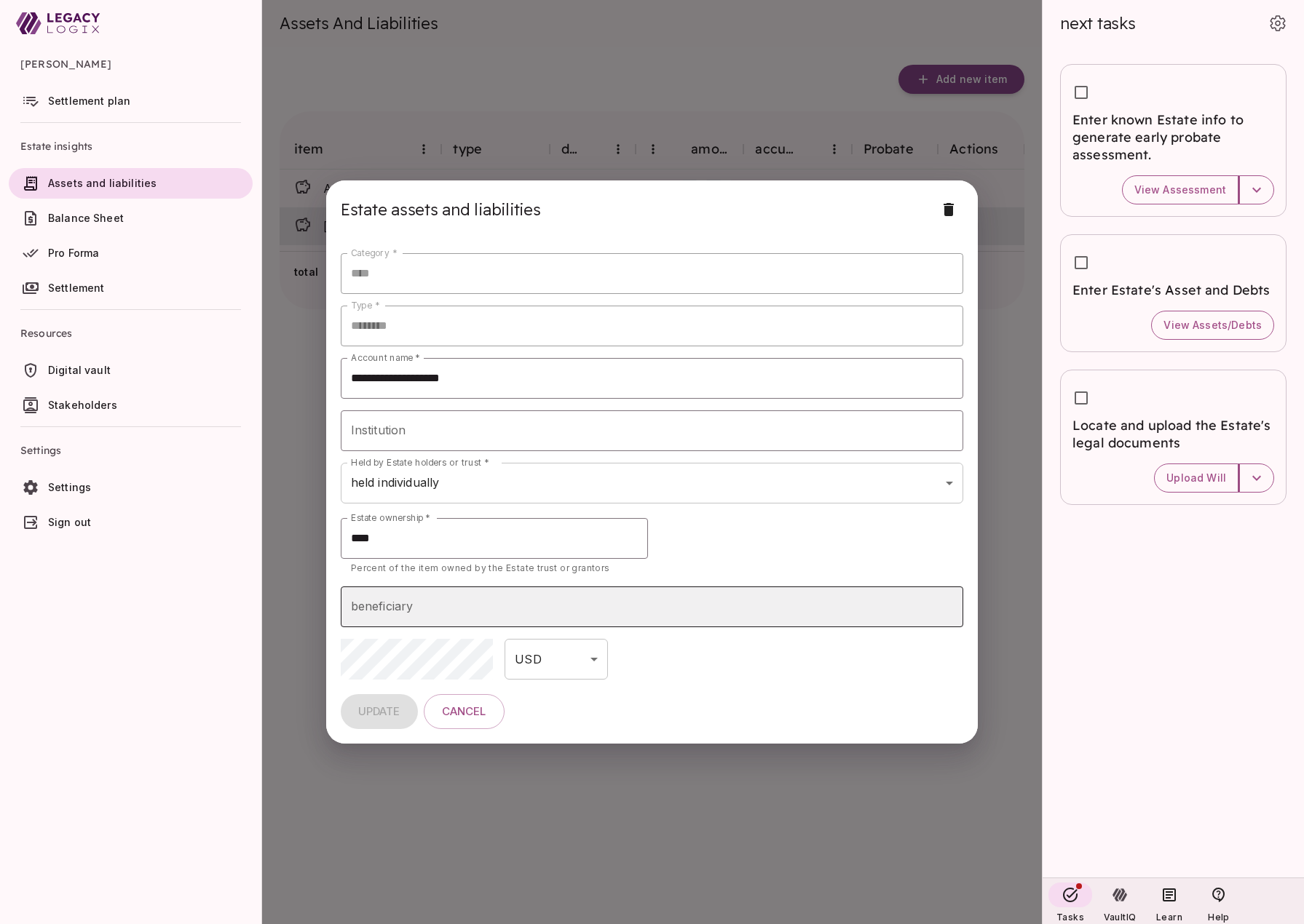
click at [516, 603] on input "beneficiary" at bounding box center [652, 607] width 610 height 27
click at [474, 711] on span "Cancel" at bounding box center [464, 712] width 44 height 14
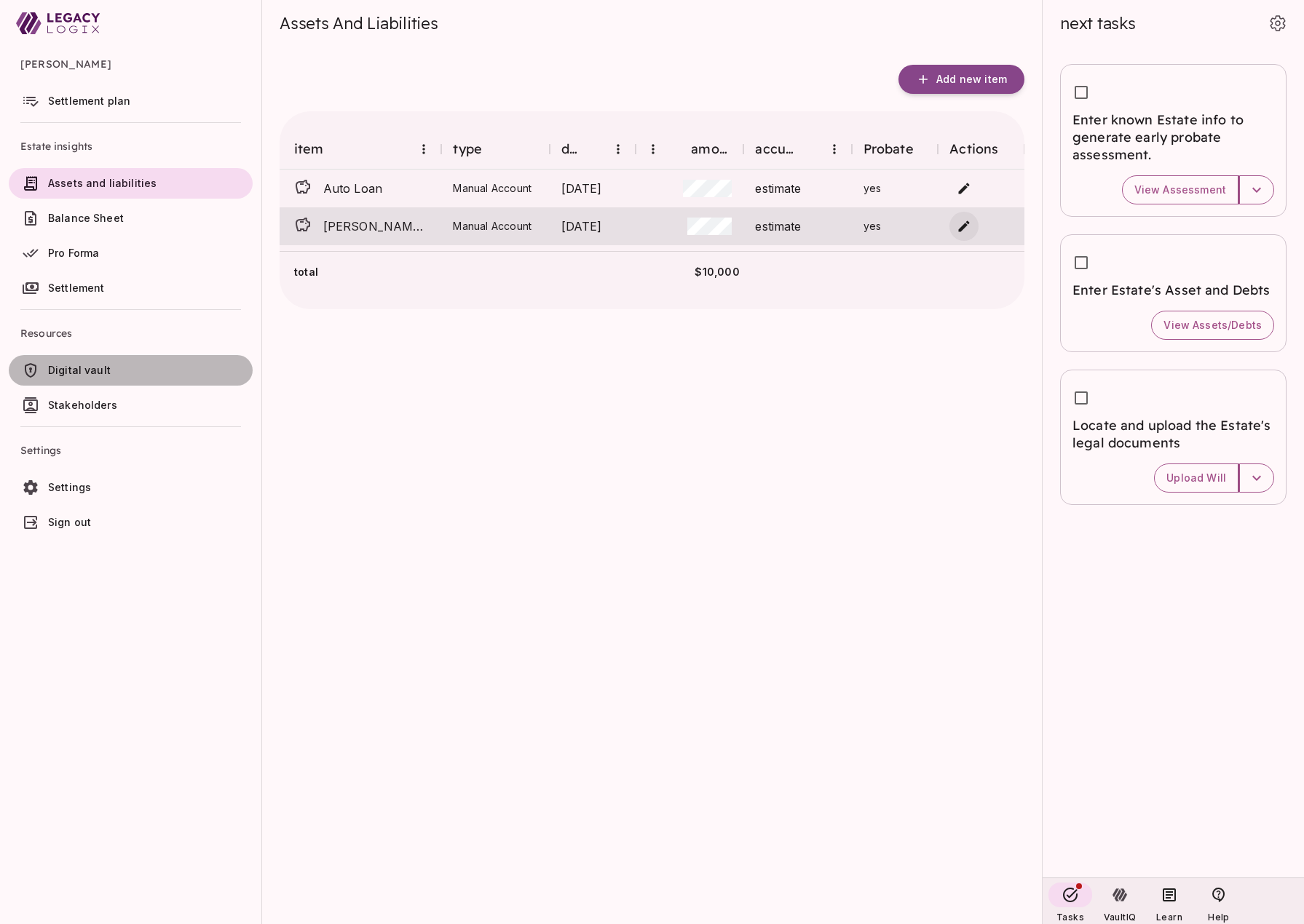
click at [112, 369] on span "Digital vault" at bounding box center [148, 370] width 198 height 15
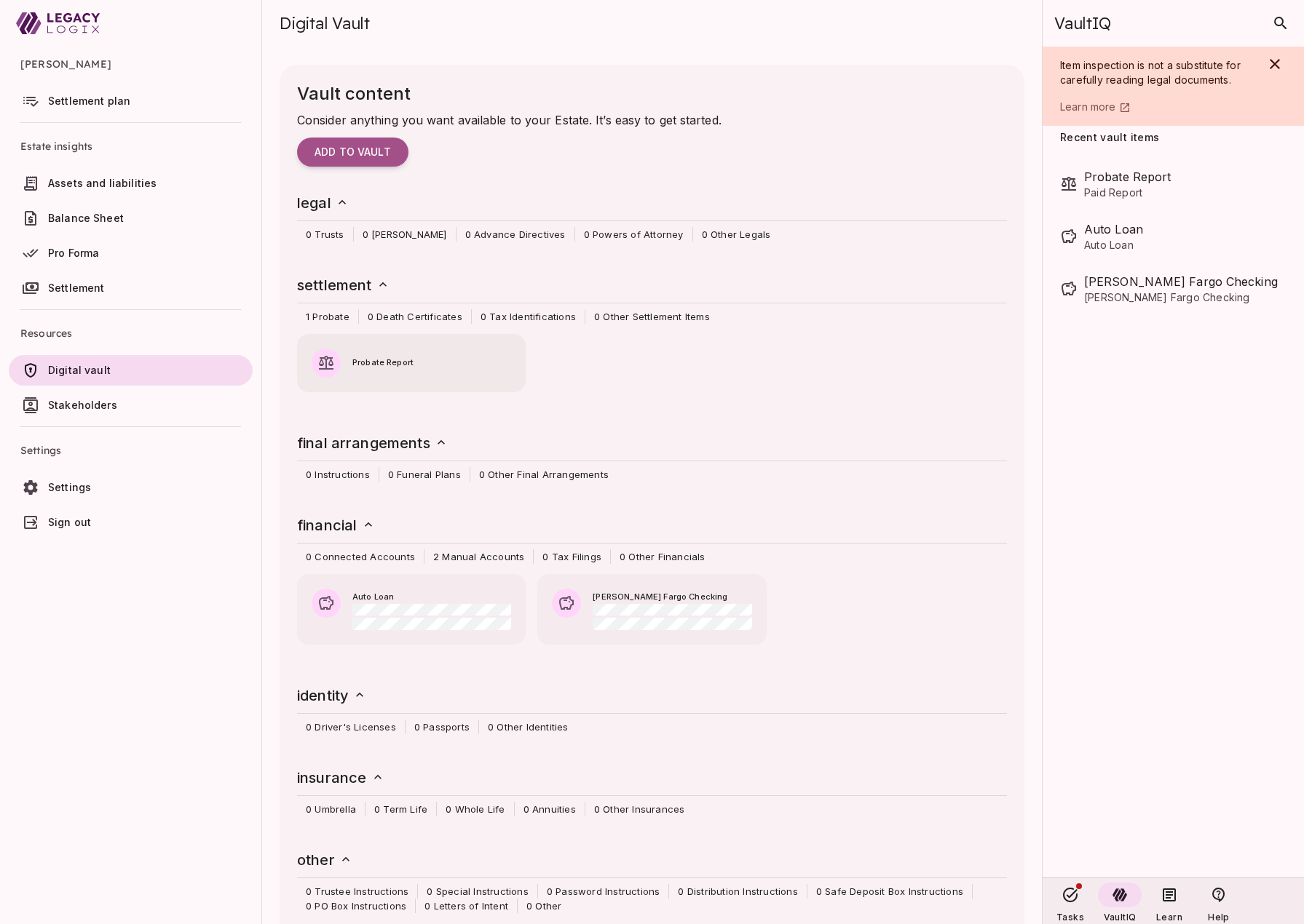
click at [376, 373] on div "Probate Report" at bounding box center [410, 356] width 228 height 44
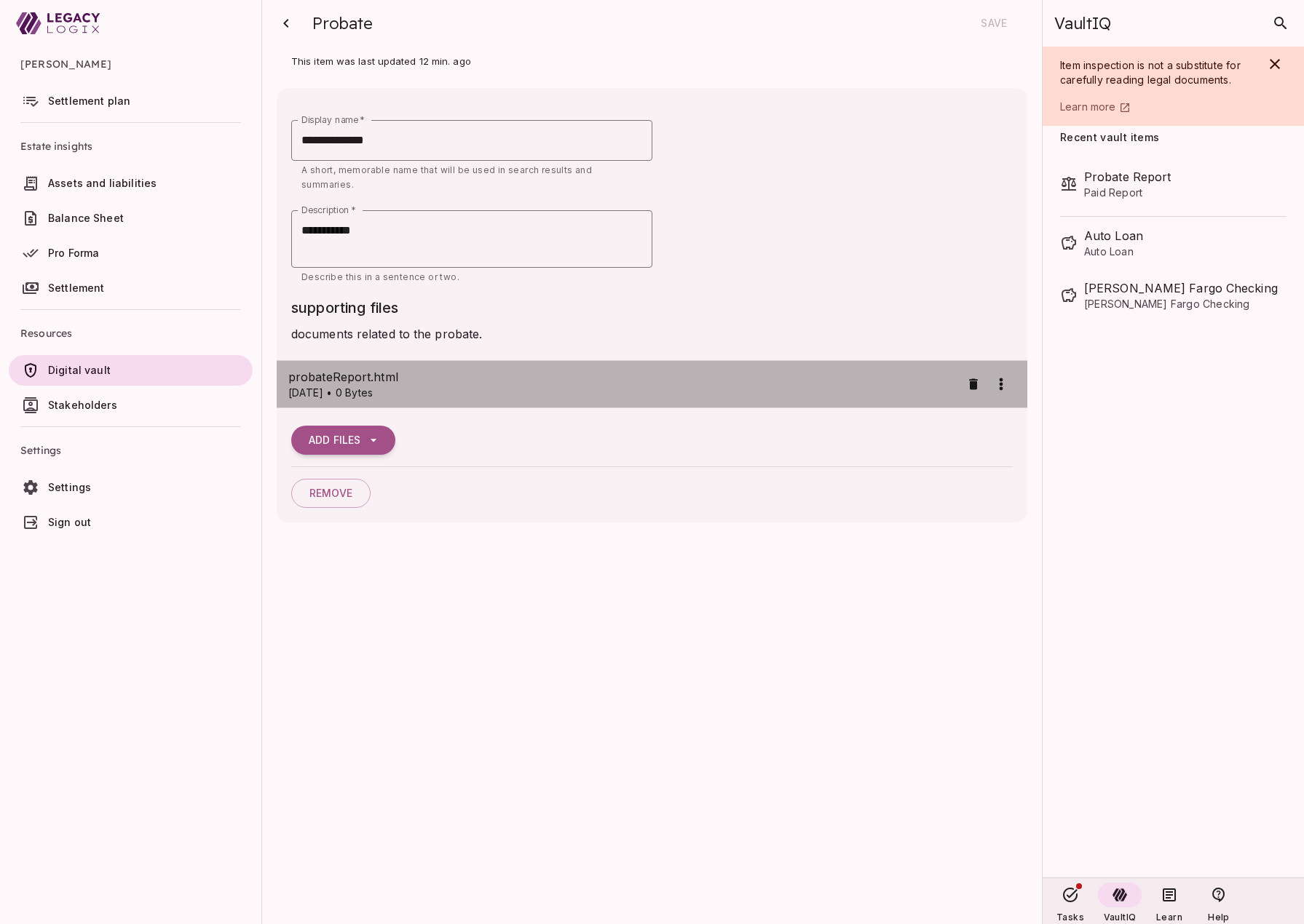
click at [469, 369] on span "probateReport.html" at bounding box center [623, 377] width 672 height 18
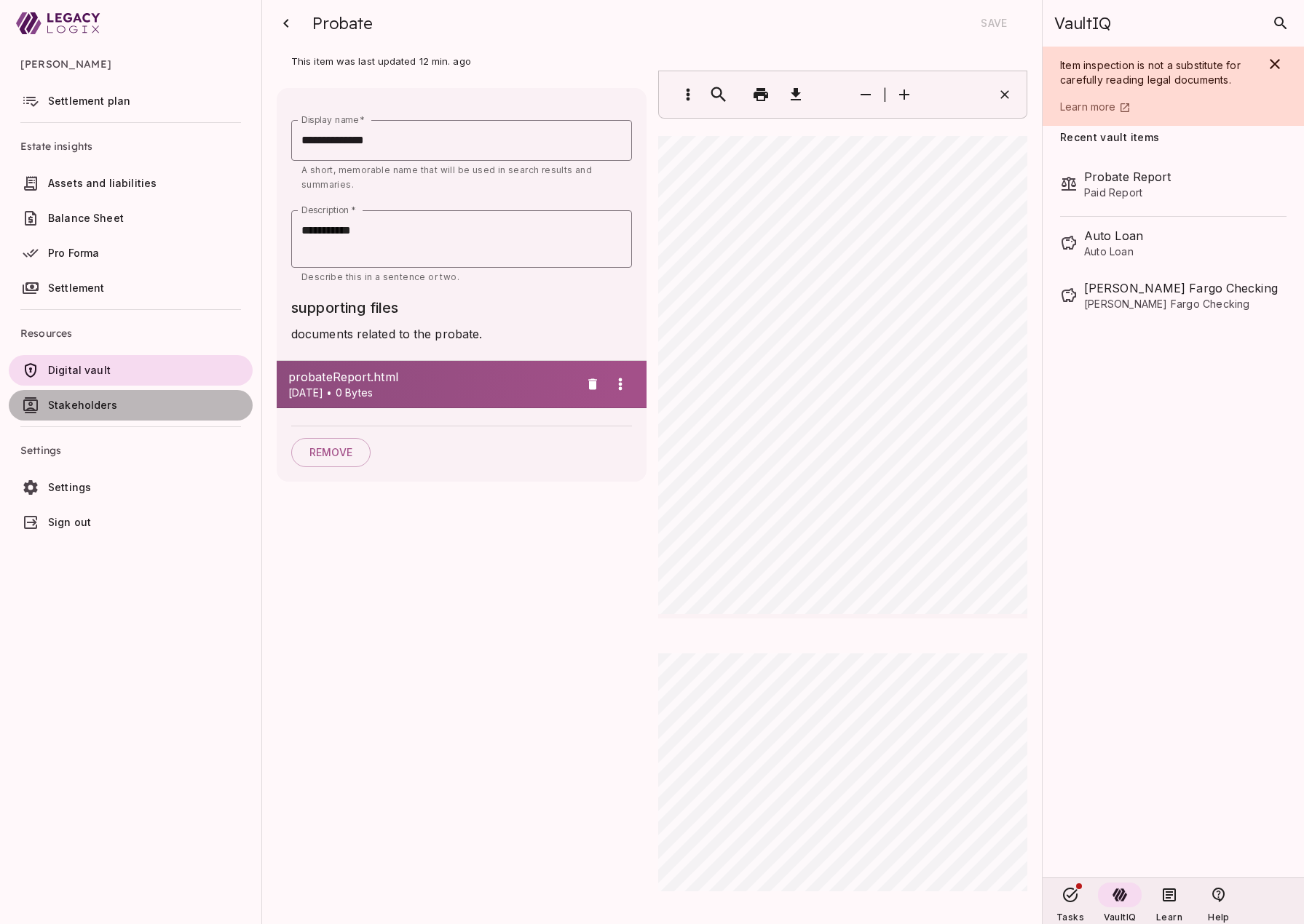
click at [119, 409] on span "Stakeholders" at bounding box center [148, 406] width 198 height 15
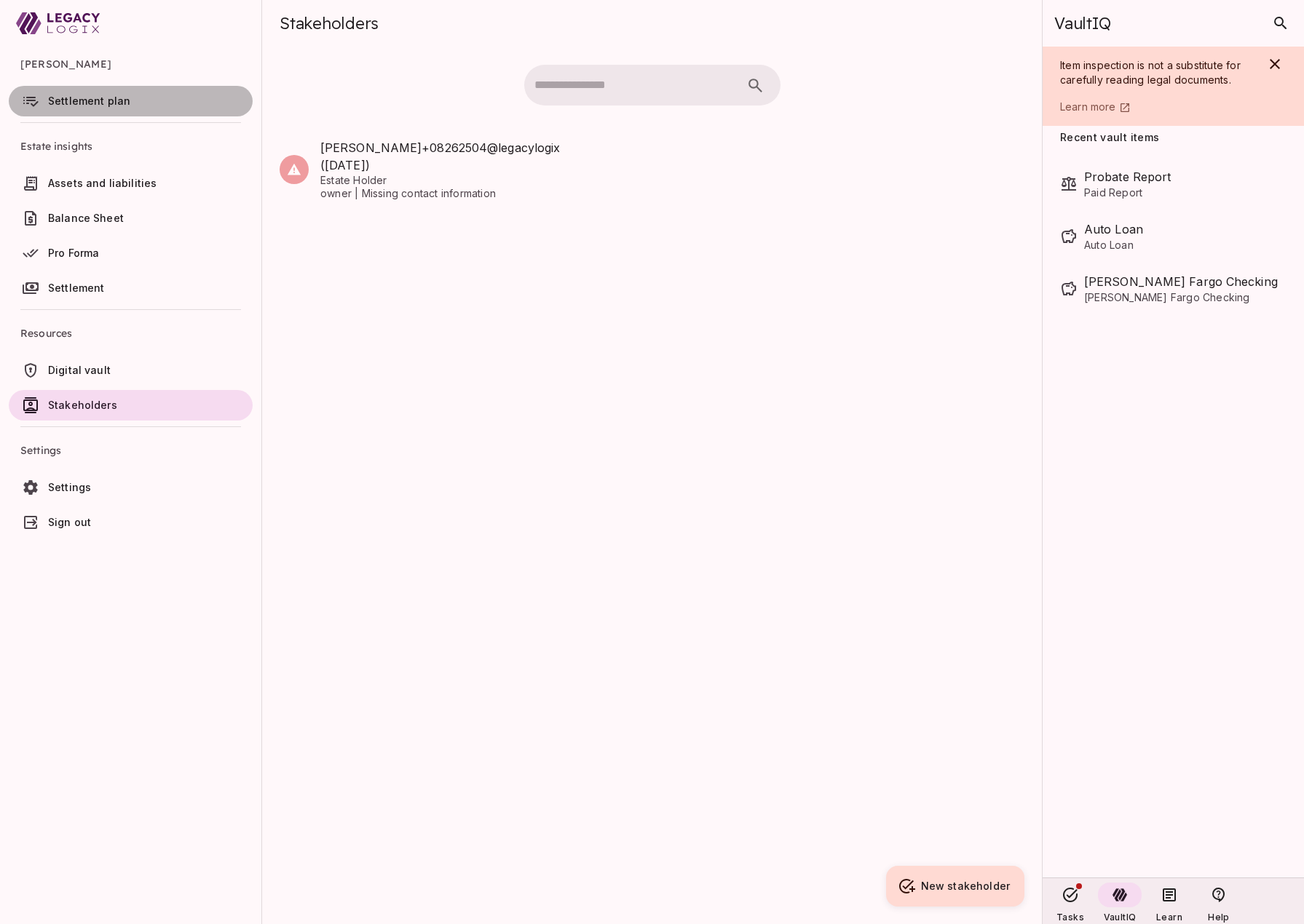
click at [116, 101] on span "Settlement plan" at bounding box center [90, 100] width 82 height 12
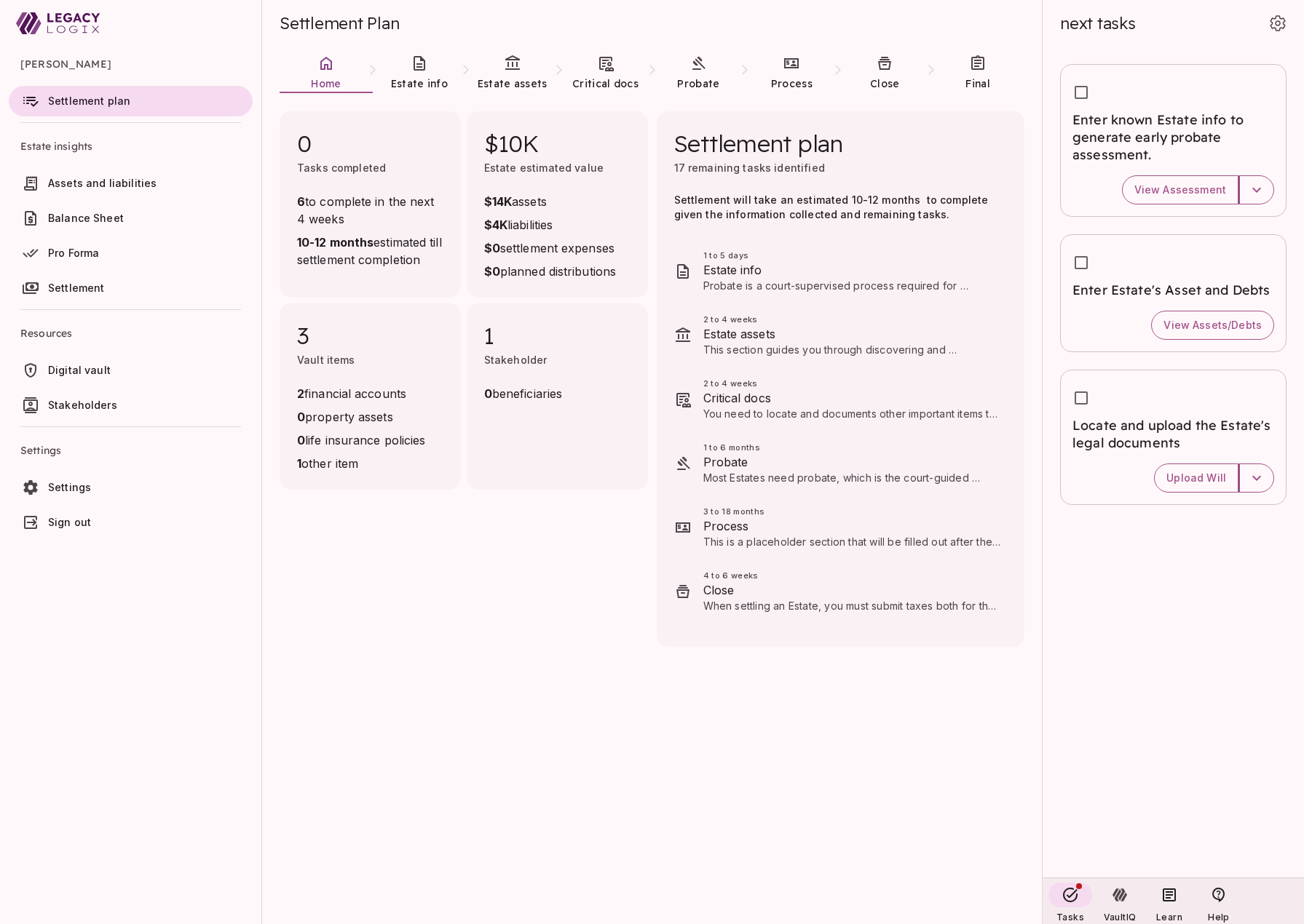
click at [91, 482] on span "Settings" at bounding box center [148, 488] width 198 height 15
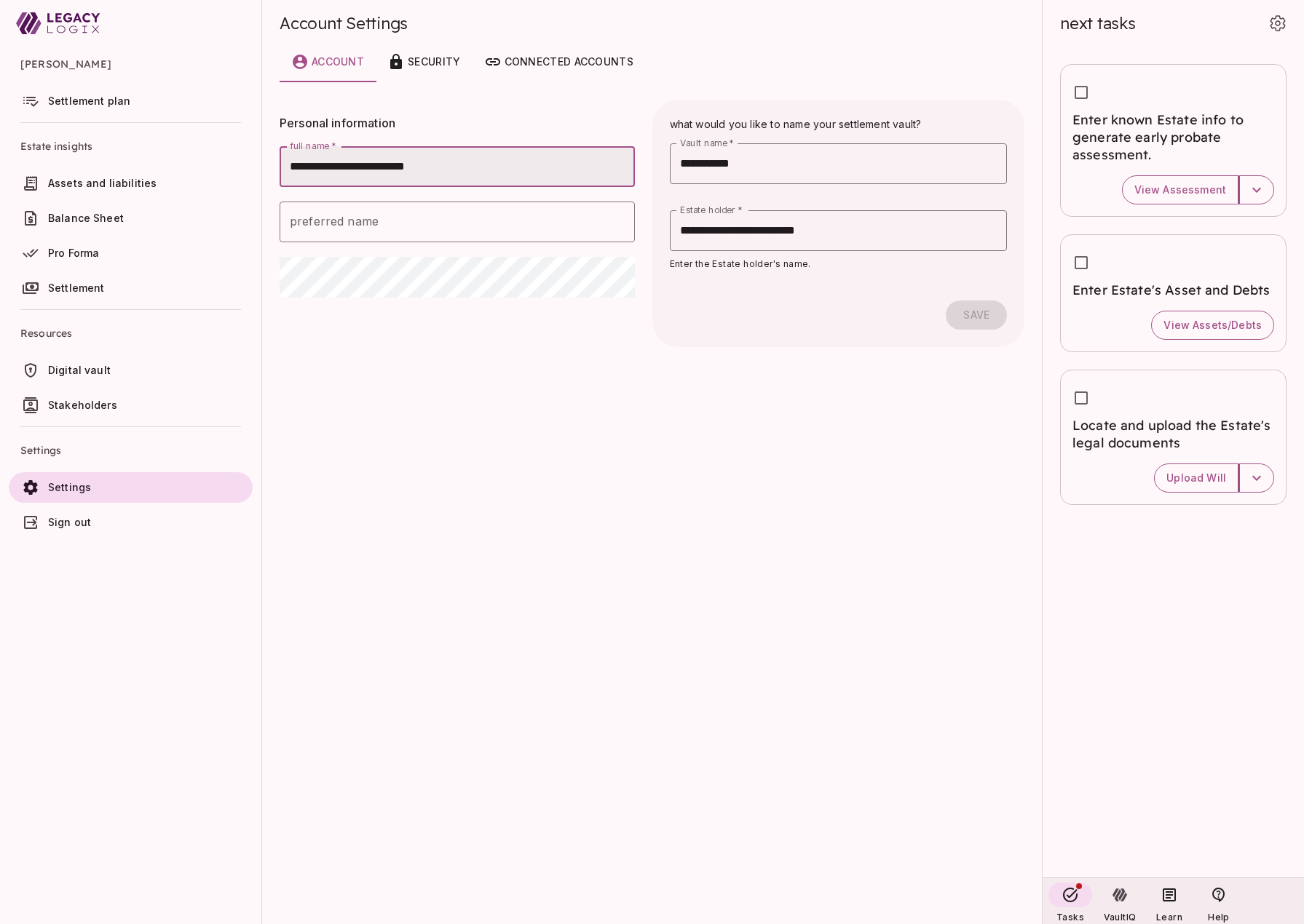
click at [121, 403] on span "Stakeholders" at bounding box center [148, 406] width 198 height 15
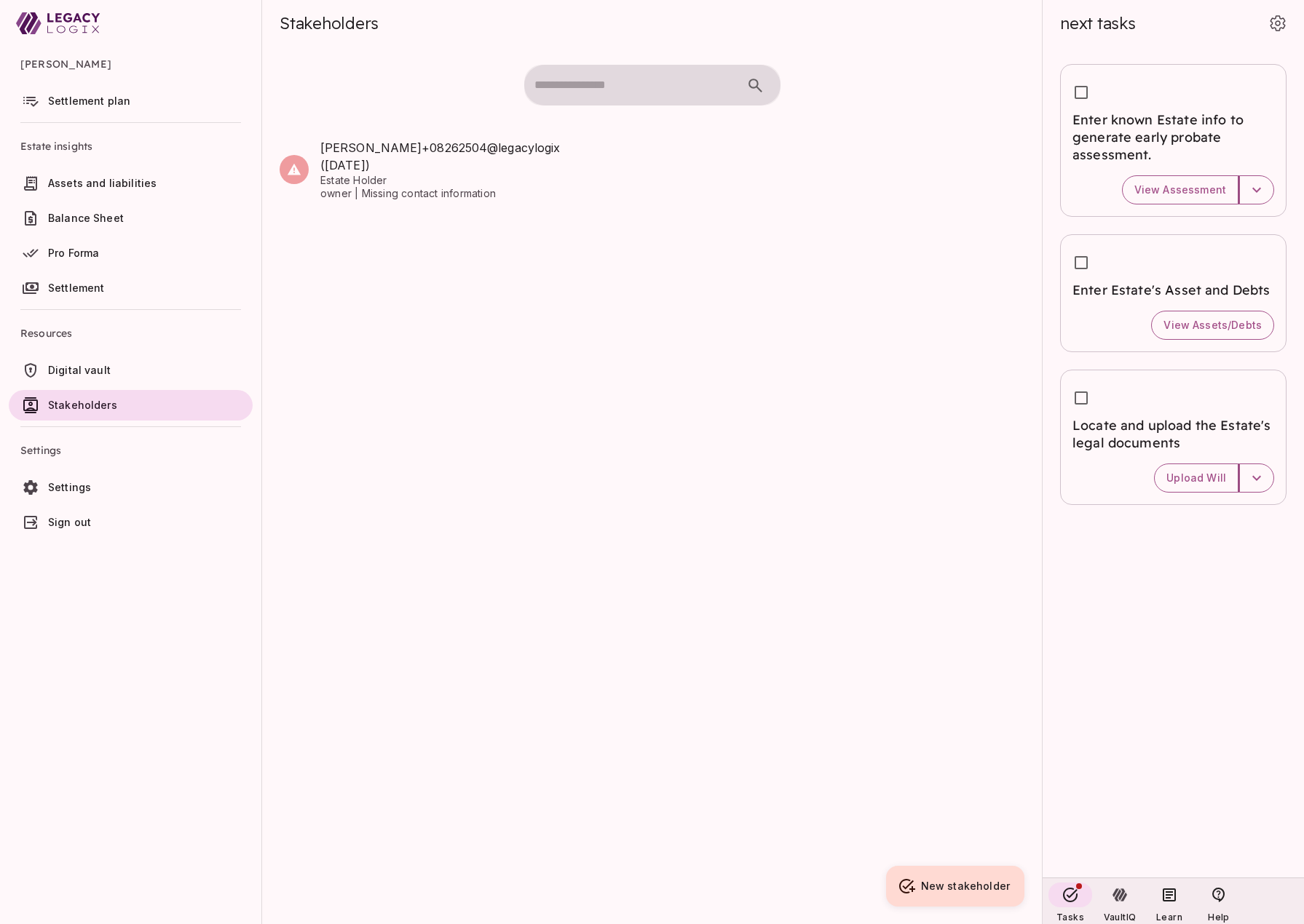
click at [103, 485] on span "Settings" at bounding box center [148, 488] width 198 height 15
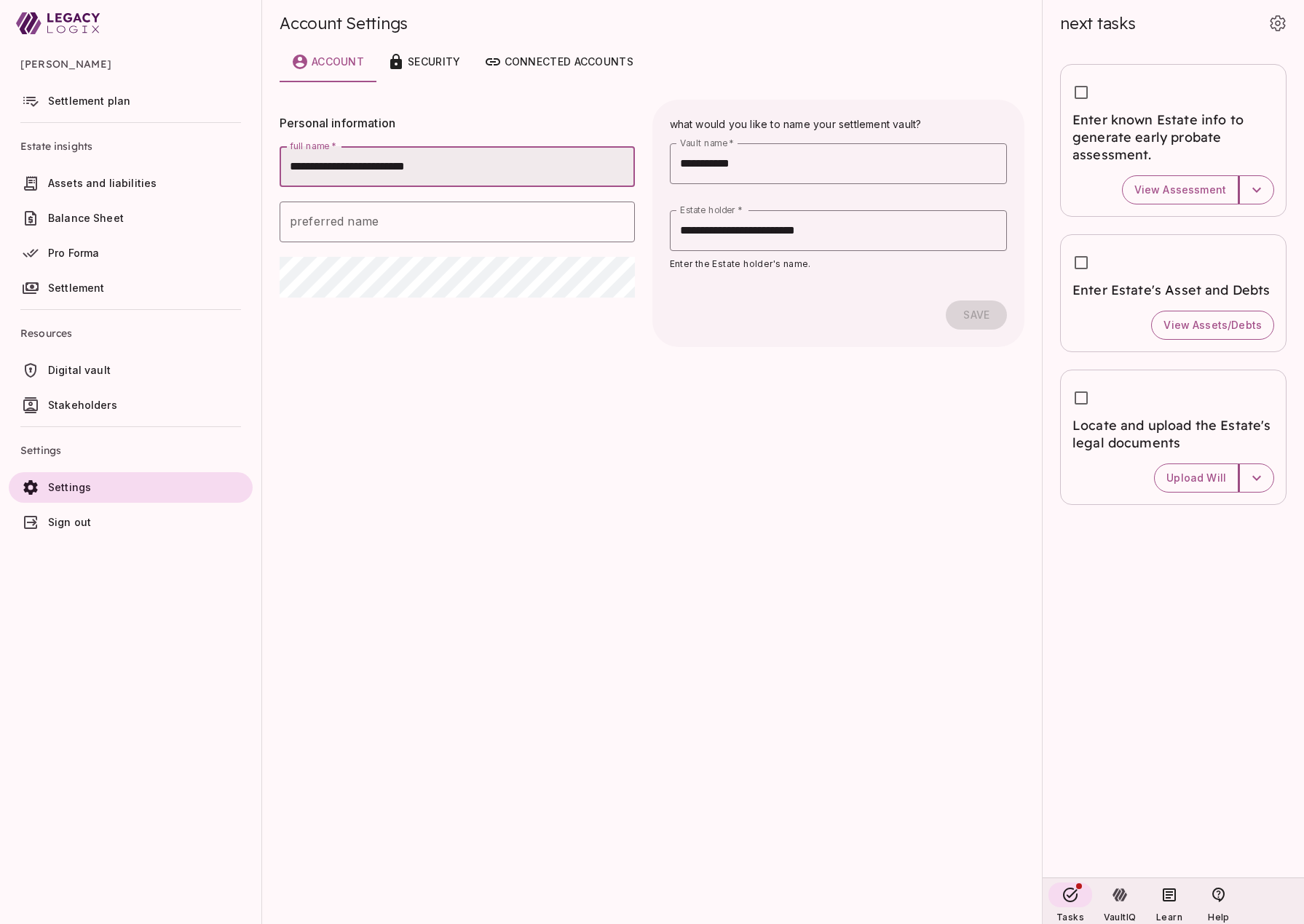
click at [82, 522] on span "Sign out" at bounding box center [69, 522] width 43 height 12
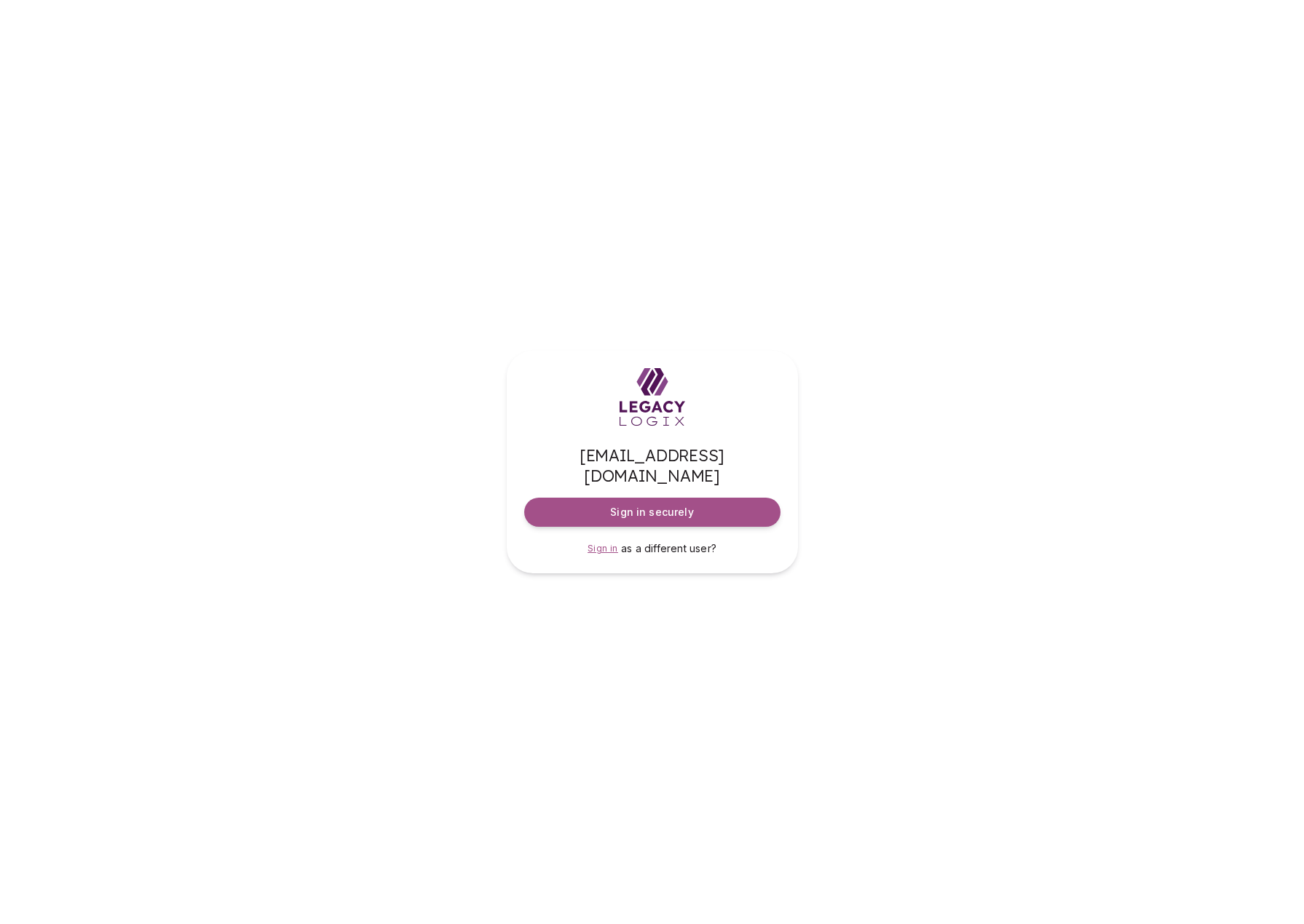
click at [598, 543] on span "Sign in" at bounding box center [602, 548] width 31 height 11
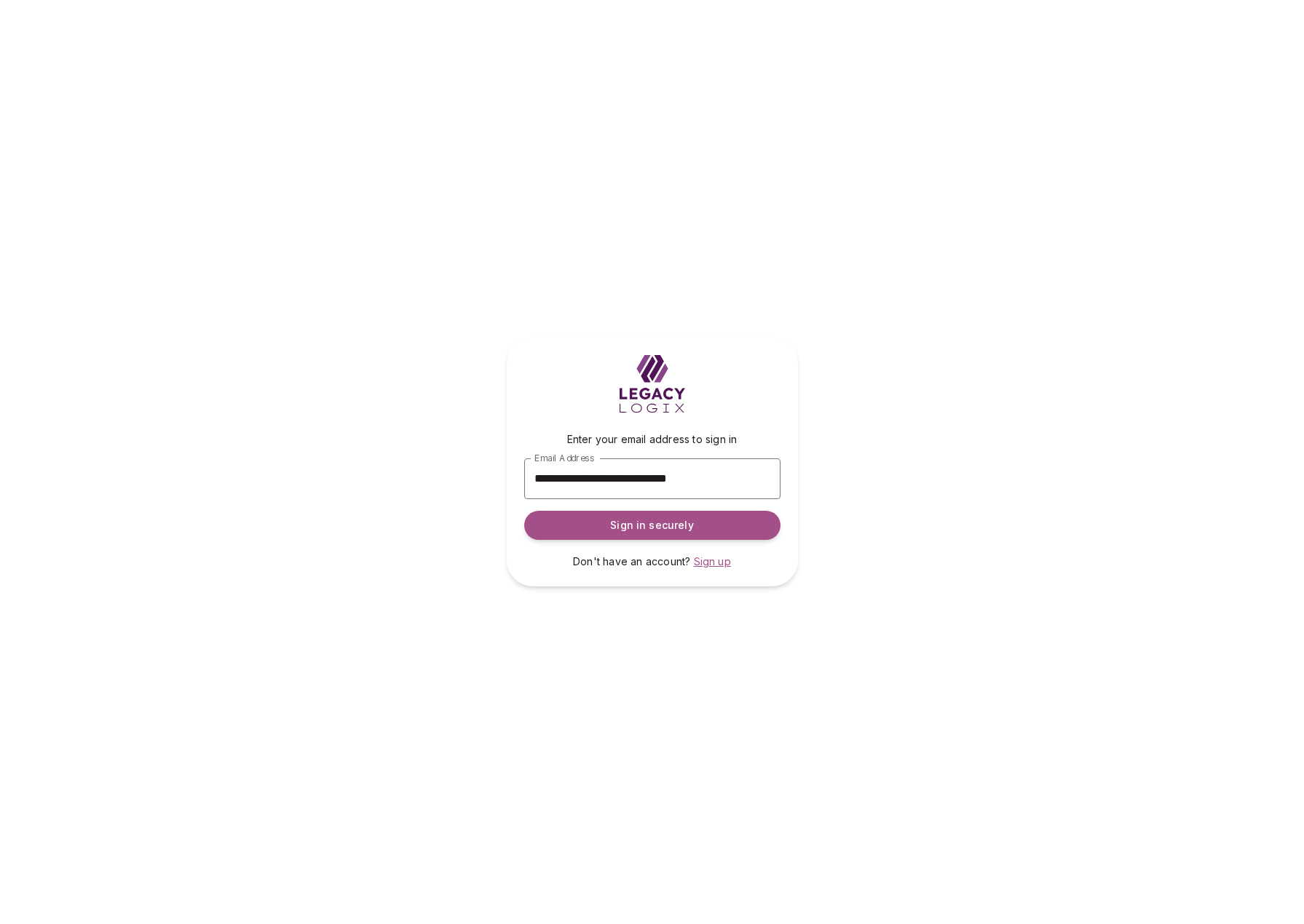
click at [712, 560] on span "Sign up" at bounding box center [712, 561] width 37 height 12
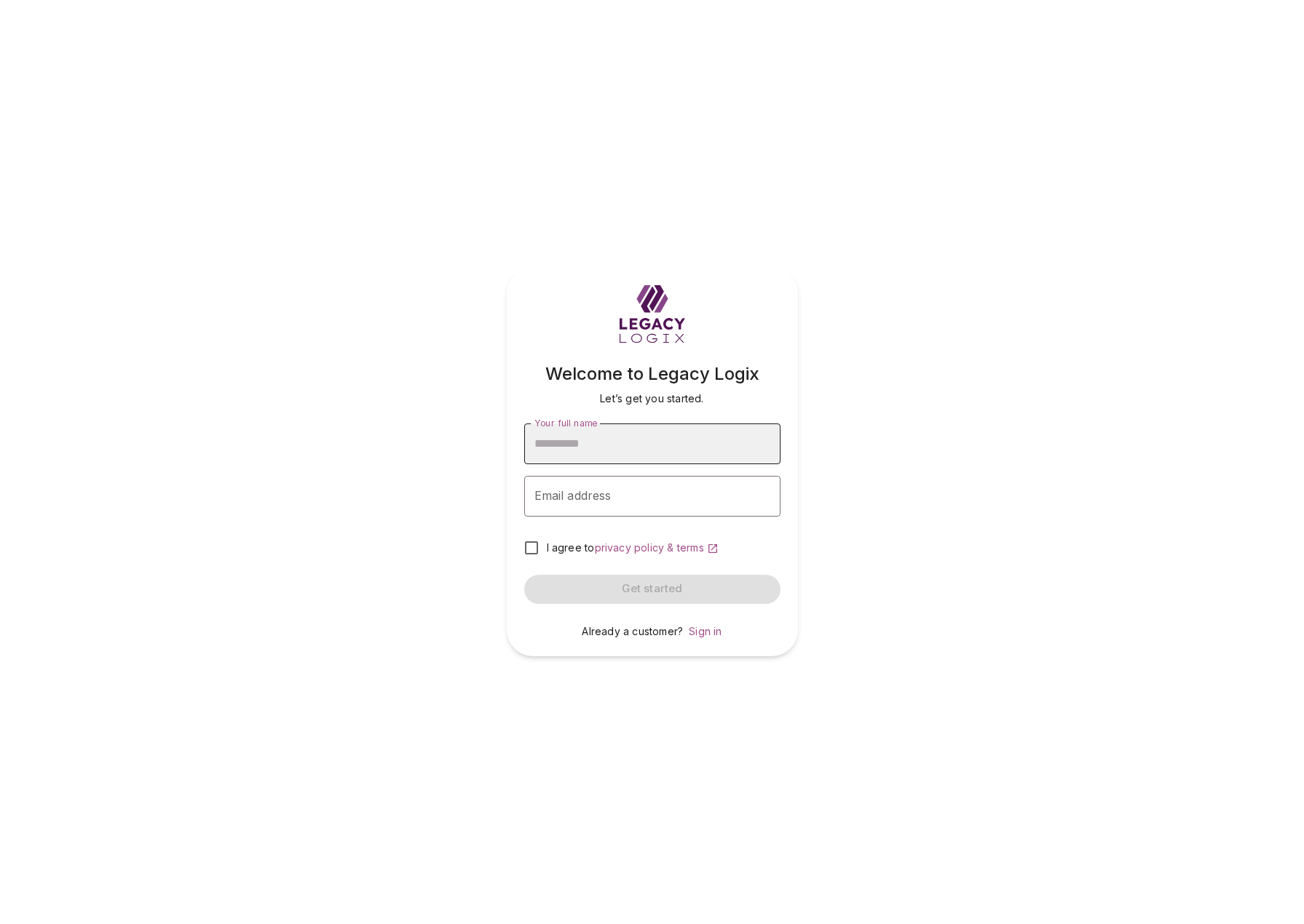
click at [565, 444] on input "Your full name" at bounding box center [652, 443] width 256 height 41
click at [577, 445] on input "Your full name" at bounding box center [652, 443] width 256 height 41
type input "**********"
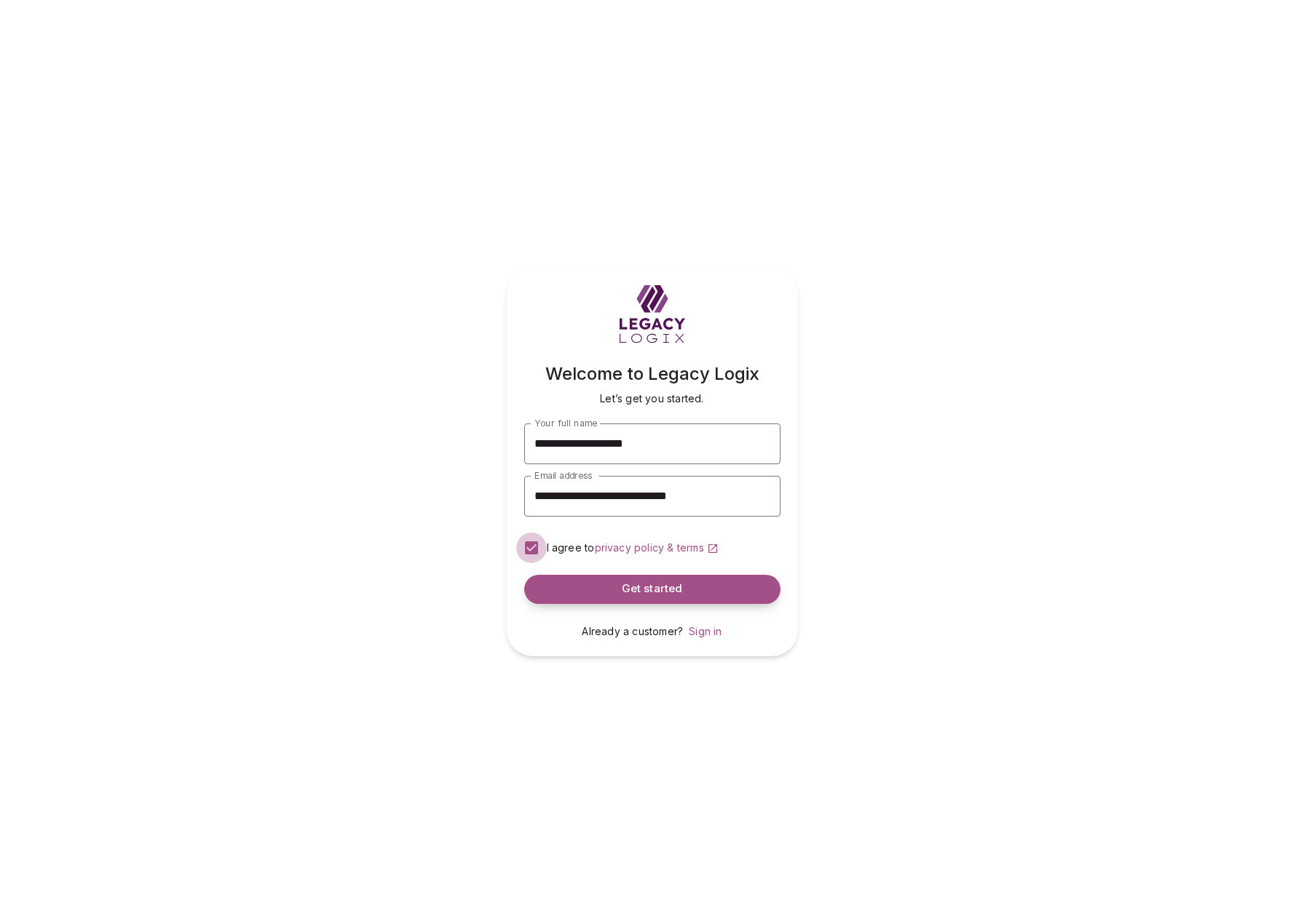
click at [626, 594] on span "Get started" at bounding box center [652, 589] width 61 height 14
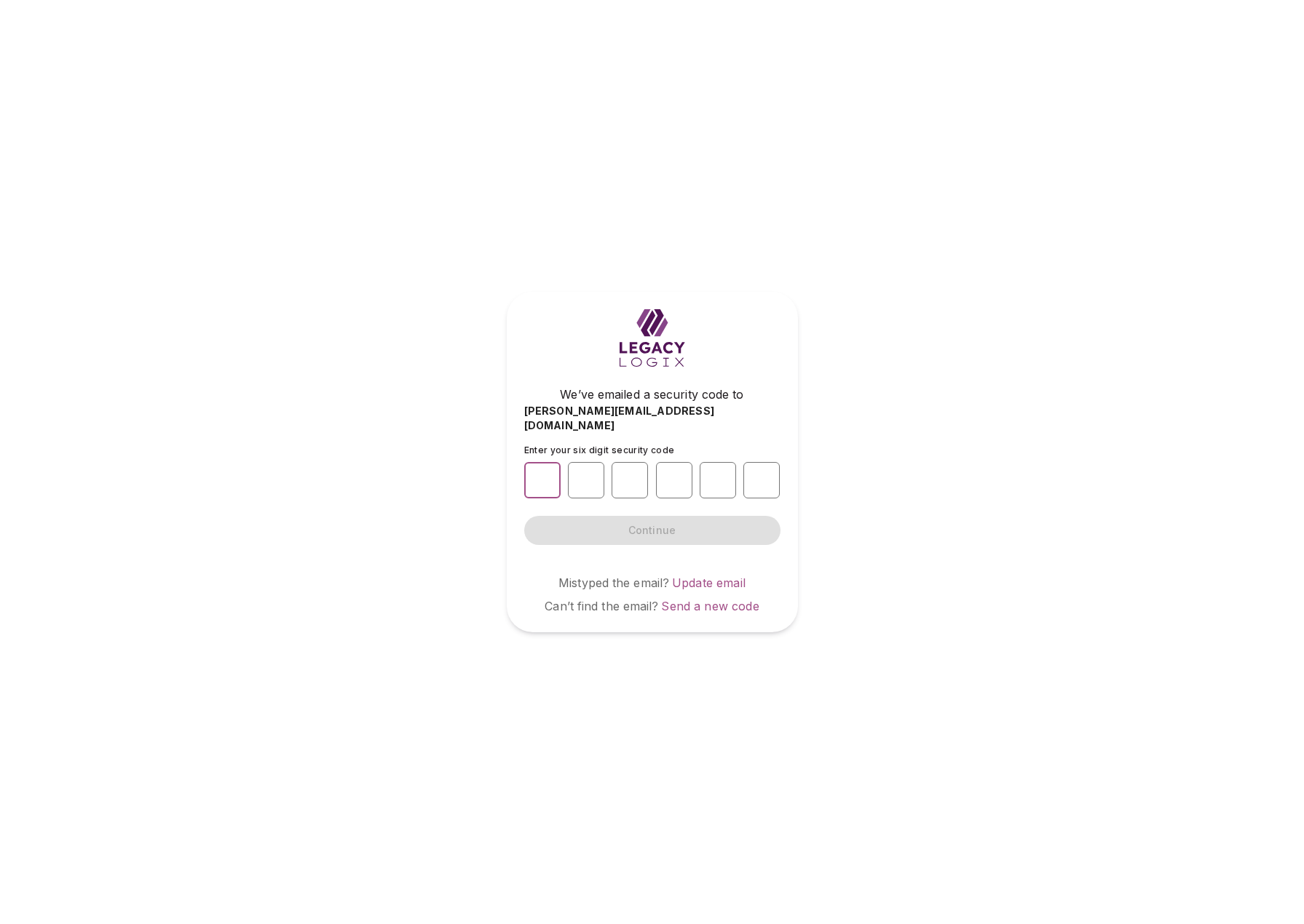
click at [544, 472] on input "number" at bounding box center [542, 480] width 36 height 36
type input "*"
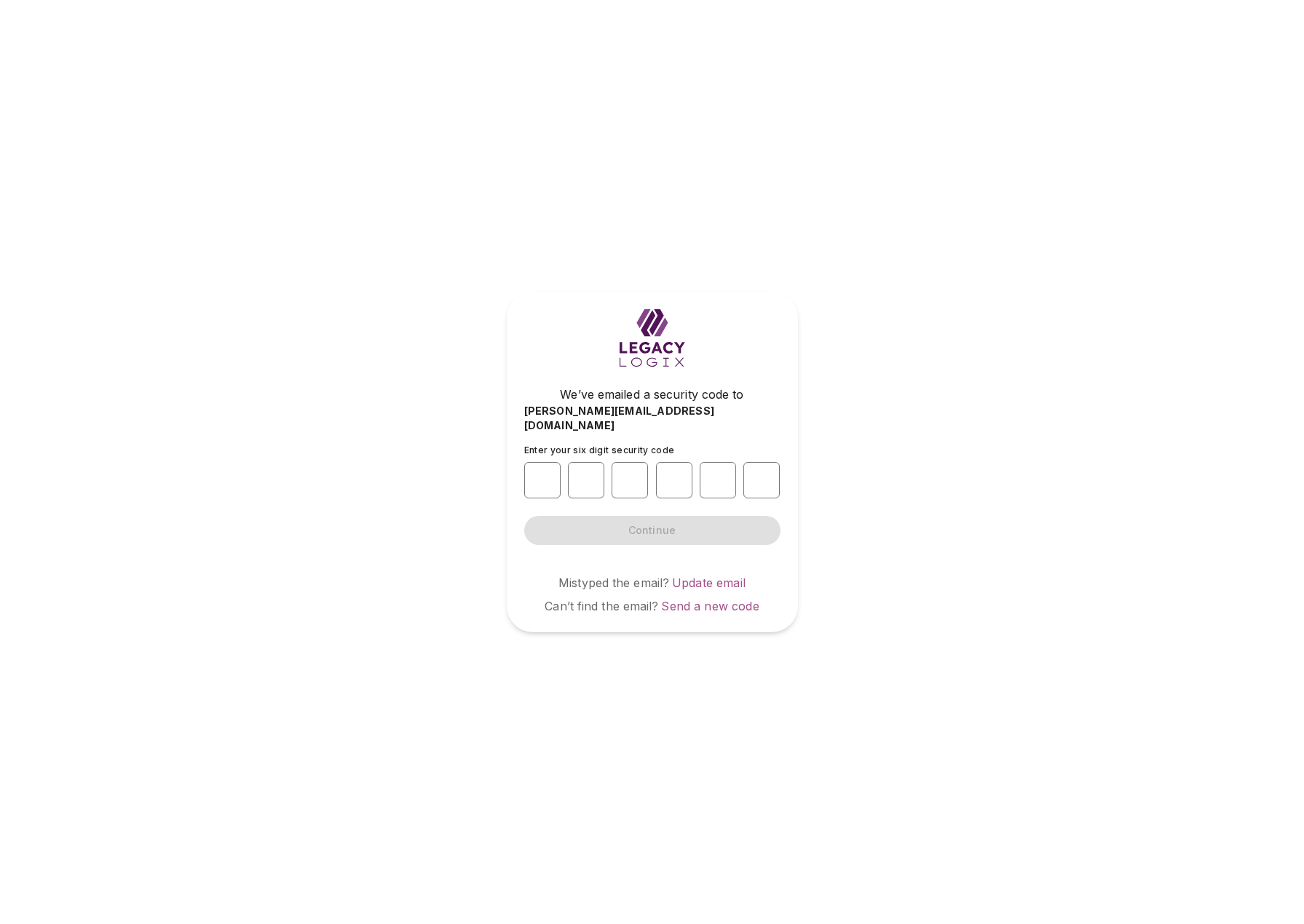
type input "*"
